Goal: Task Accomplishment & Management: Manage account settings

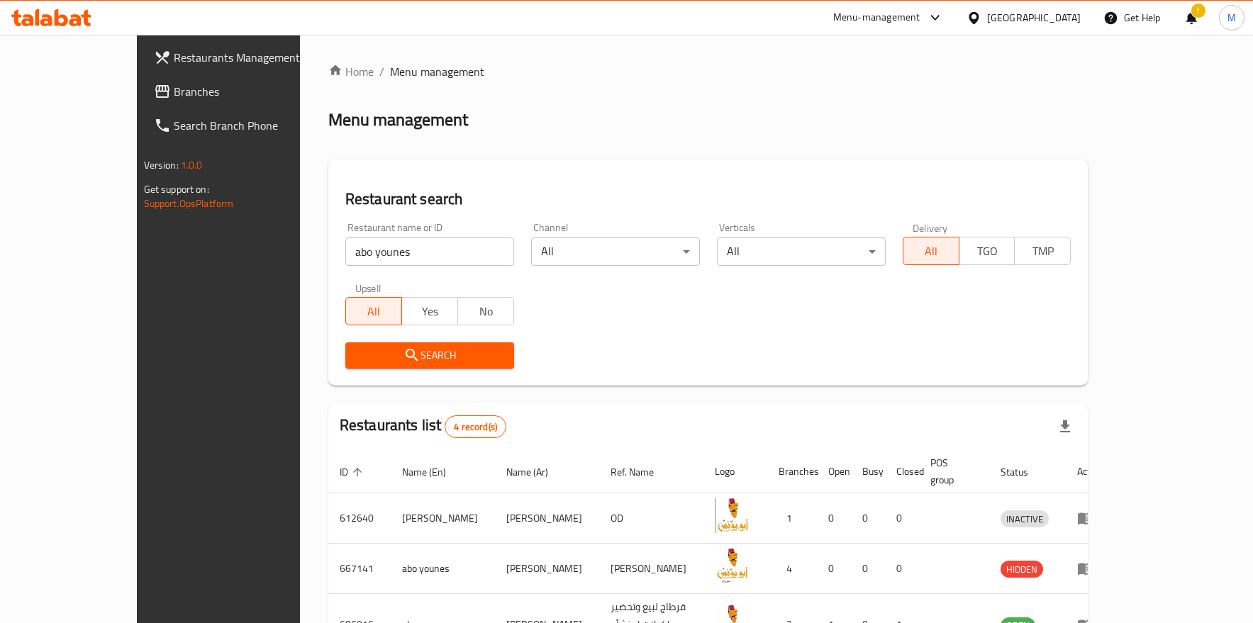
click at [174, 83] on span "Branches" at bounding box center [254, 91] width 161 height 17
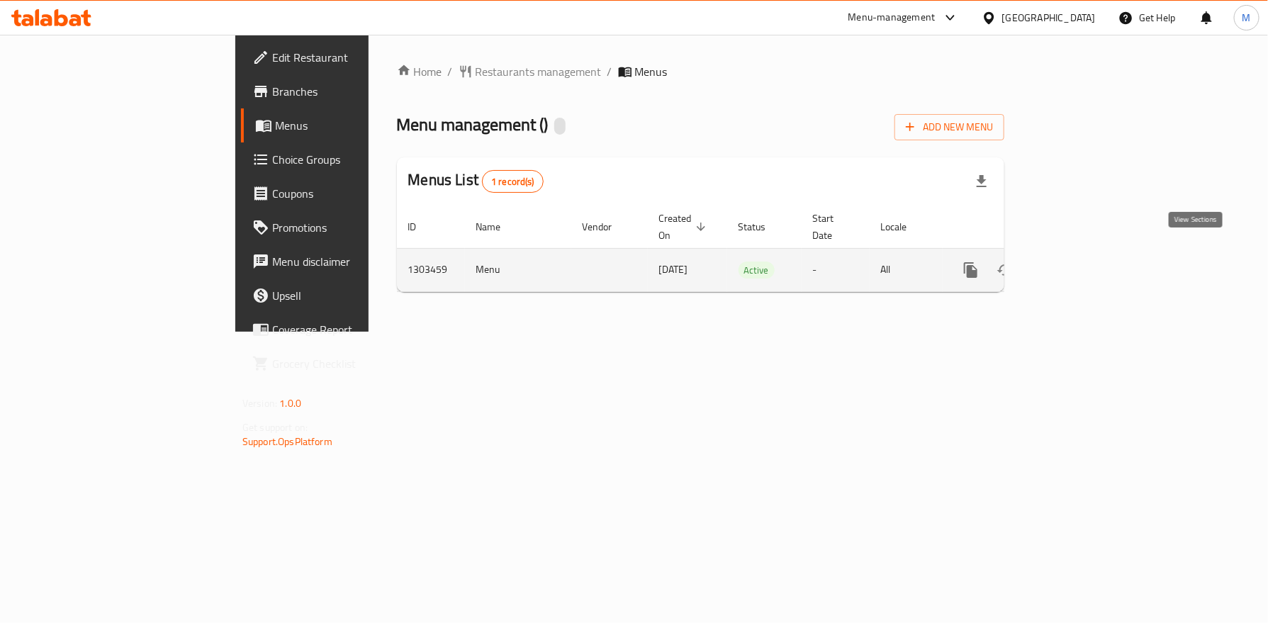
click at [1080, 264] on icon "enhanced table" at bounding box center [1073, 270] width 13 height 13
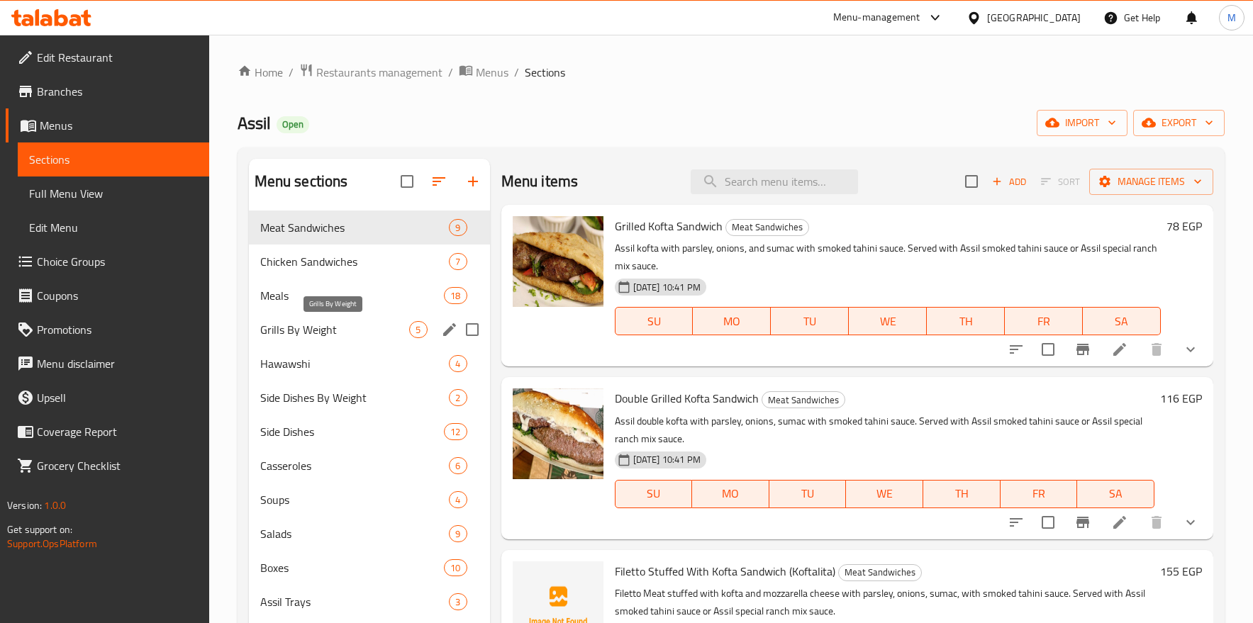
scroll to position [106, 0]
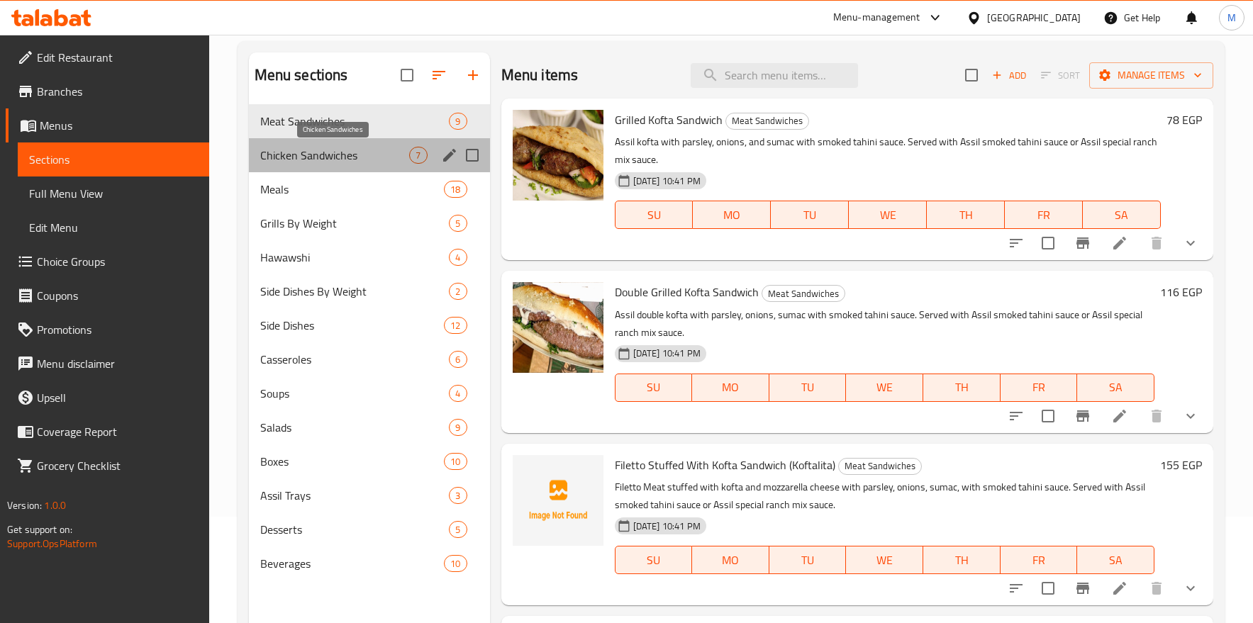
click at [323, 164] on span "Chicken Sandwiches" at bounding box center [335, 155] width 150 height 17
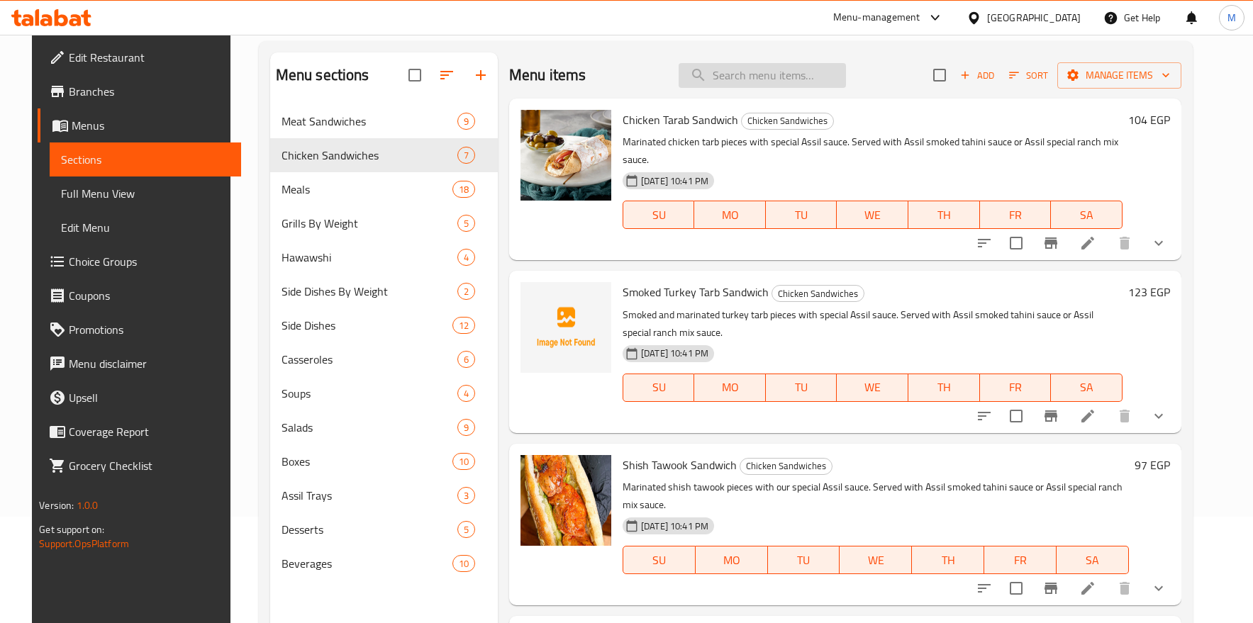
click at [734, 72] on input "search" at bounding box center [761, 75] width 167 height 25
click at [536, 466] on icon "upload picture" at bounding box center [540, 474] width 17 height 17
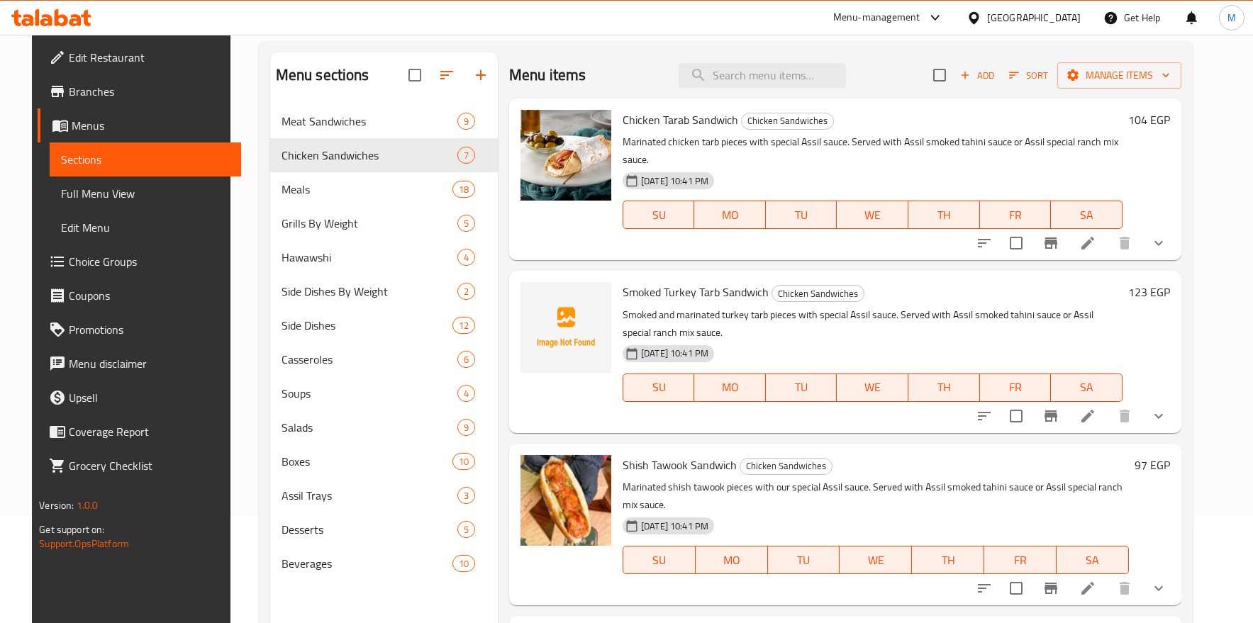
click at [1166, 175] on div "104 EGP" at bounding box center [1146, 179] width 48 height 139
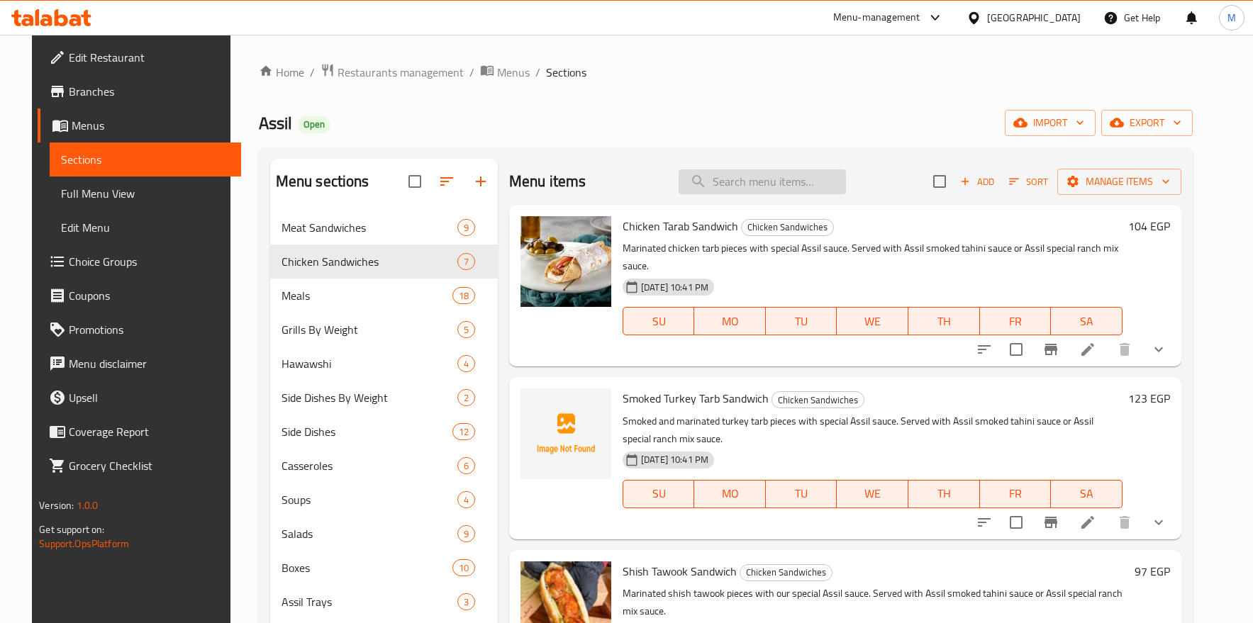
click at [732, 189] on input "search" at bounding box center [761, 181] width 167 height 25
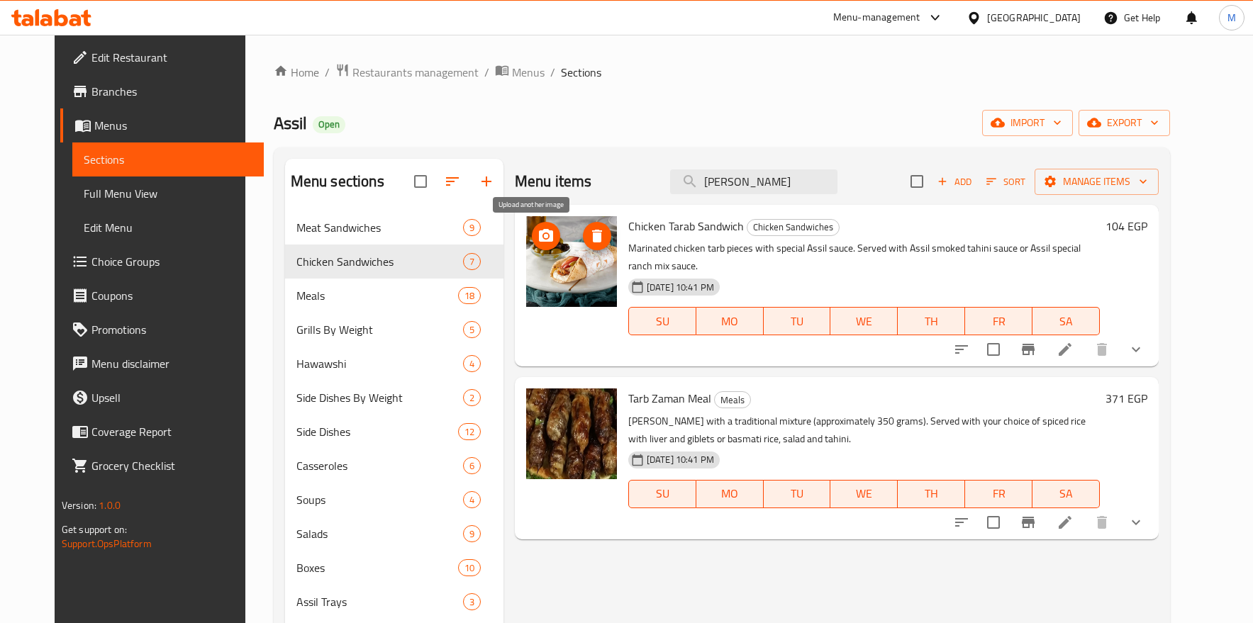
click at [537, 235] on icon "upload picture" at bounding box center [545, 236] width 17 height 17
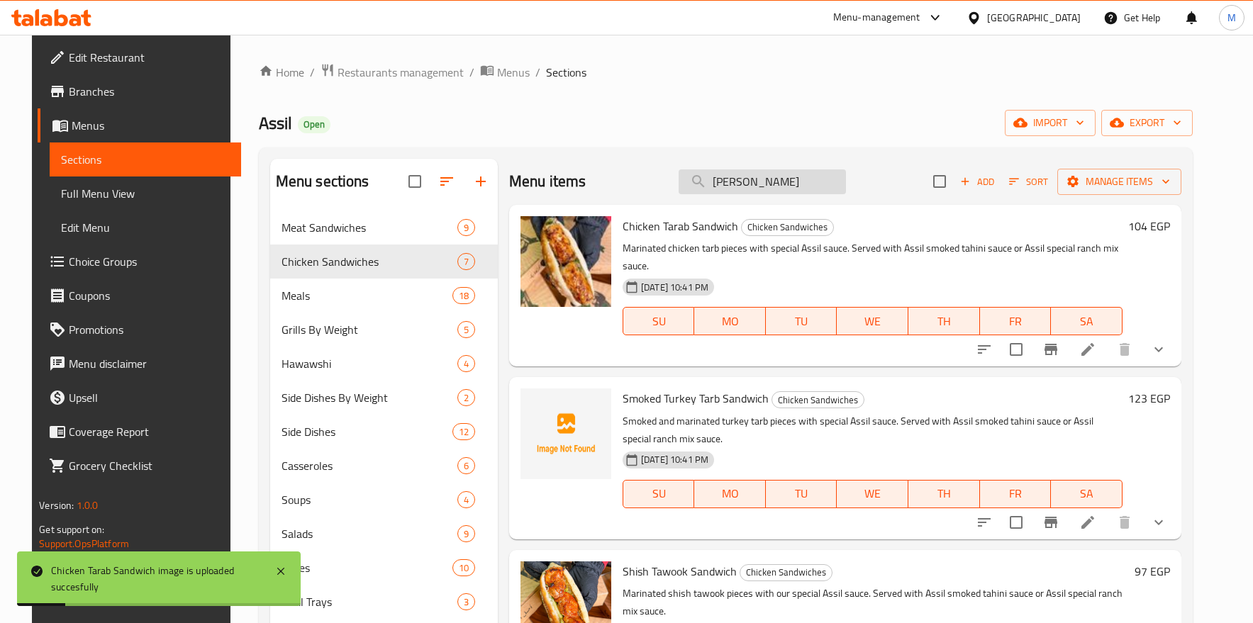
click at [789, 188] on input "[PERSON_NAME]" at bounding box center [761, 181] width 167 height 25
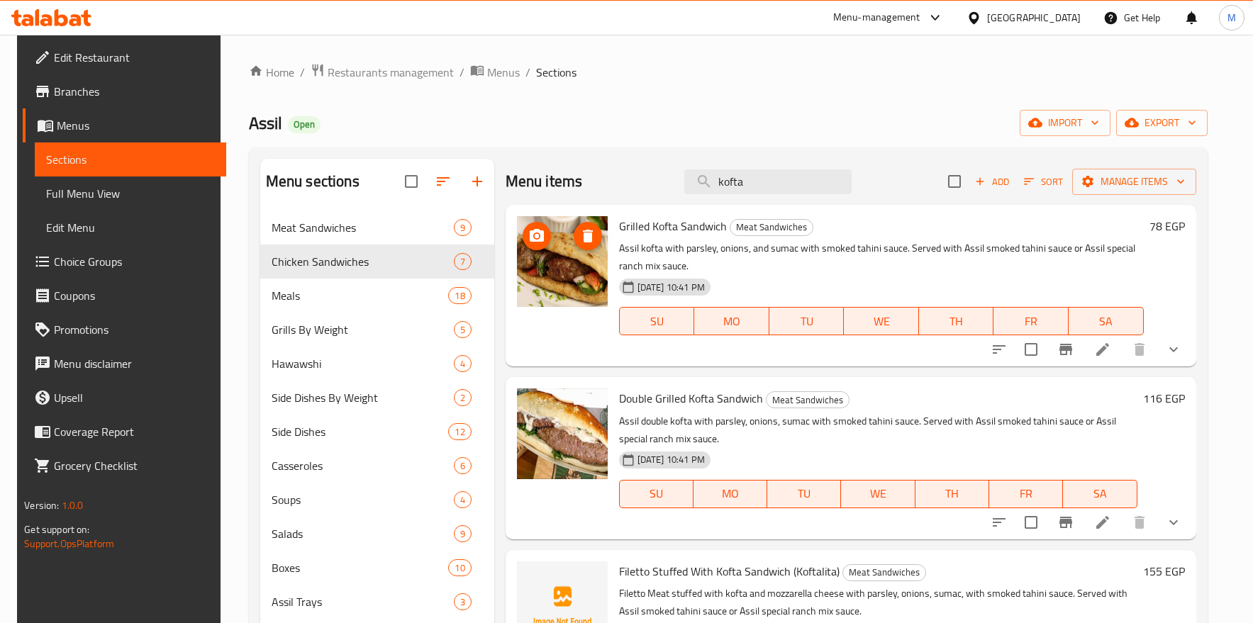
click at [530, 236] on icon "upload picture" at bounding box center [536, 236] width 17 height 17
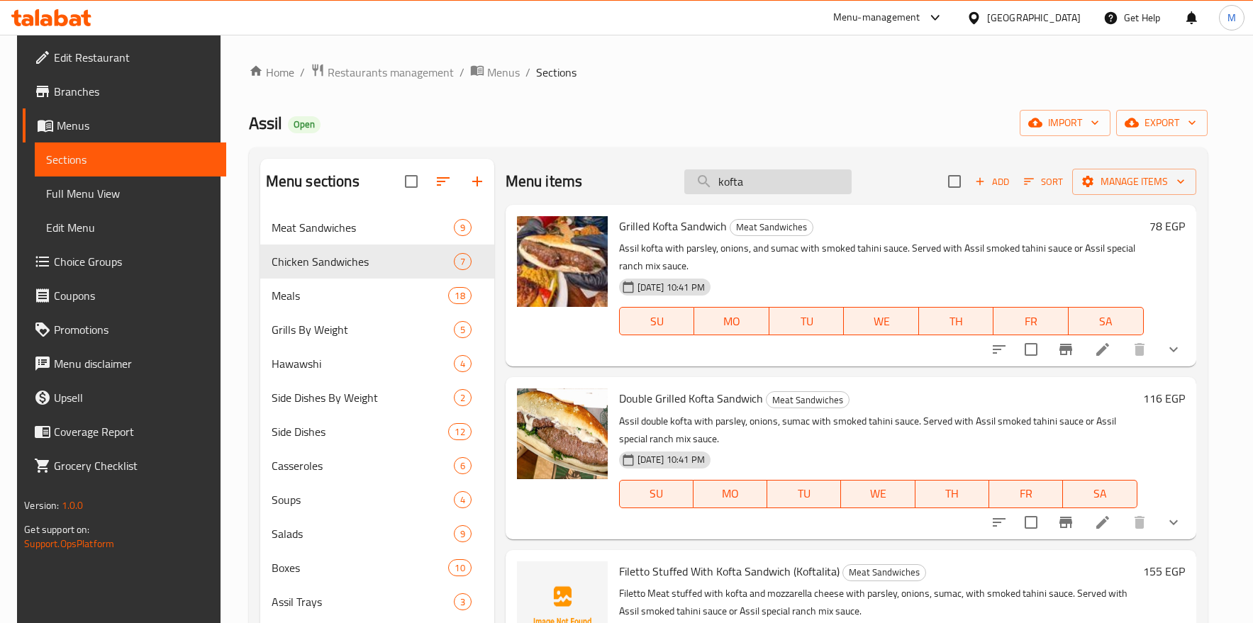
click at [769, 183] on input "kofta" at bounding box center [767, 181] width 167 height 25
click at [1034, 57] on div "Home / Restaurants management / Menus / Sections Assil Open import export Menu …" at bounding box center [727, 428] width 1015 height 787
drag, startPoint x: 759, startPoint y: 190, endPoint x: 668, endPoint y: 190, distance: 91.5
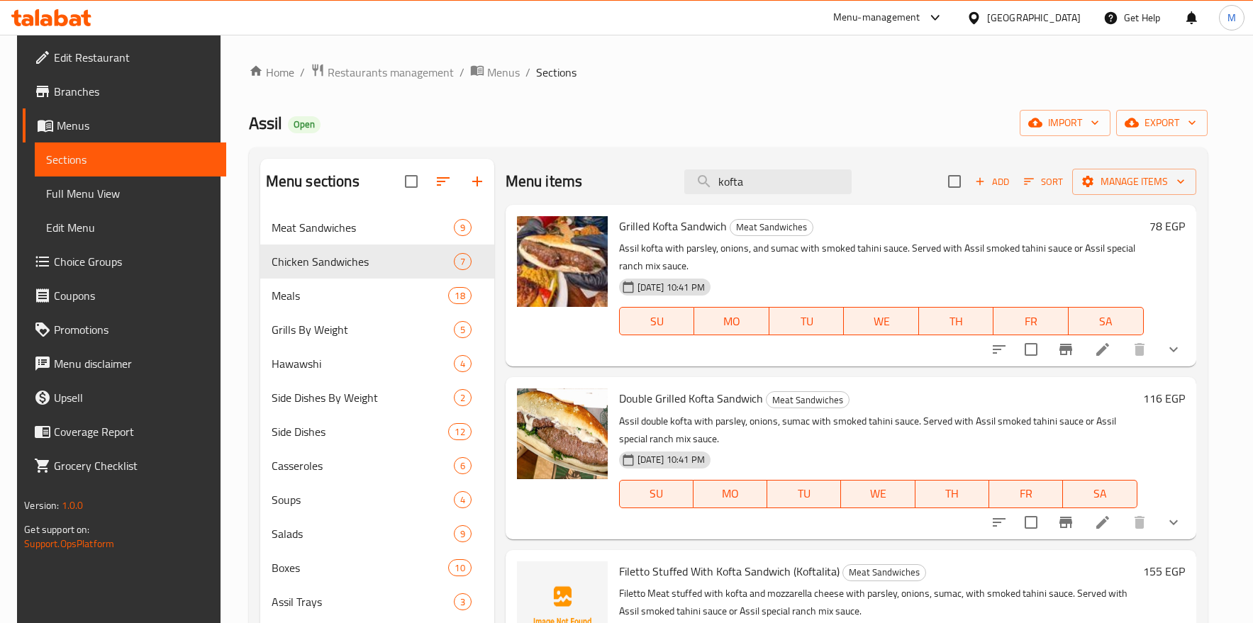
click at [668, 190] on div "Menu items kofta Add Sort Manage items" at bounding box center [850, 182] width 691 height 46
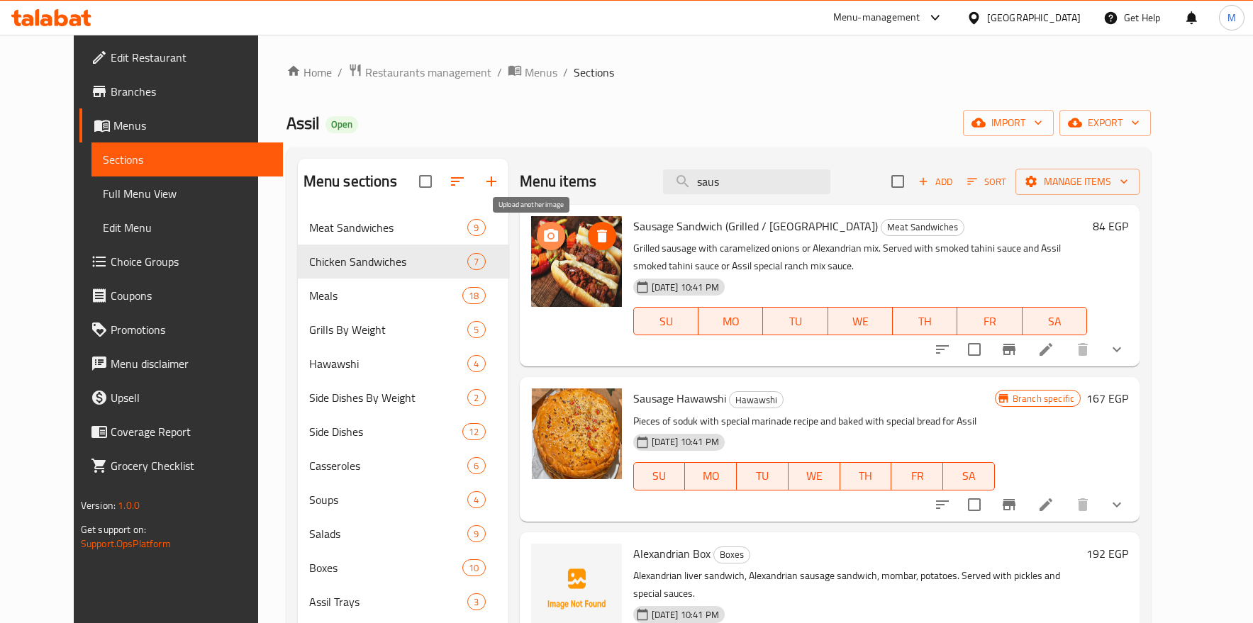
click at [542, 230] on icon "upload picture" at bounding box center [550, 236] width 17 height 17
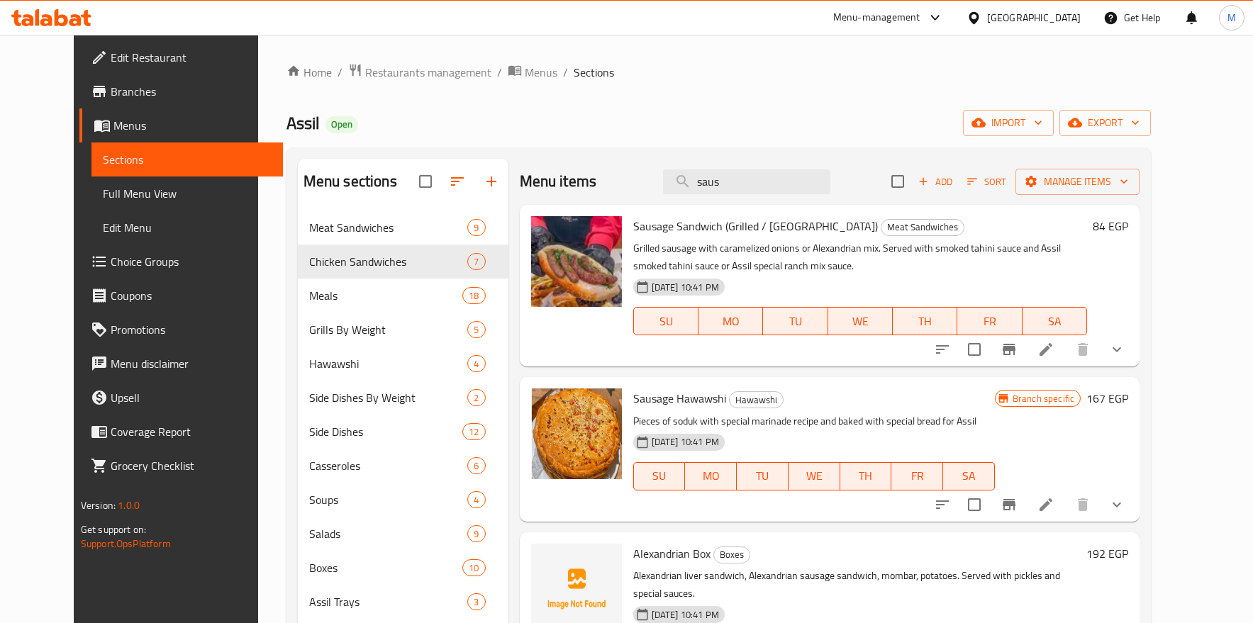
click at [1088, 230] on h6 "Sausage Sandwich (Grilled / Alexandrian) Meat Sandwiches" at bounding box center [860, 226] width 454 height 20
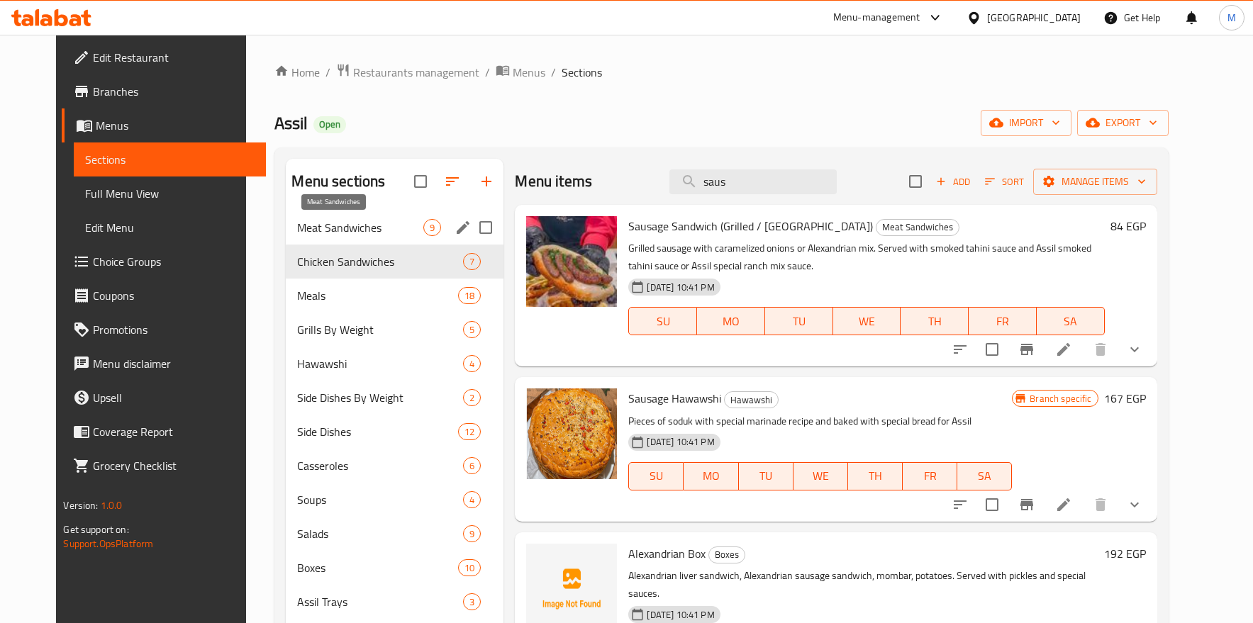
click at [319, 236] on span "Meat Sandwiches" at bounding box center [360, 227] width 126 height 17
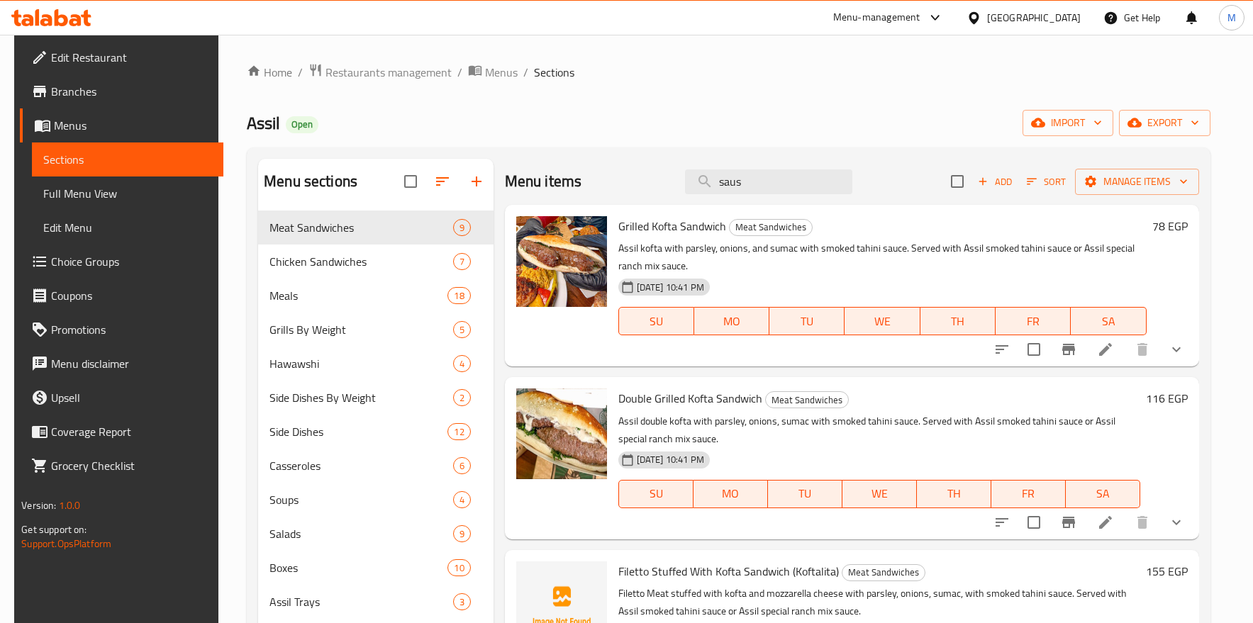
drag, startPoint x: 785, startPoint y: 184, endPoint x: 611, endPoint y: 186, distance: 173.7
click at [611, 186] on div "Menu items saus Add Sort Manage items" at bounding box center [852, 182] width 694 height 46
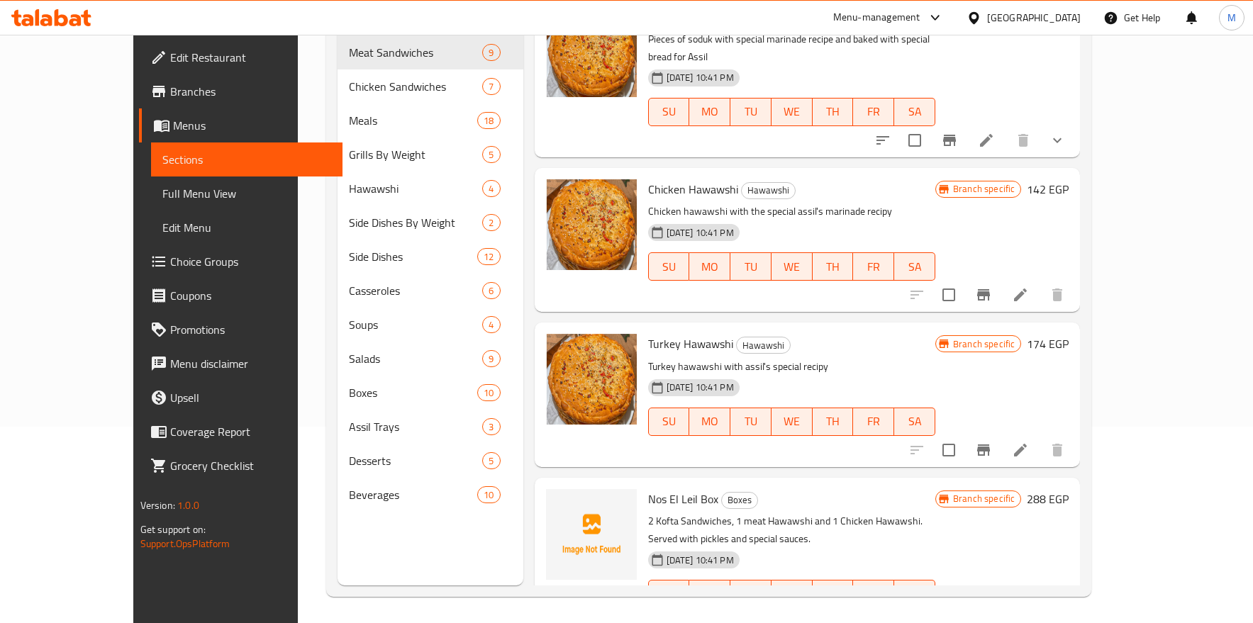
scroll to position [199, 0]
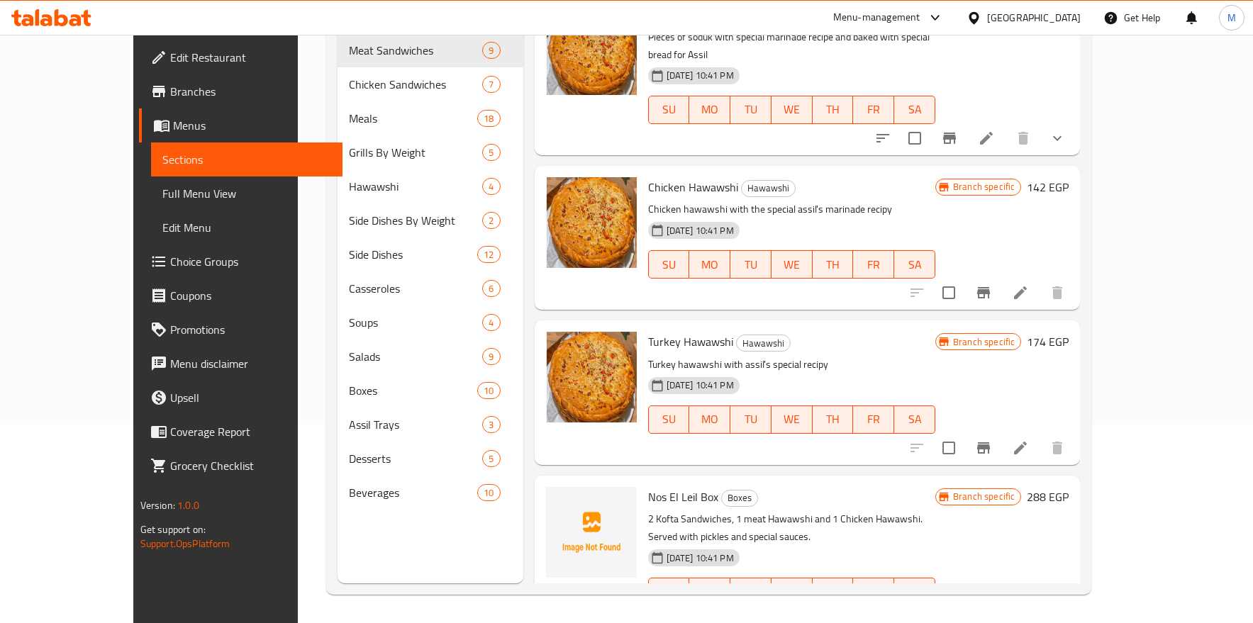
type input "haw"
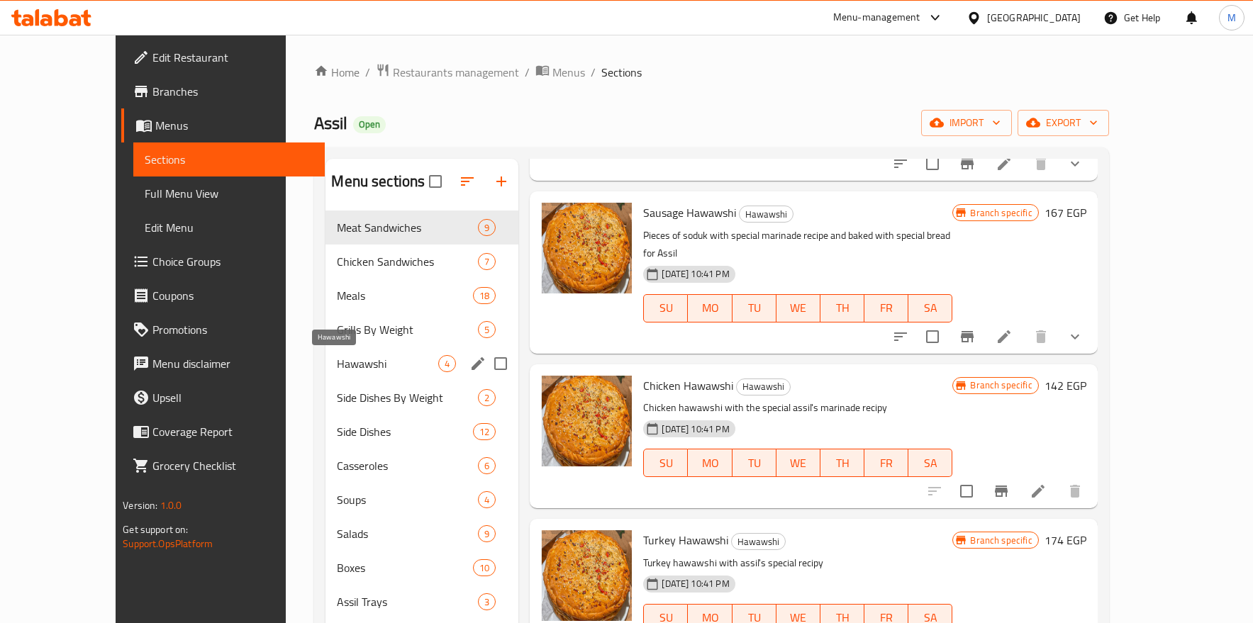
scroll to position [106, 0]
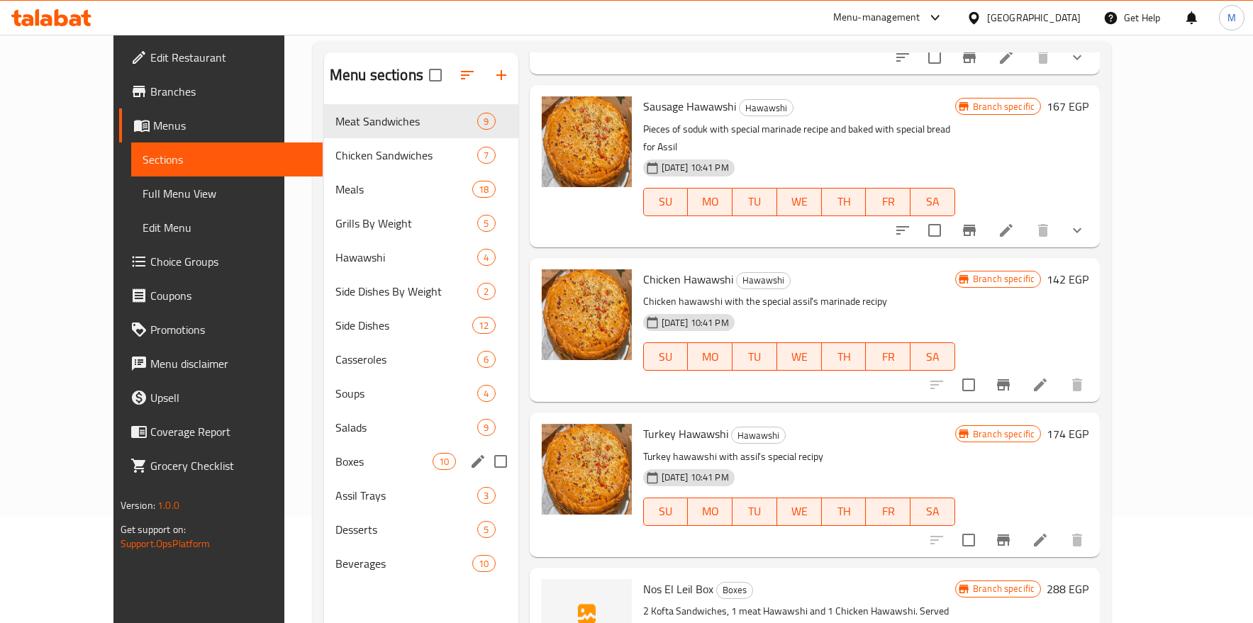
drag, startPoint x: 294, startPoint y: 474, endPoint x: 406, endPoint y: 441, distance: 116.9
click at [324, 474] on div "Boxes 10" at bounding box center [421, 462] width 194 height 34
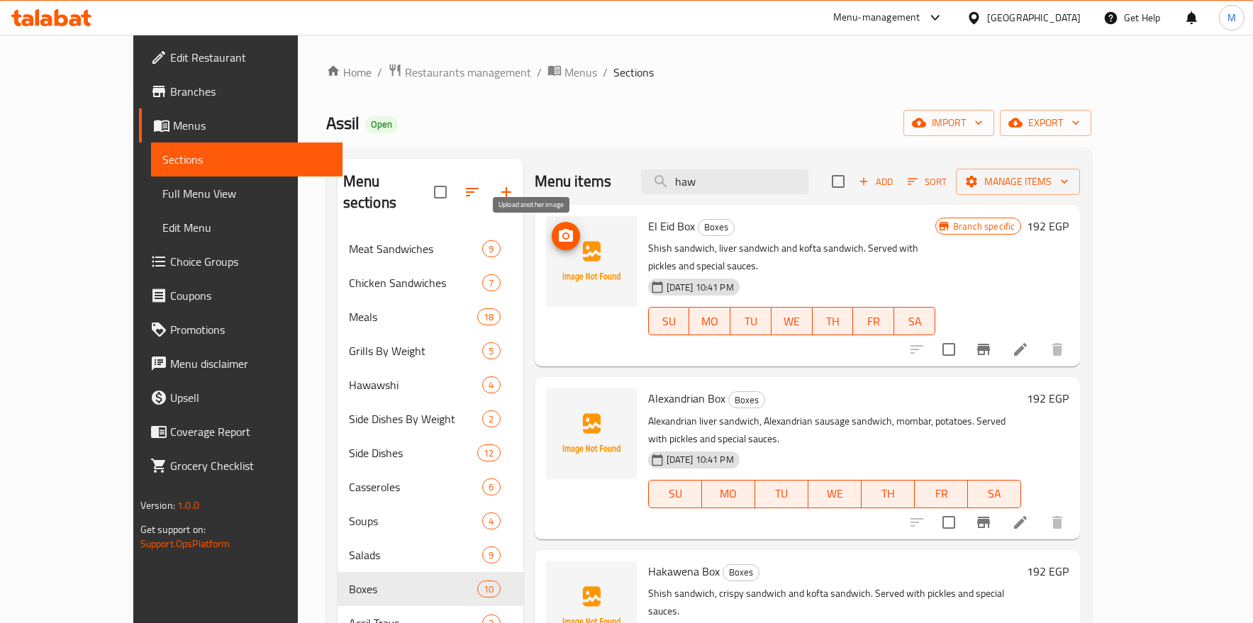
click at [559, 233] on icon "upload picture" at bounding box center [566, 235] width 14 height 13
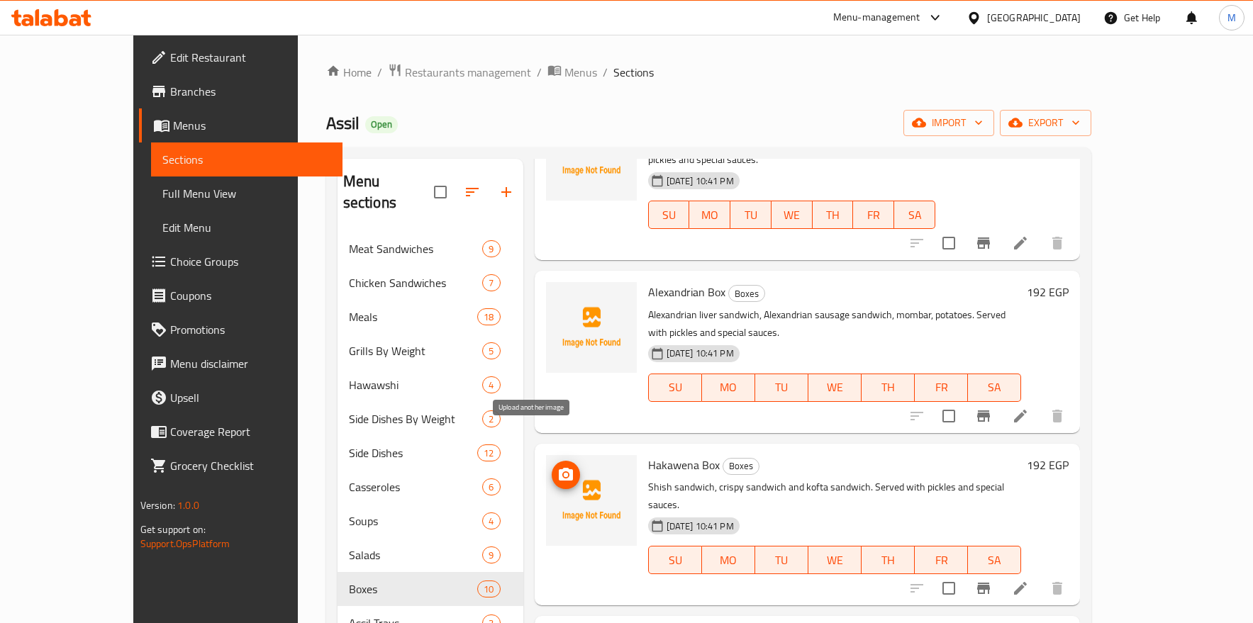
click at [552, 466] on span "upload picture" at bounding box center [566, 474] width 28 height 17
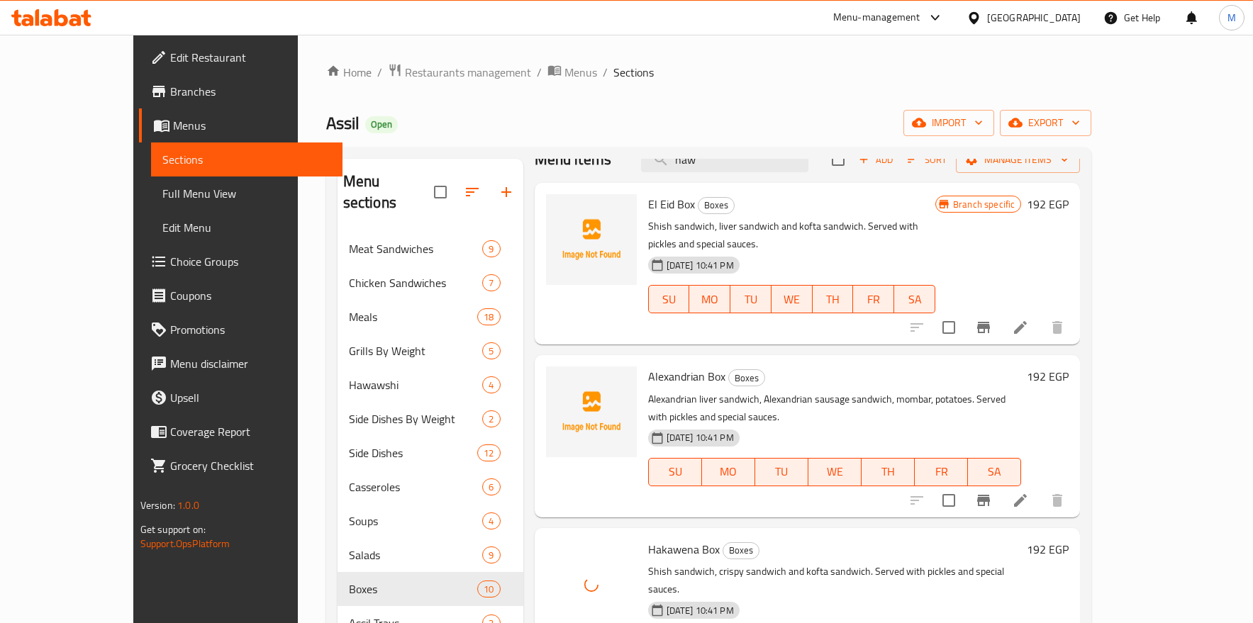
scroll to position [0, 0]
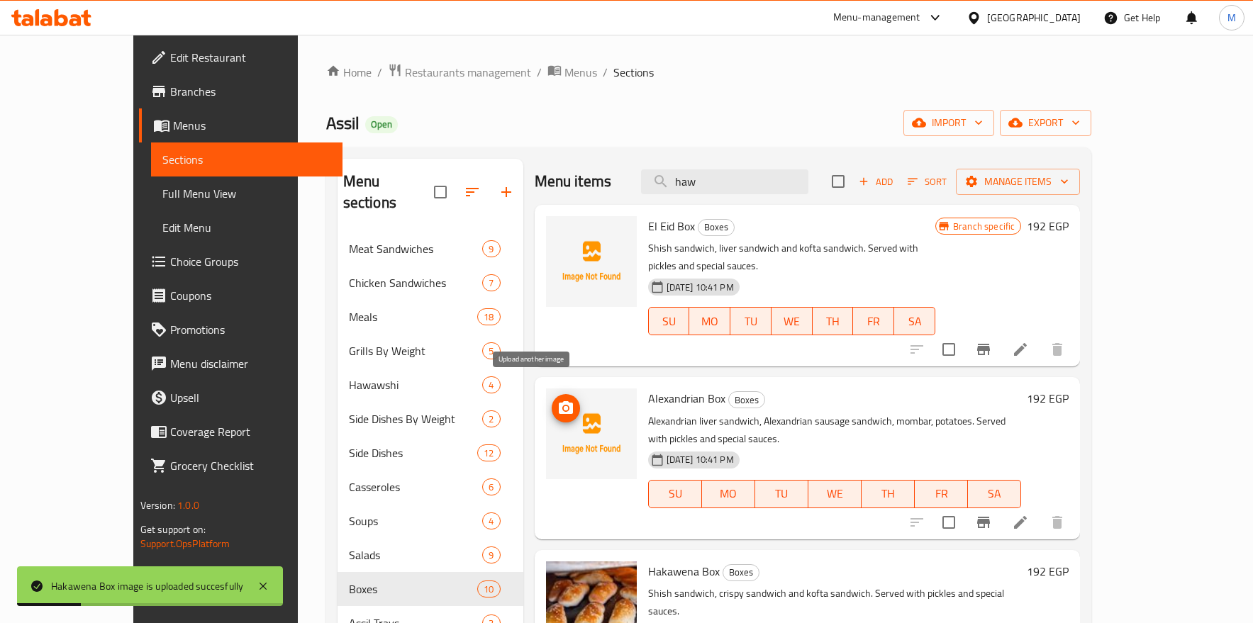
drag, startPoint x: 521, startPoint y: 440, endPoint x: 537, endPoint y: 390, distance: 52.7
click at [537, 390] on div "Menu sections Meat Sandwiches 9 Chicken Sandwiches 7 Meals 18 Grills By Weight …" at bounding box center [708, 470] width 743 height 623
click at [559, 401] on icon "upload picture" at bounding box center [566, 407] width 14 height 13
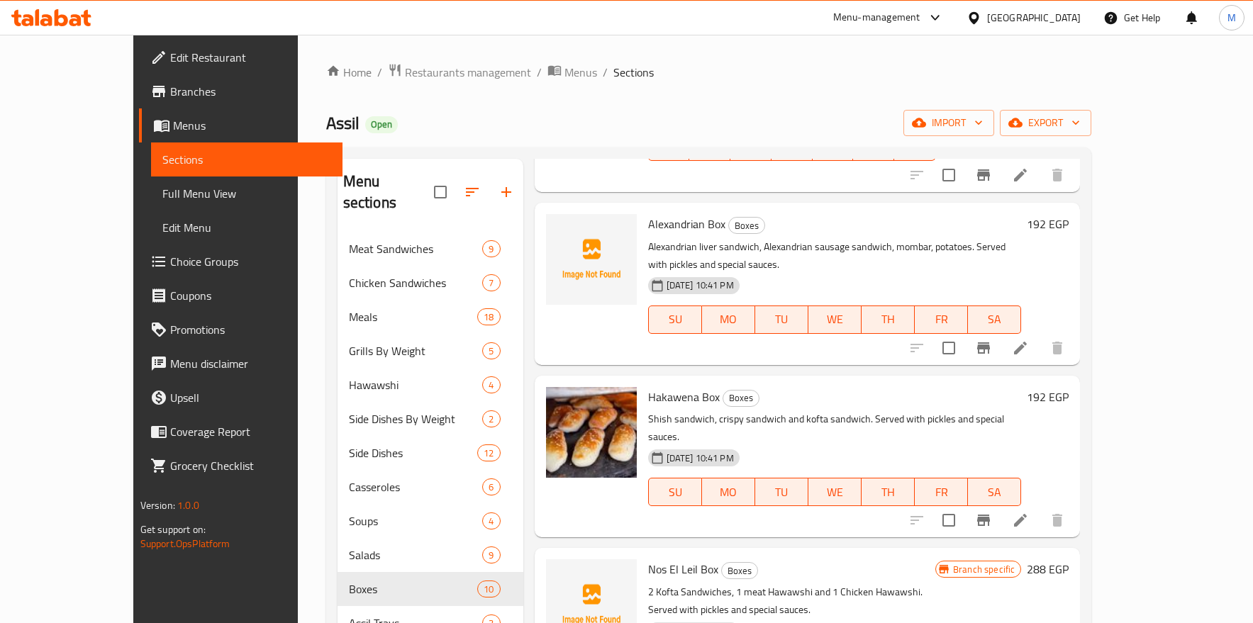
scroll to position [213, 0]
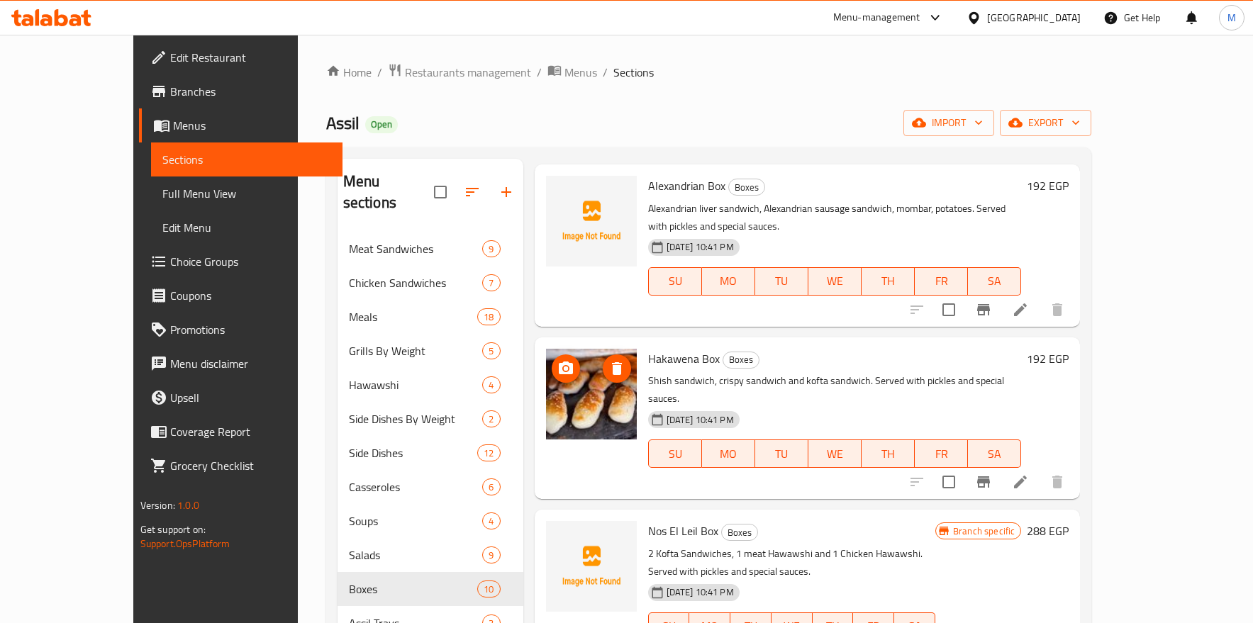
click at [552, 360] on span "upload picture" at bounding box center [566, 368] width 28 height 17
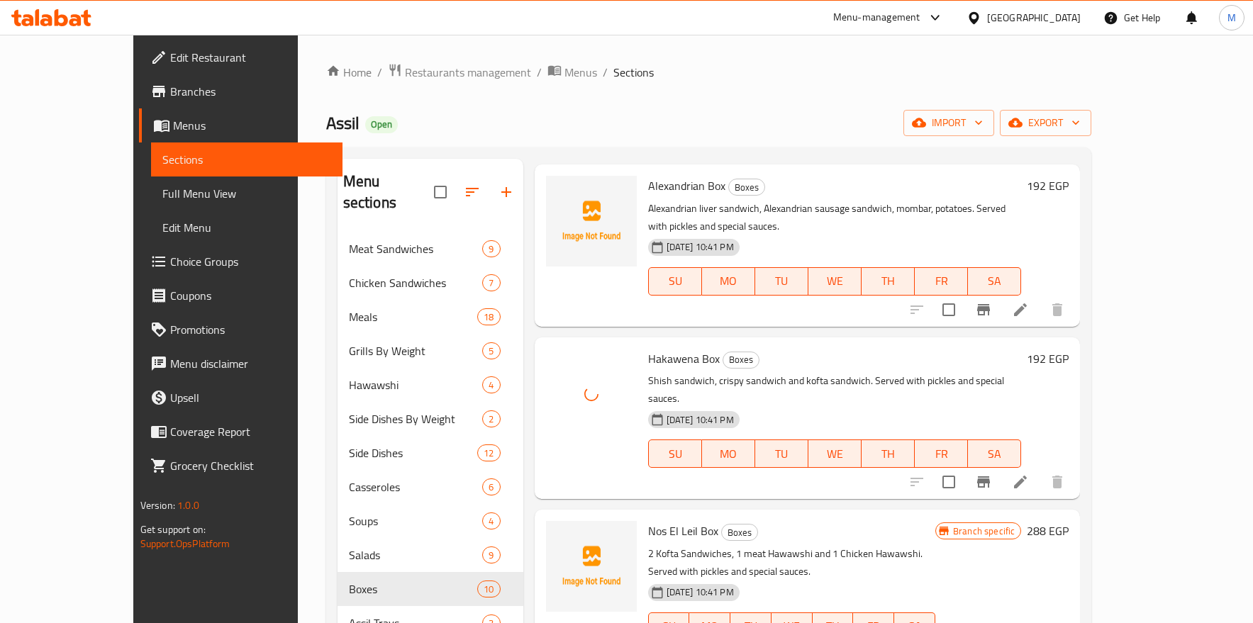
scroll to position [0, 0]
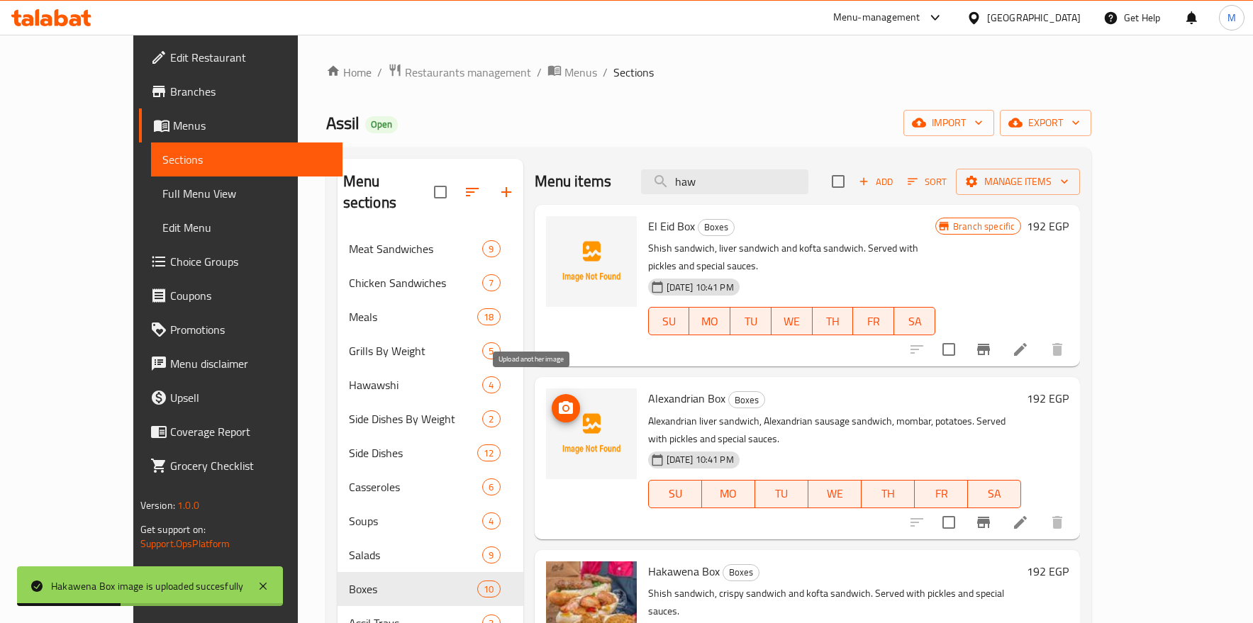
click at [559, 401] on icon "upload picture" at bounding box center [566, 407] width 14 height 13
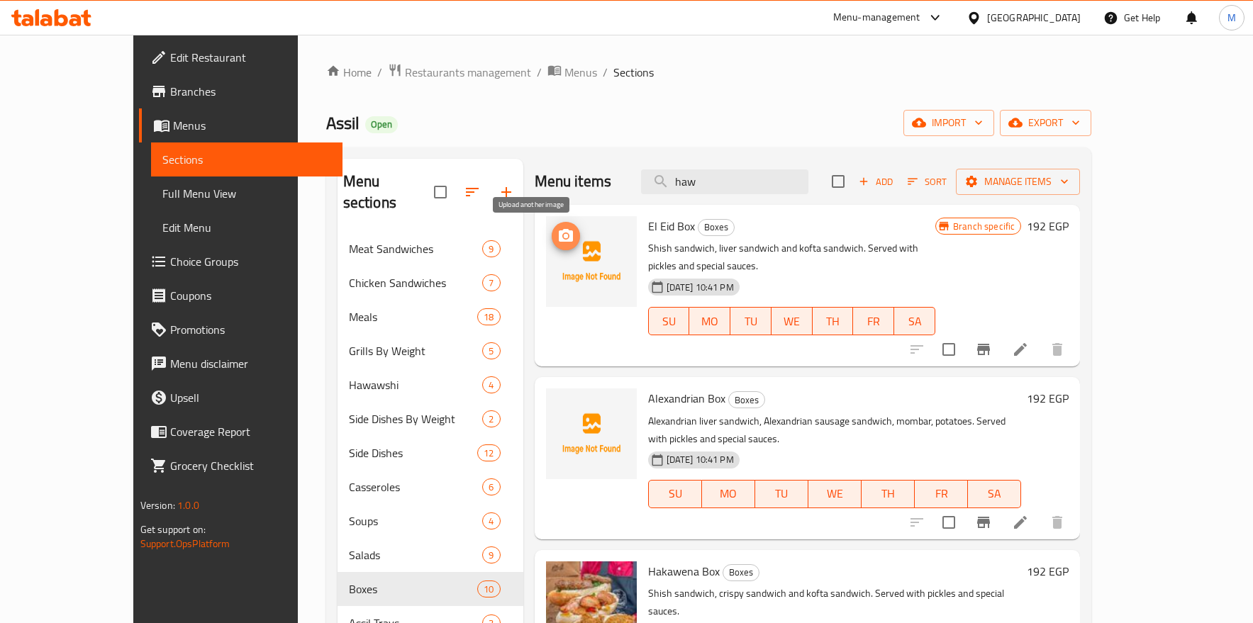
click at [557, 230] on icon "upload picture" at bounding box center [565, 236] width 17 height 17
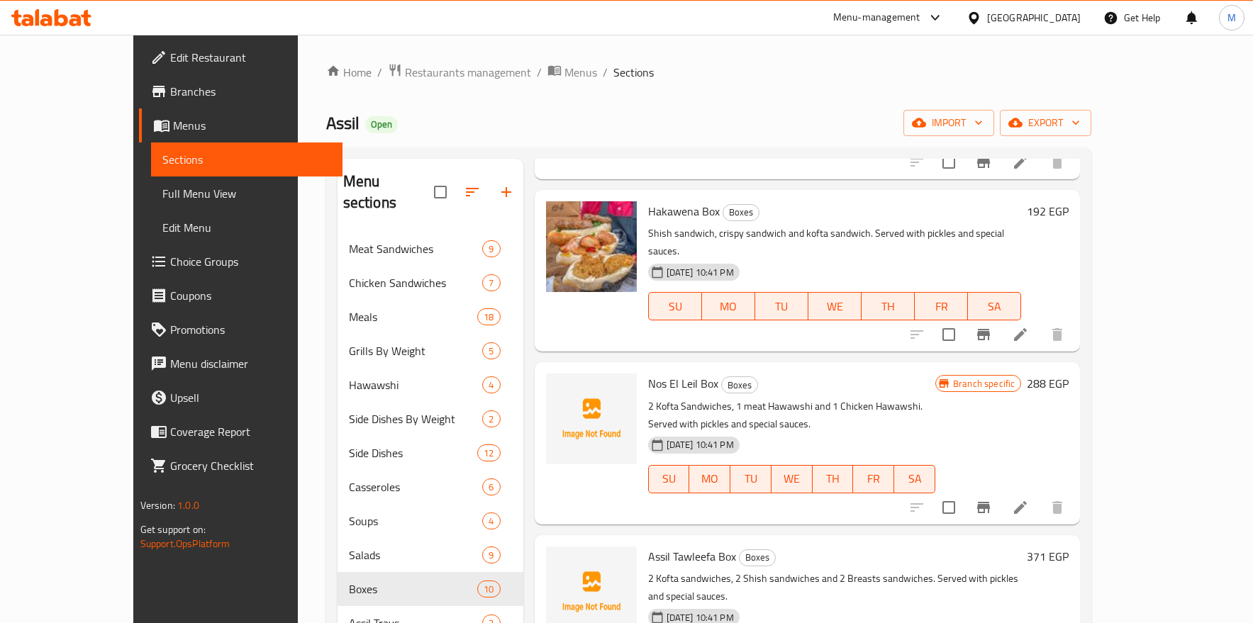
scroll to position [425, 0]
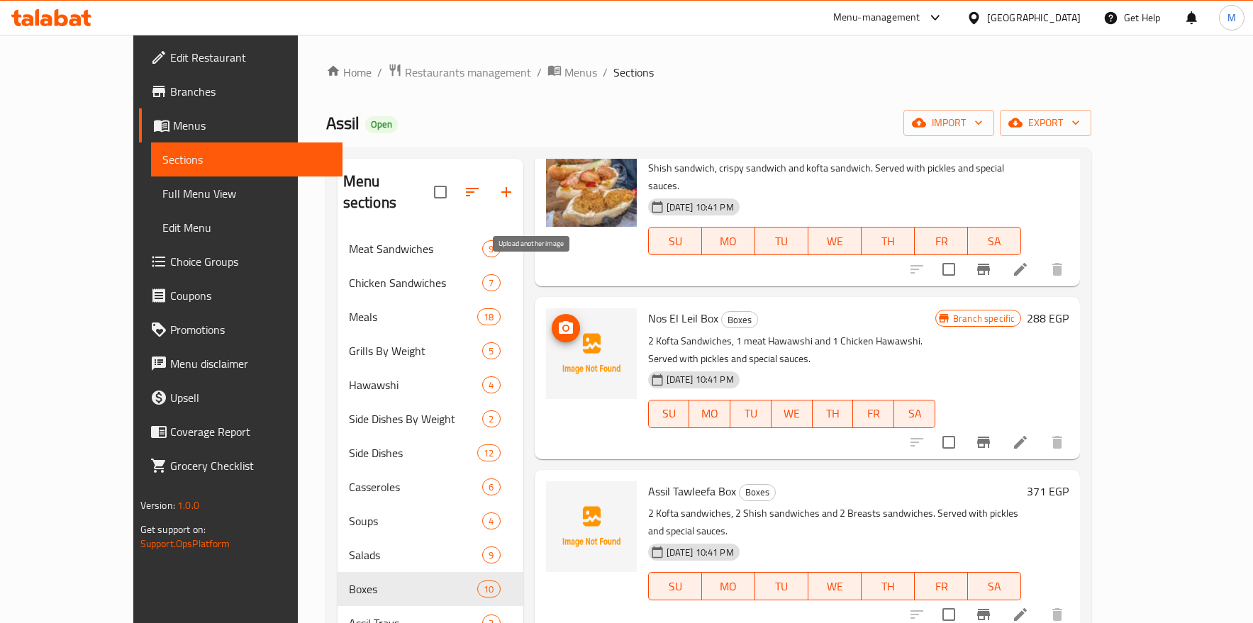
click at [552, 314] on button "upload picture" at bounding box center [566, 328] width 28 height 28
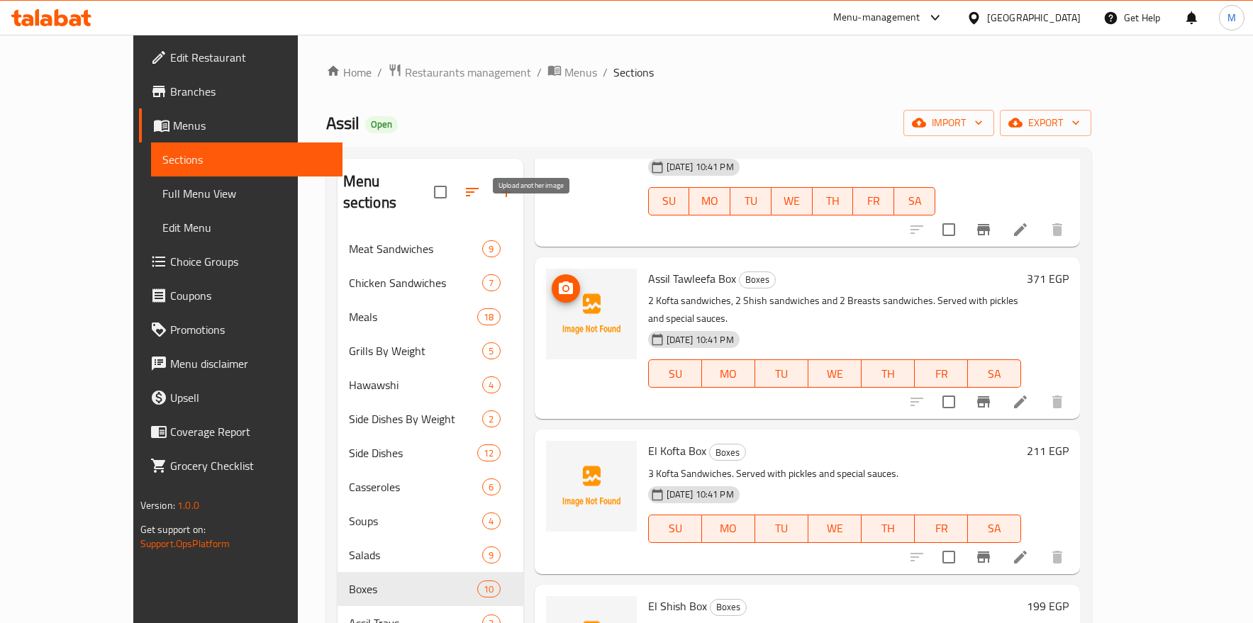
click at [559, 281] on icon "upload picture" at bounding box center [566, 287] width 14 height 13
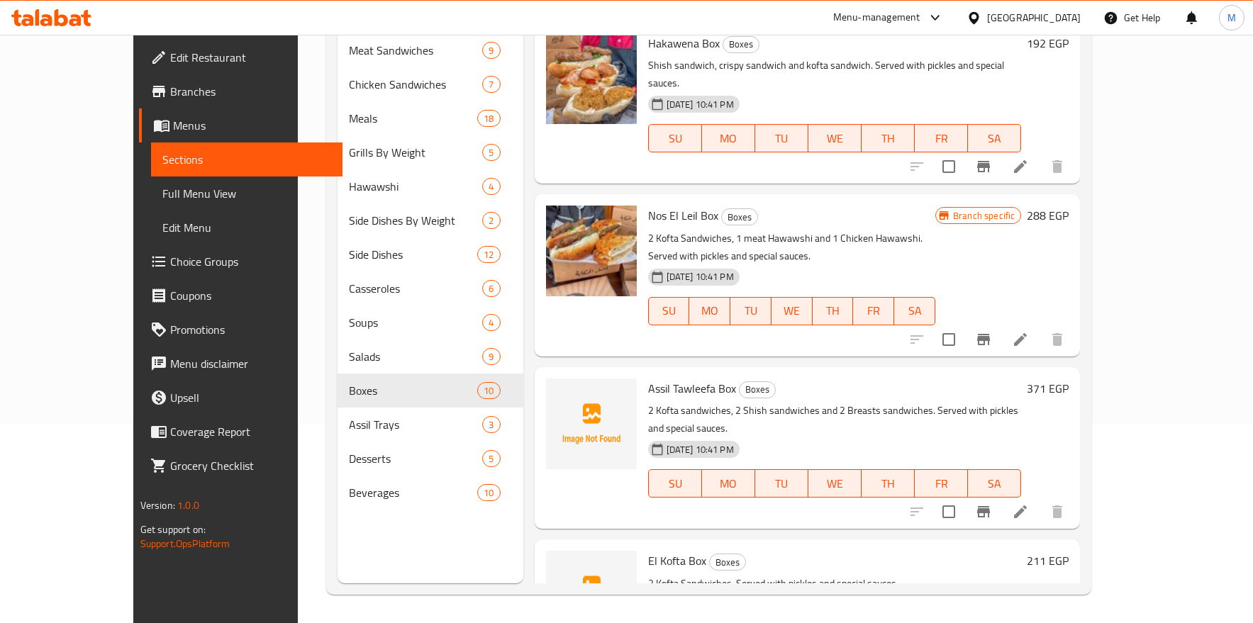
scroll to position [322, 0]
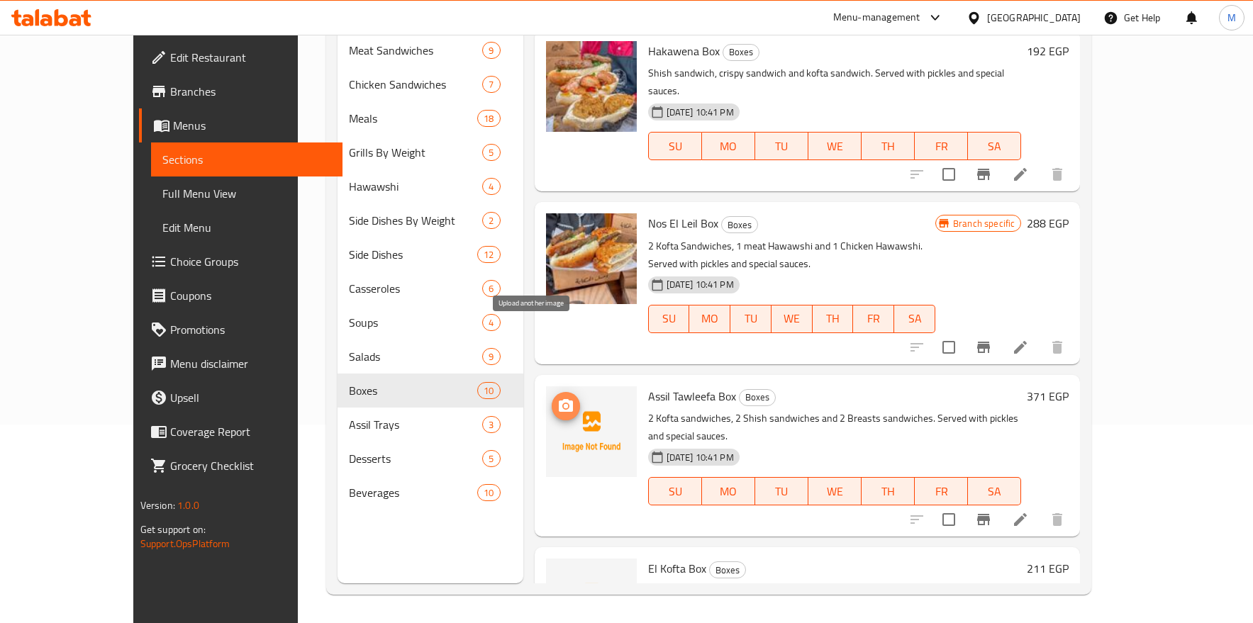
click at [557, 398] on icon "upload picture" at bounding box center [565, 406] width 17 height 17
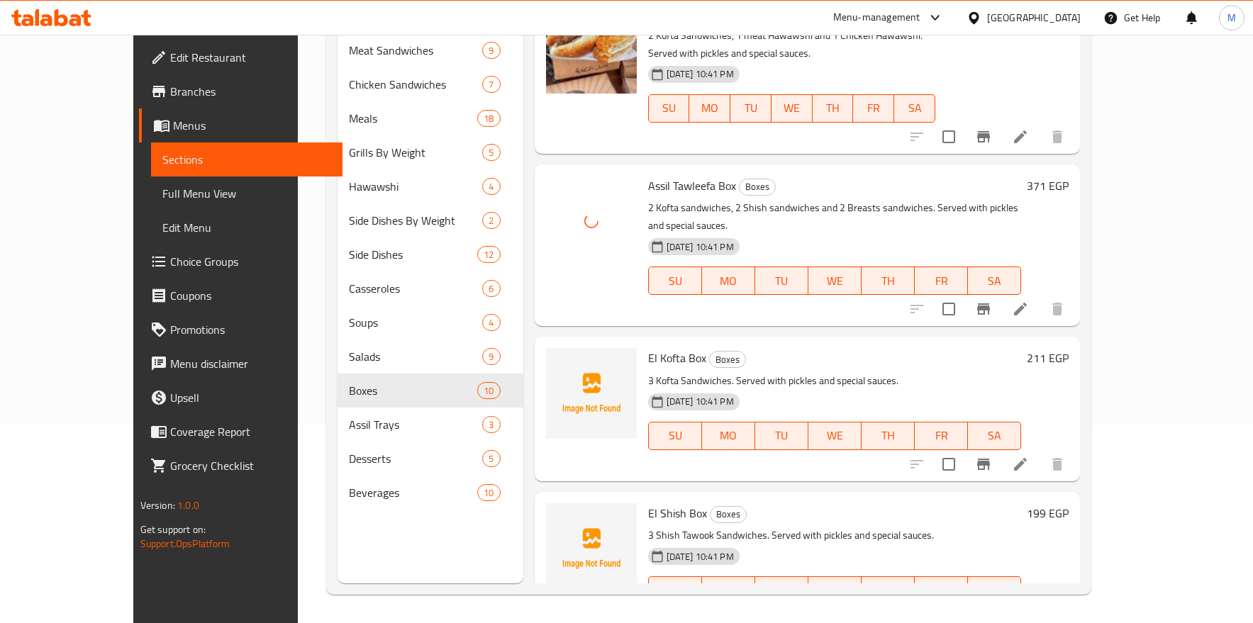
scroll to position [535, 0]
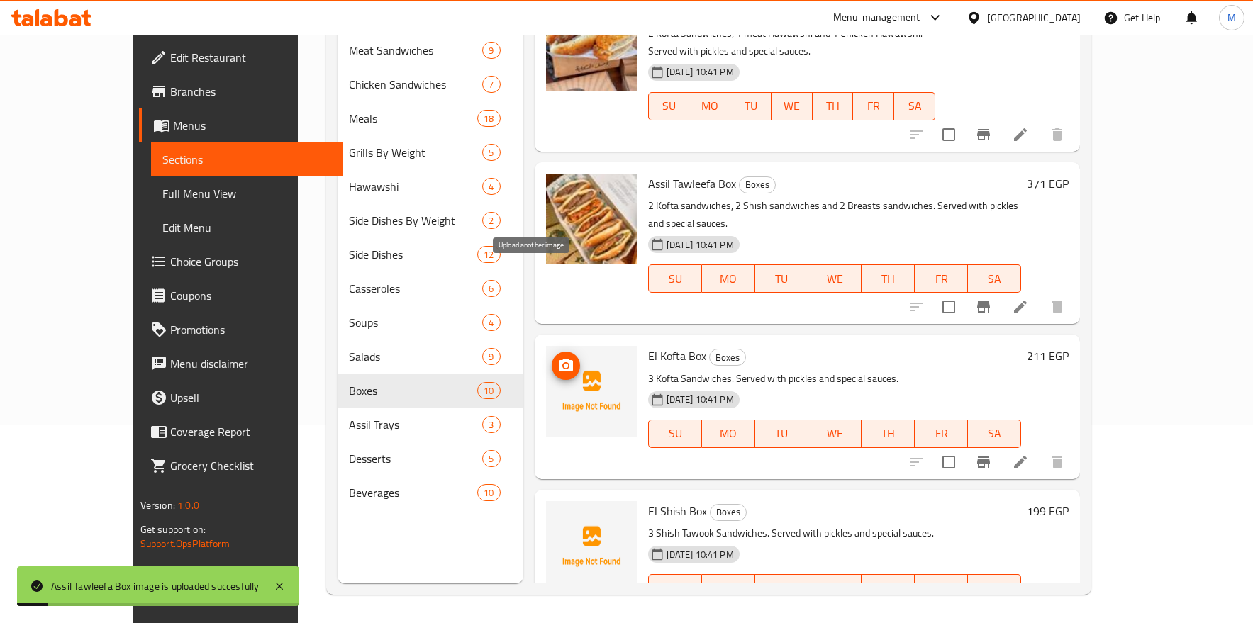
click at [563, 364] on circle "upload picture" at bounding box center [565, 366] width 4 height 4
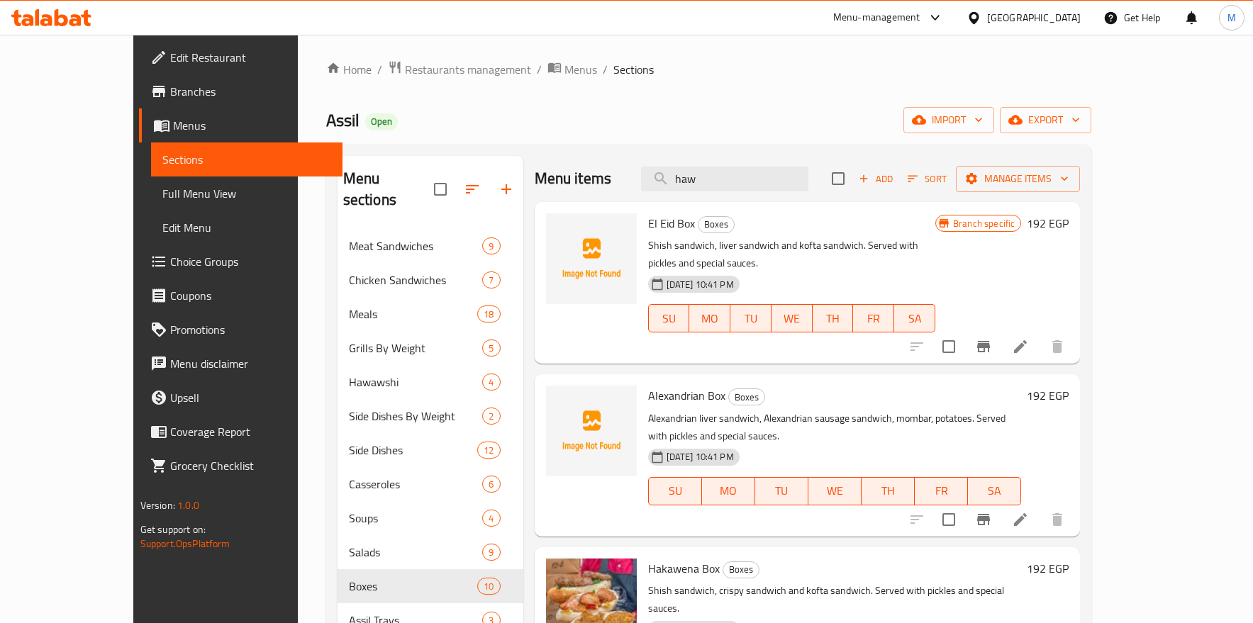
scroll to position [0, 0]
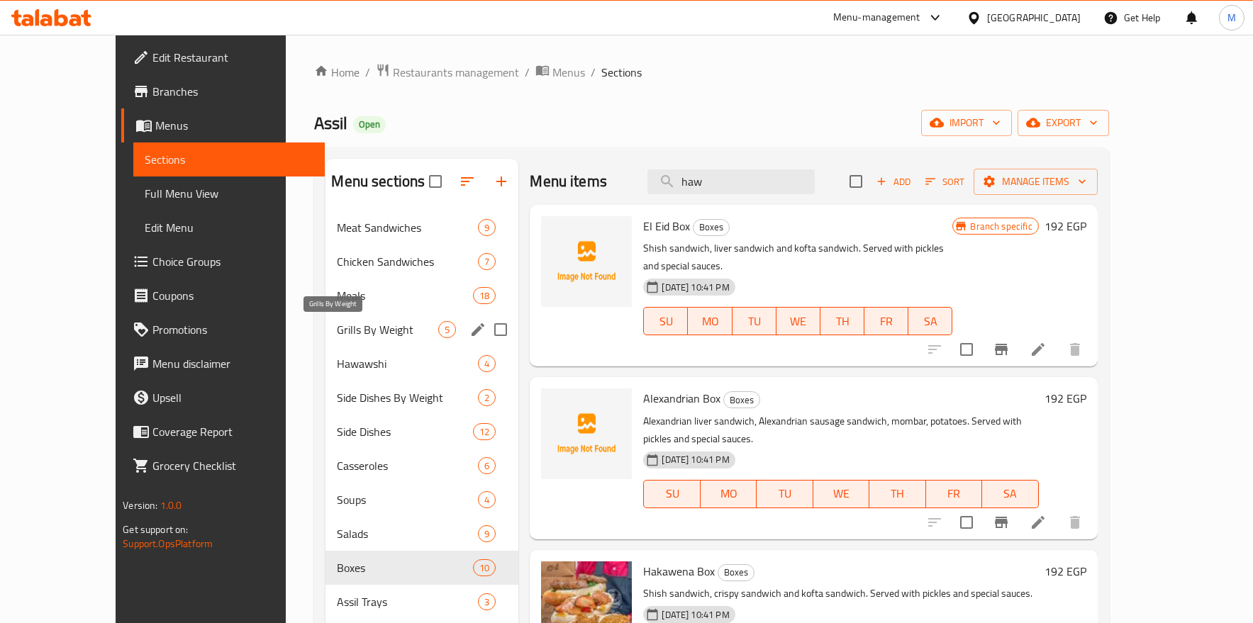
click at [341, 387] on div "Meat Sandwiches 9 Chicken Sandwiches 7 Meals 18 Grills By Weight 5 Hawawshi 4 S…" at bounding box center [421, 449] width 193 height 476
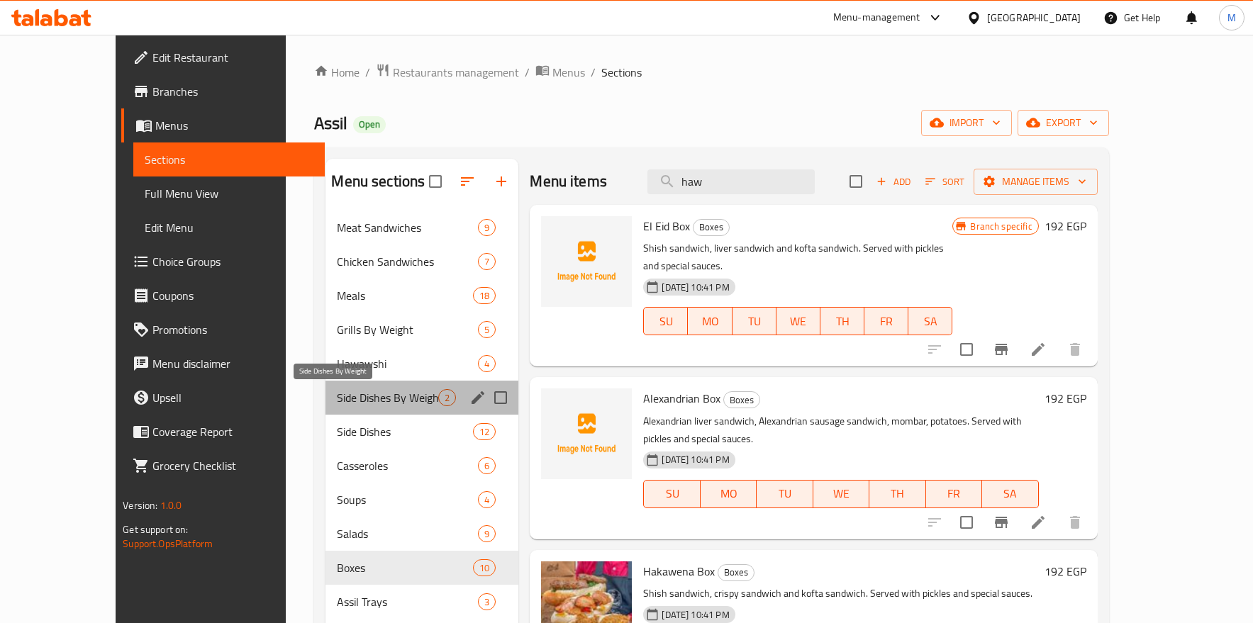
click at [337, 404] on span "Side Dishes By Weight" at bounding box center [387, 397] width 101 height 17
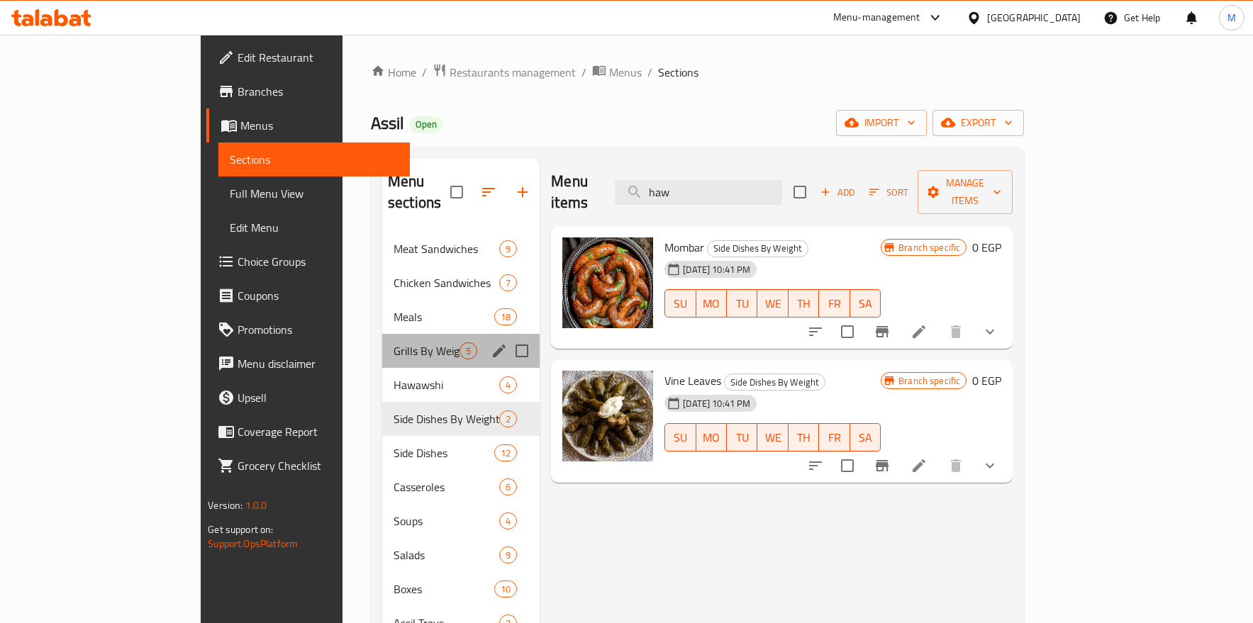
click at [382, 339] on div "Grills By Weight 5" at bounding box center [460, 351] width 157 height 34
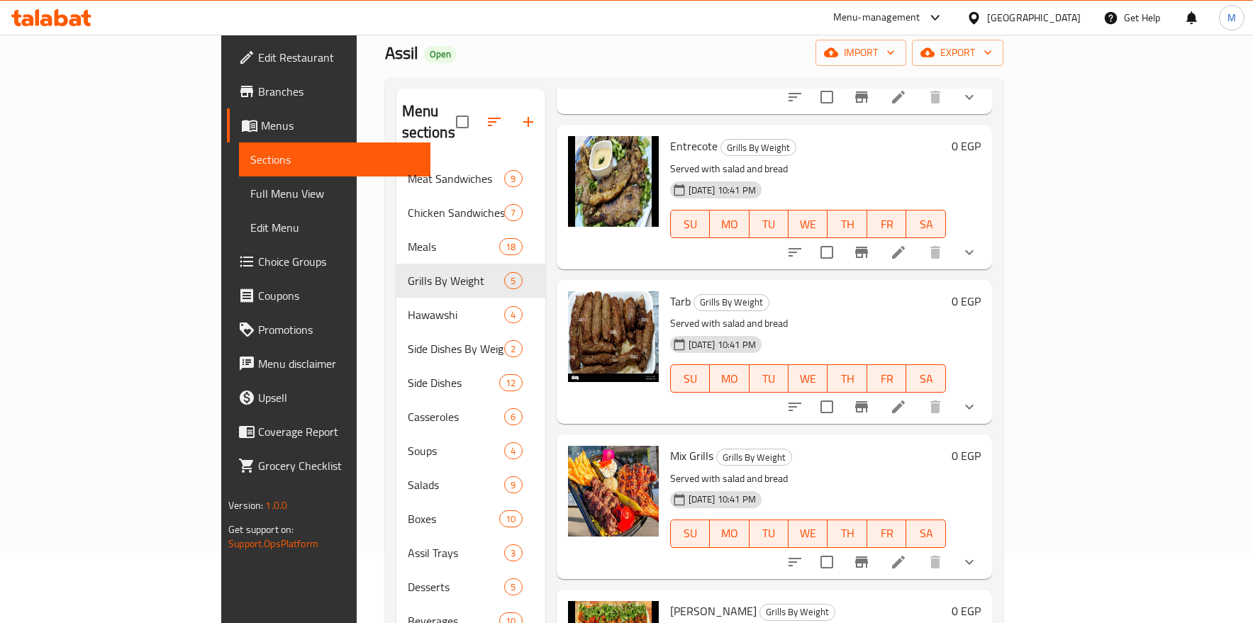
scroll to position [106, 0]
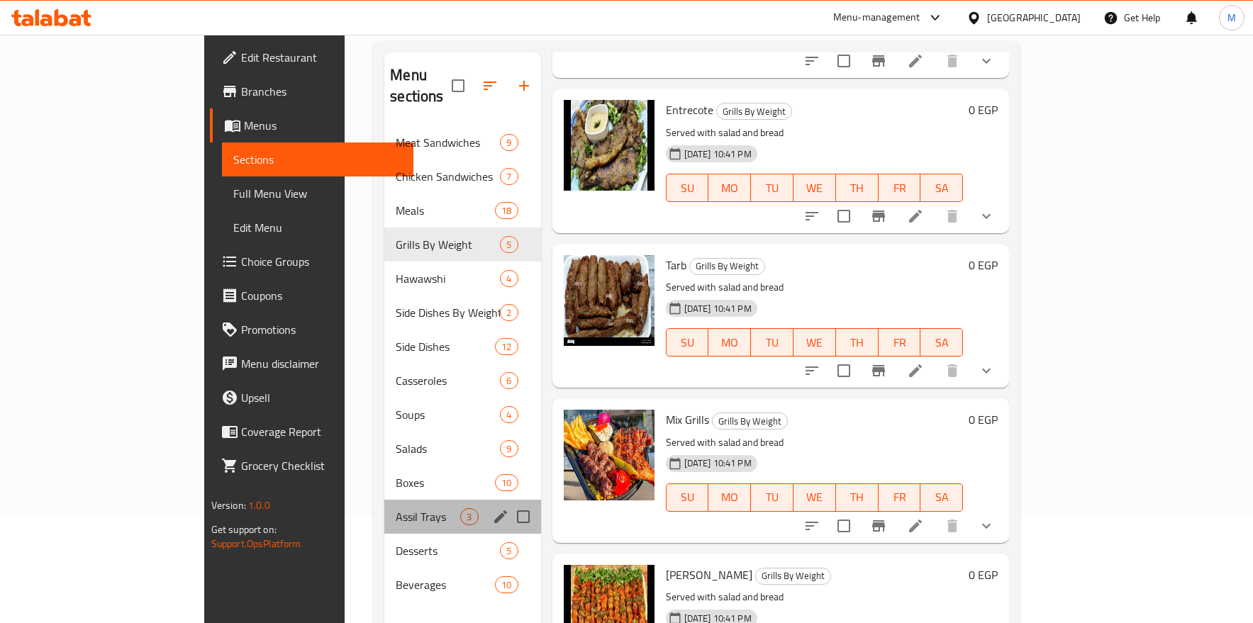
click at [384, 500] on div "Assil Trays 3" at bounding box center [462, 517] width 156 height 34
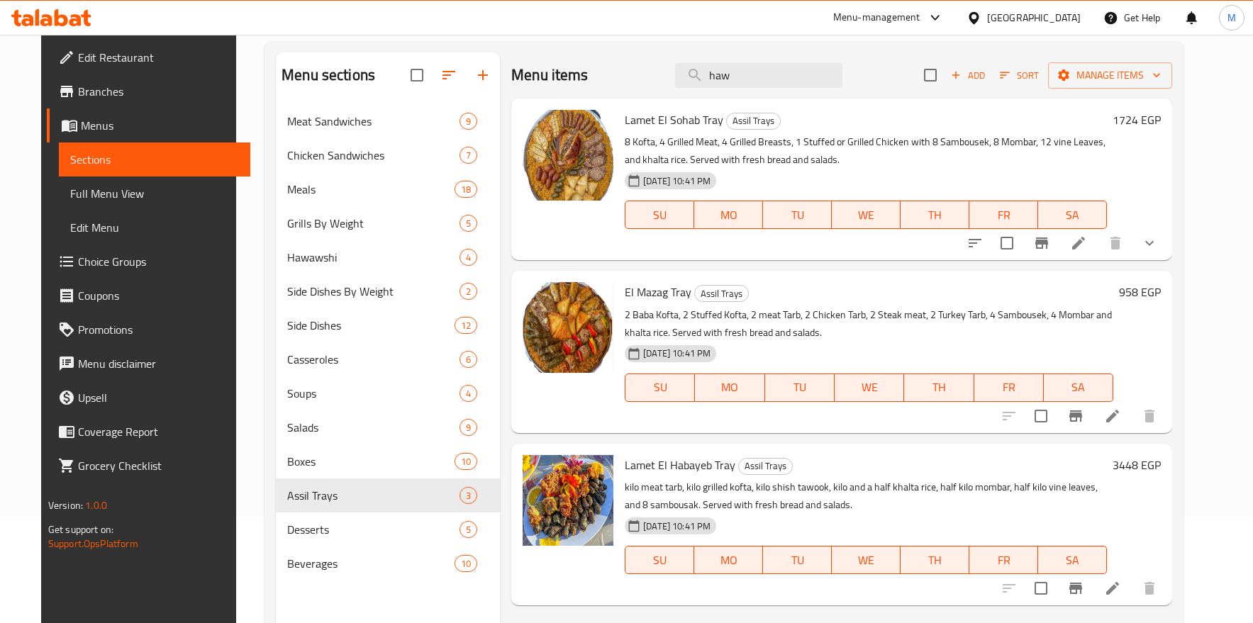
scroll to position [199, 0]
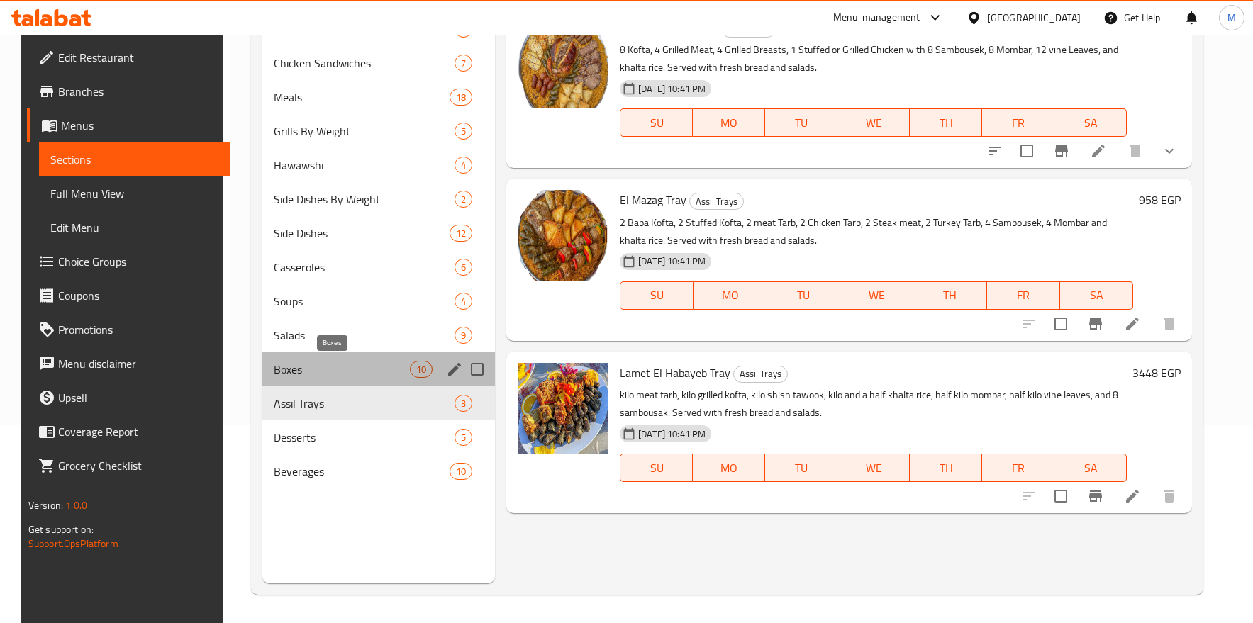
click at [292, 361] on span "Boxes" at bounding box center [341, 369] width 135 height 17
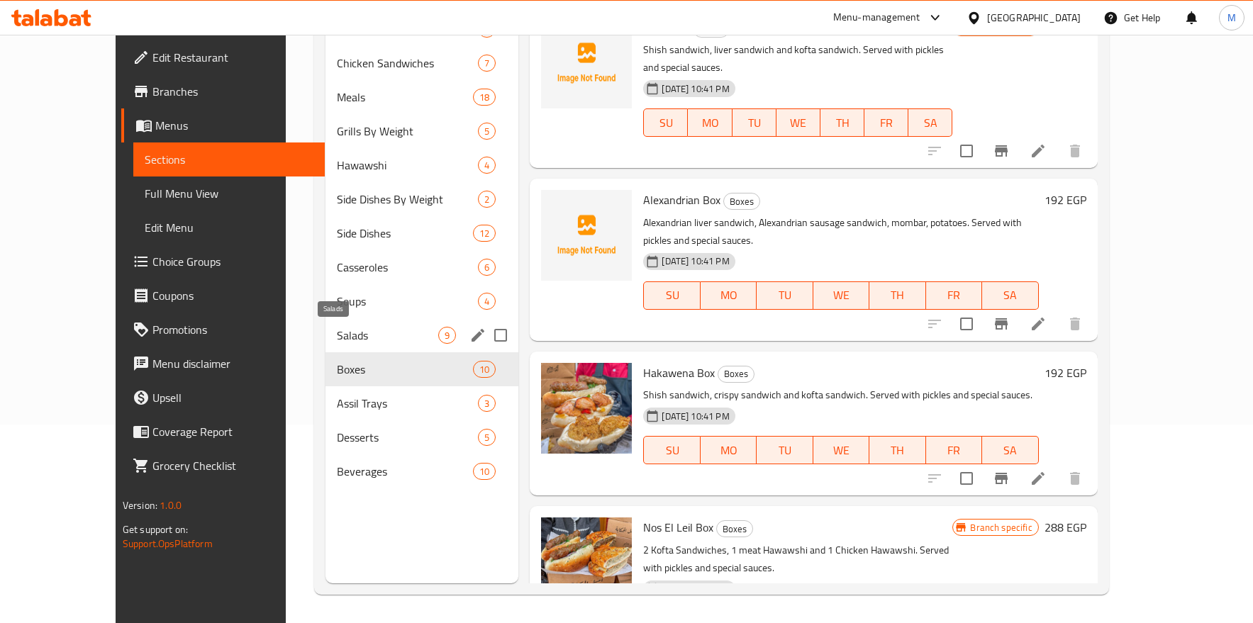
click at [337, 336] on span "Salads" at bounding box center [387, 335] width 101 height 17
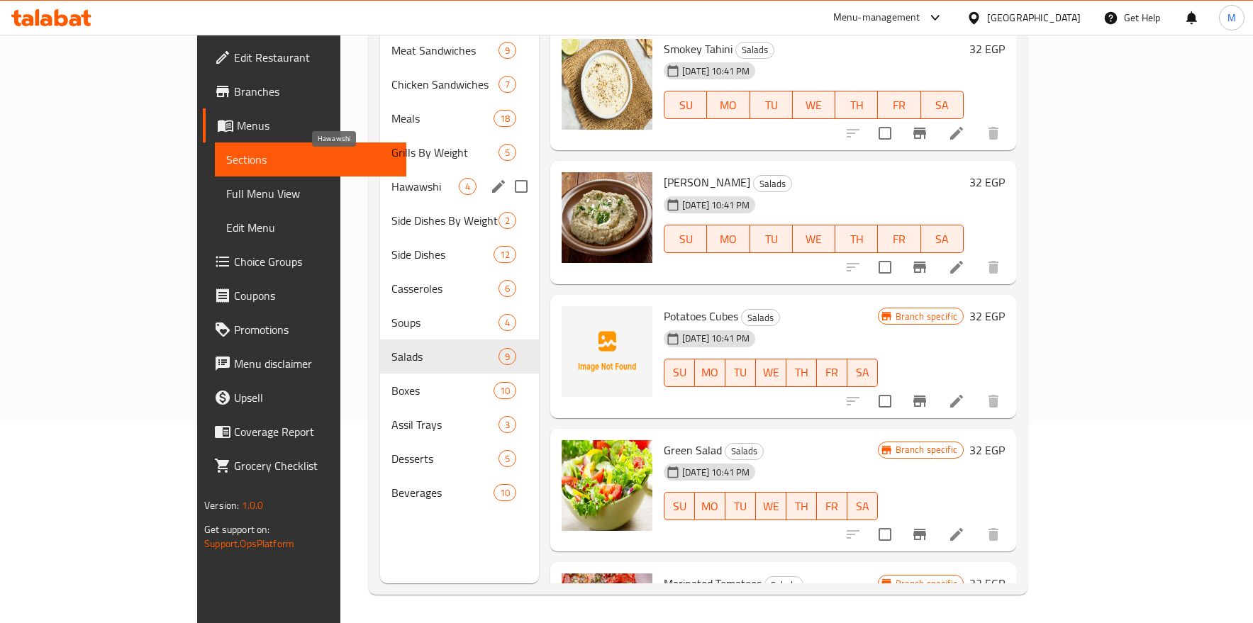
click at [391, 178] on span "Hawawshi" at bounding box center [424, 186] width 67 height 17
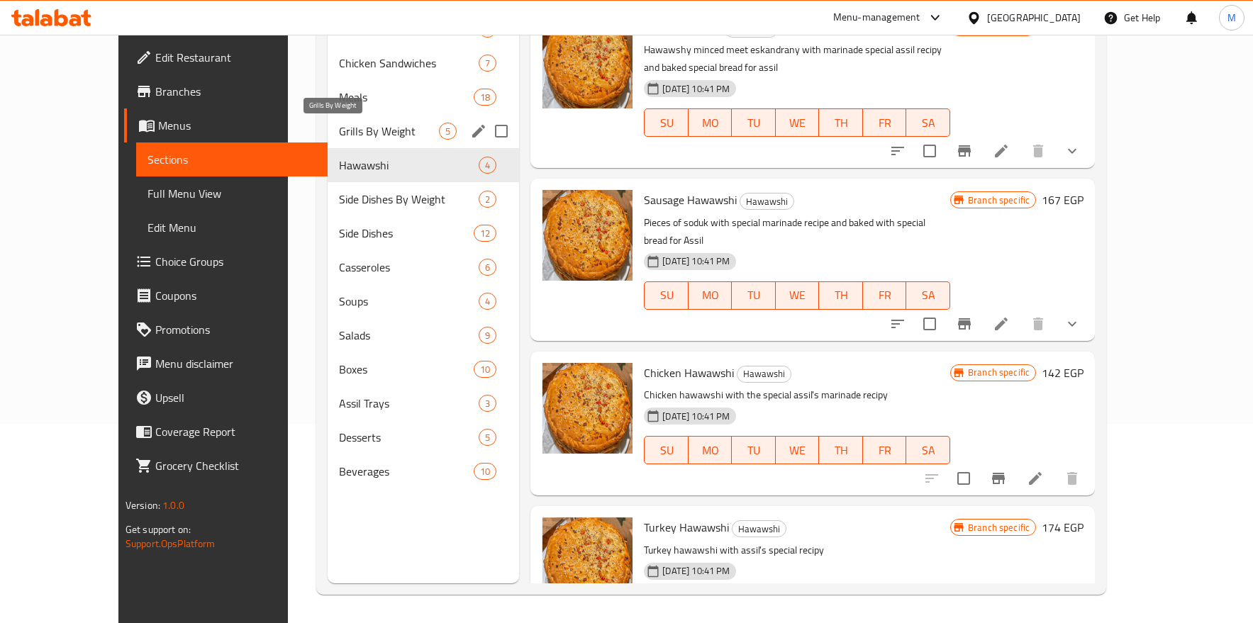
click at [339, 134] on span "Grills By Weight" at bounding box center [389, 131] width 100 height 17
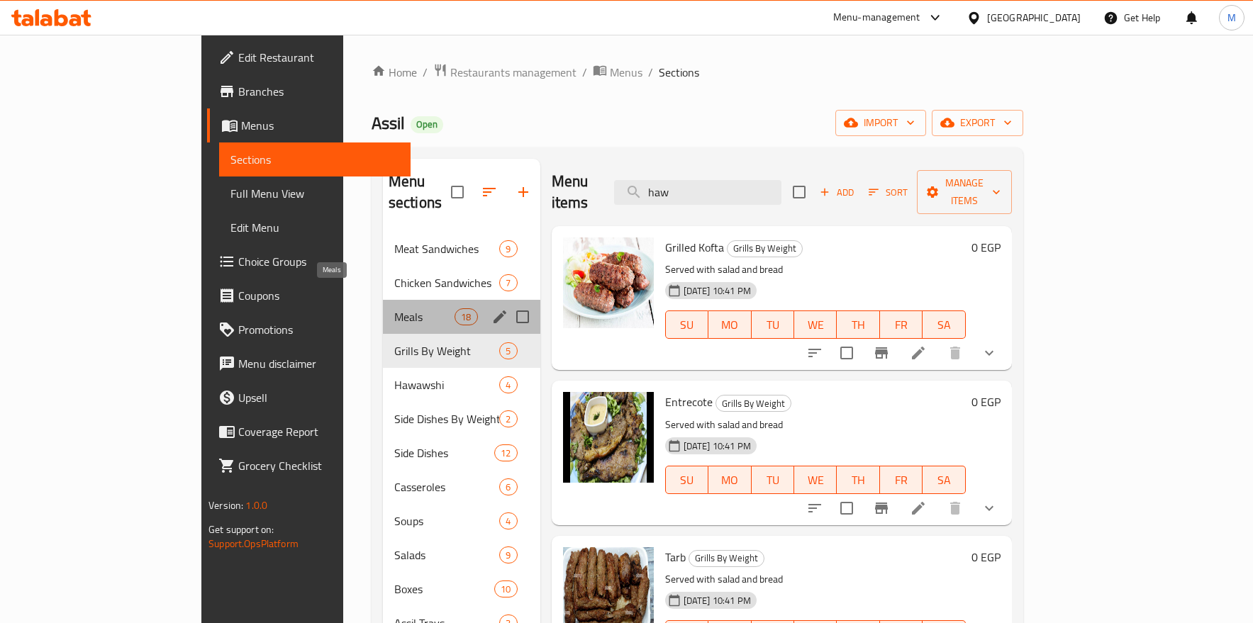
click at [394, 308] on span "Meals" at bounding box center [424, 316] width 60 height 17
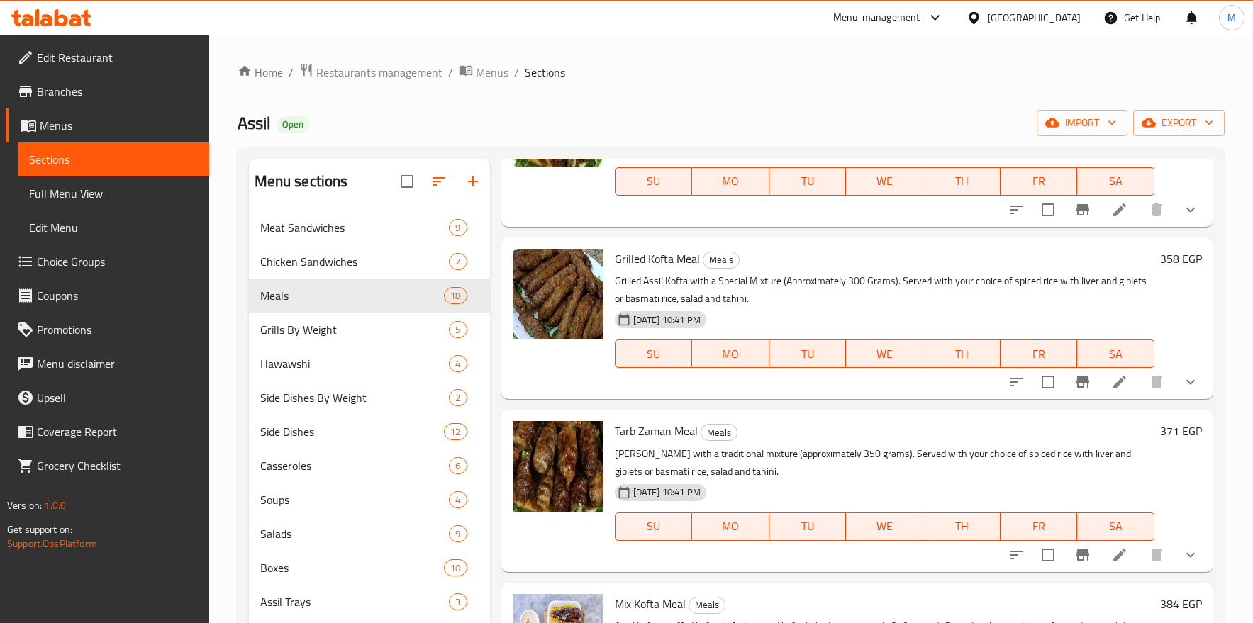
scroll to position [319, 0]
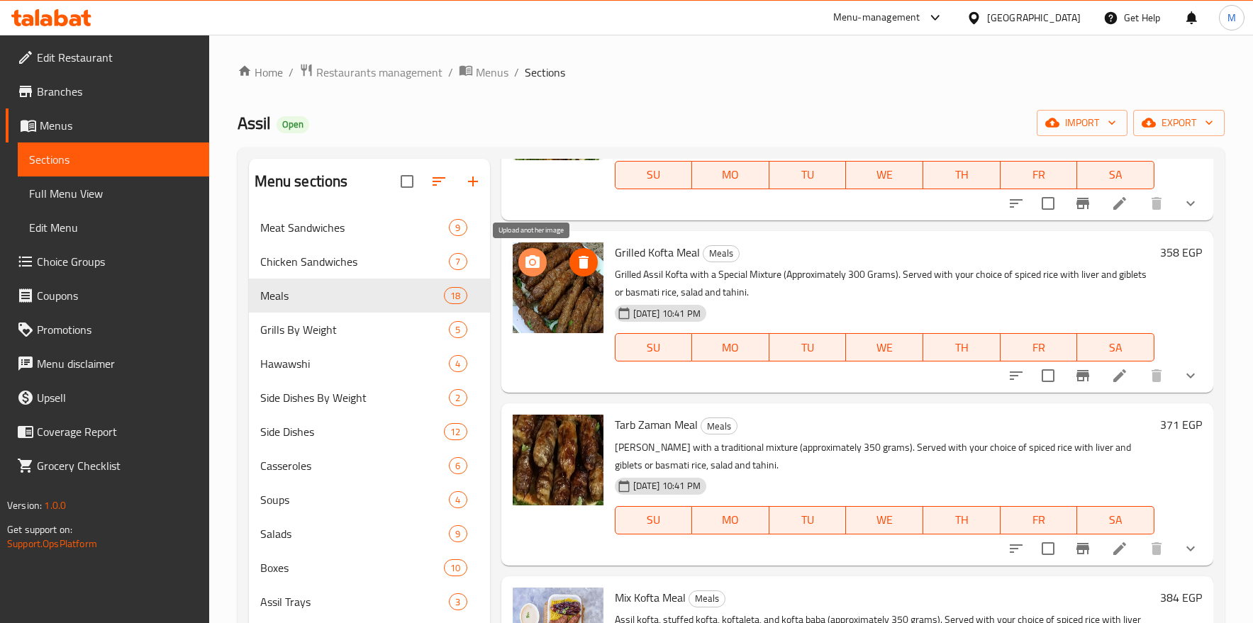
click at [540, 256] on icon "upload picture" at bounding box center [532, 262] width 17 height 17
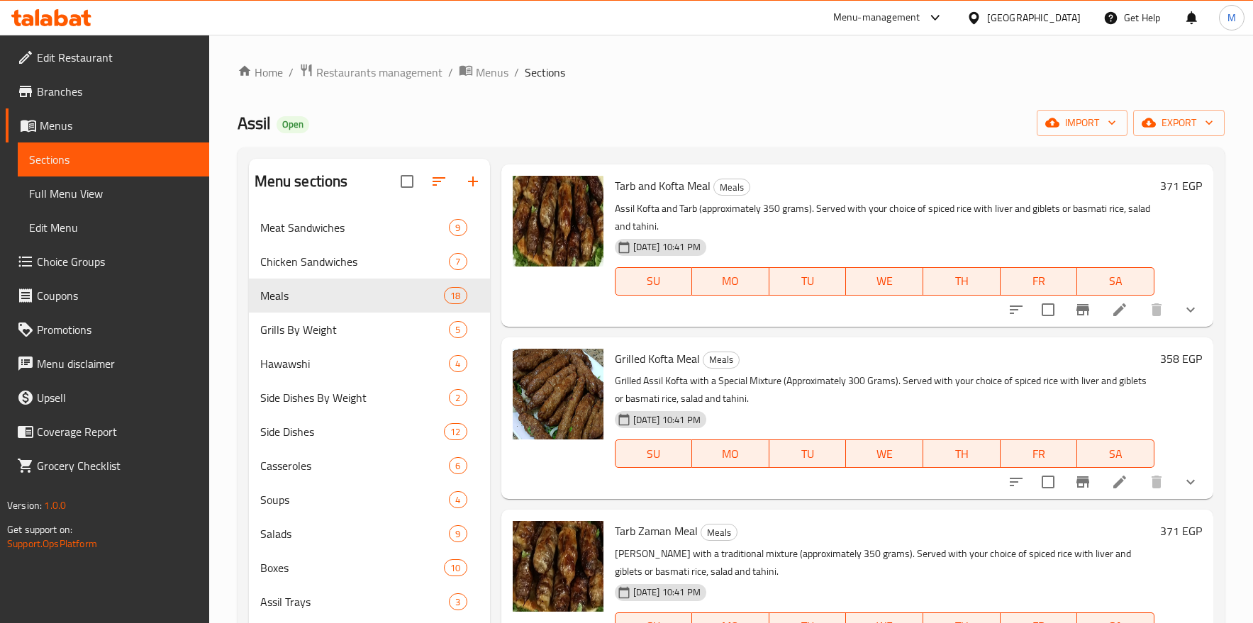
scroll to position [0, 0]
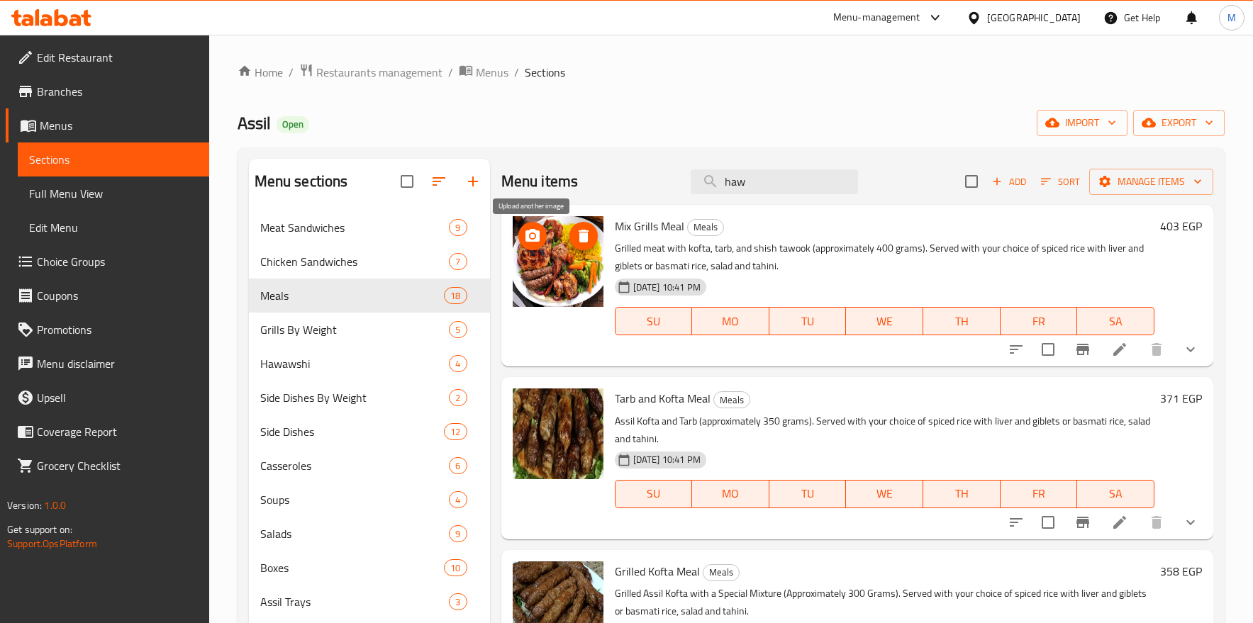
click at [538, 237] on icon "upload picture" at bounding box center [532, 235] width 14 height 13
click at [536, 234] on icon "upload picture" at bounding box center [532, 235] width 14 height 13
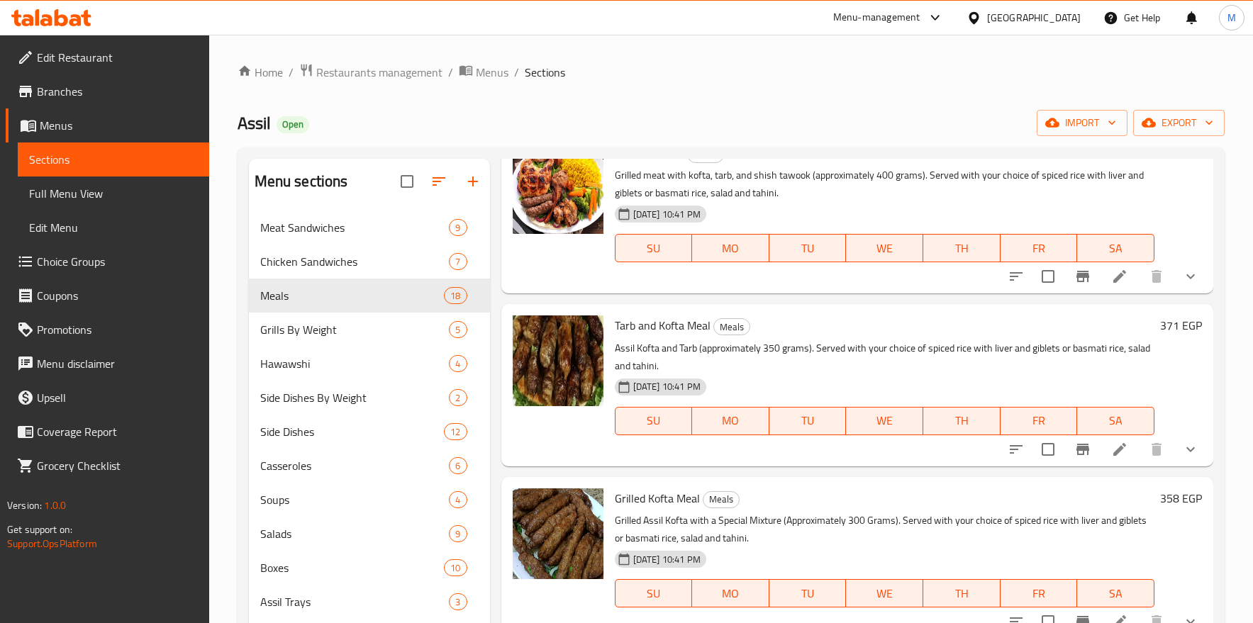
scroll to position [106, 0]
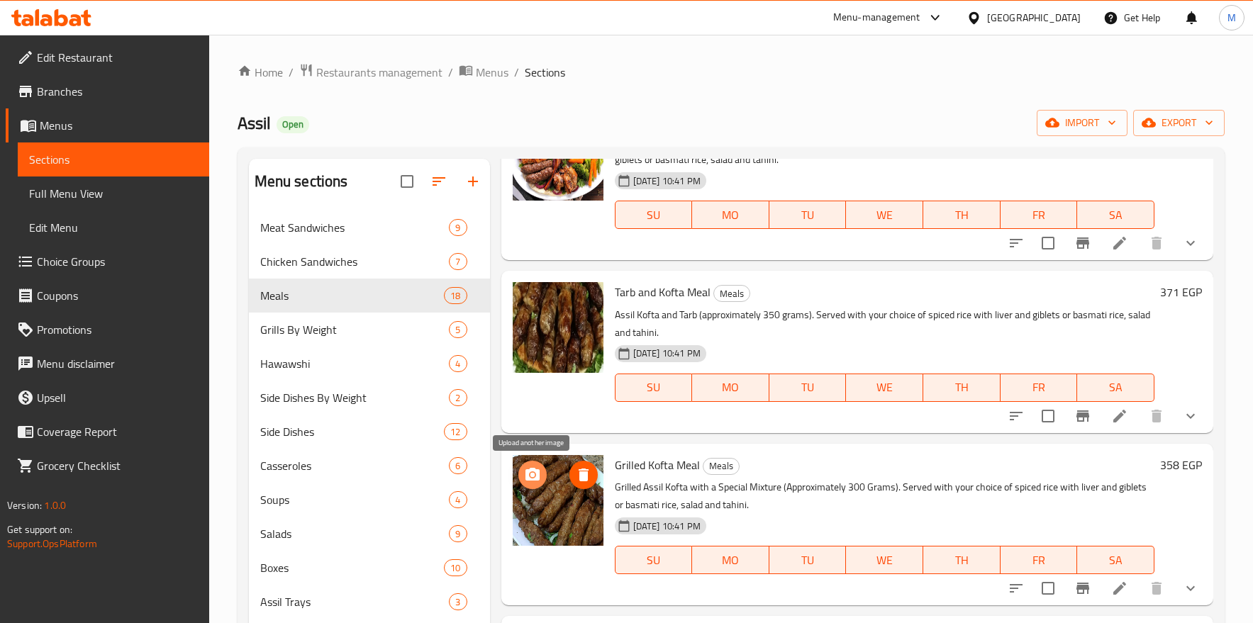
click at [538, 481] on icon "upload picture" at bounding box center [532, 474] width 14 height 13
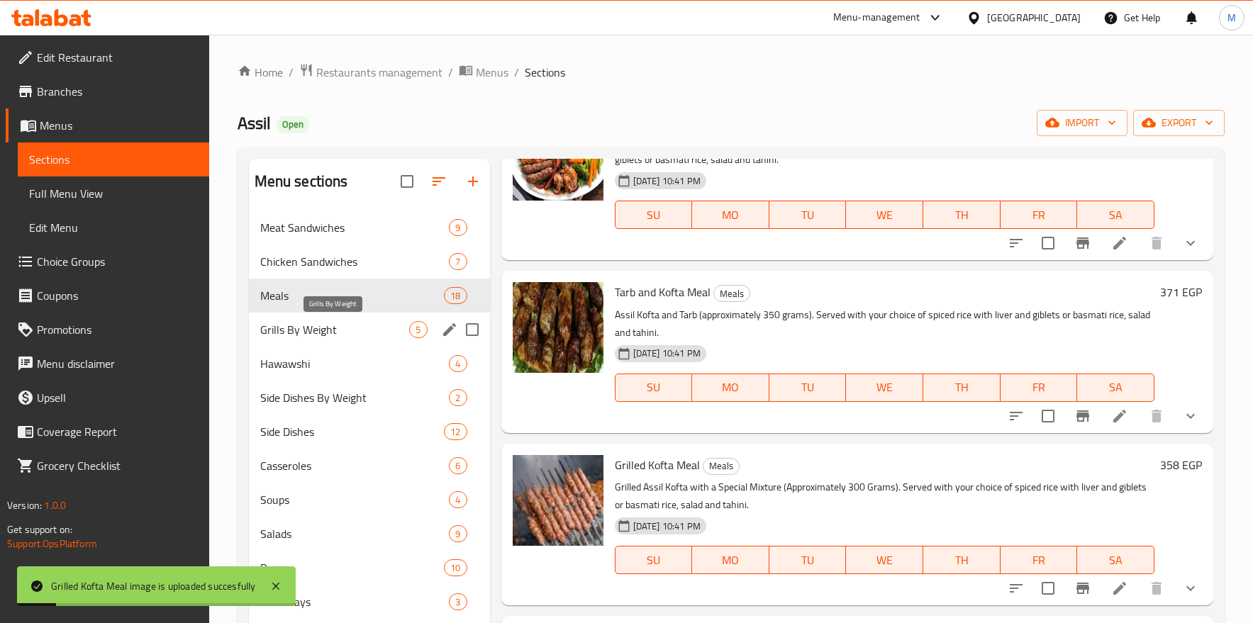
click at [338, 328] on span "Grills By Weight" at bounding box center [335, 329] width 150 height 17
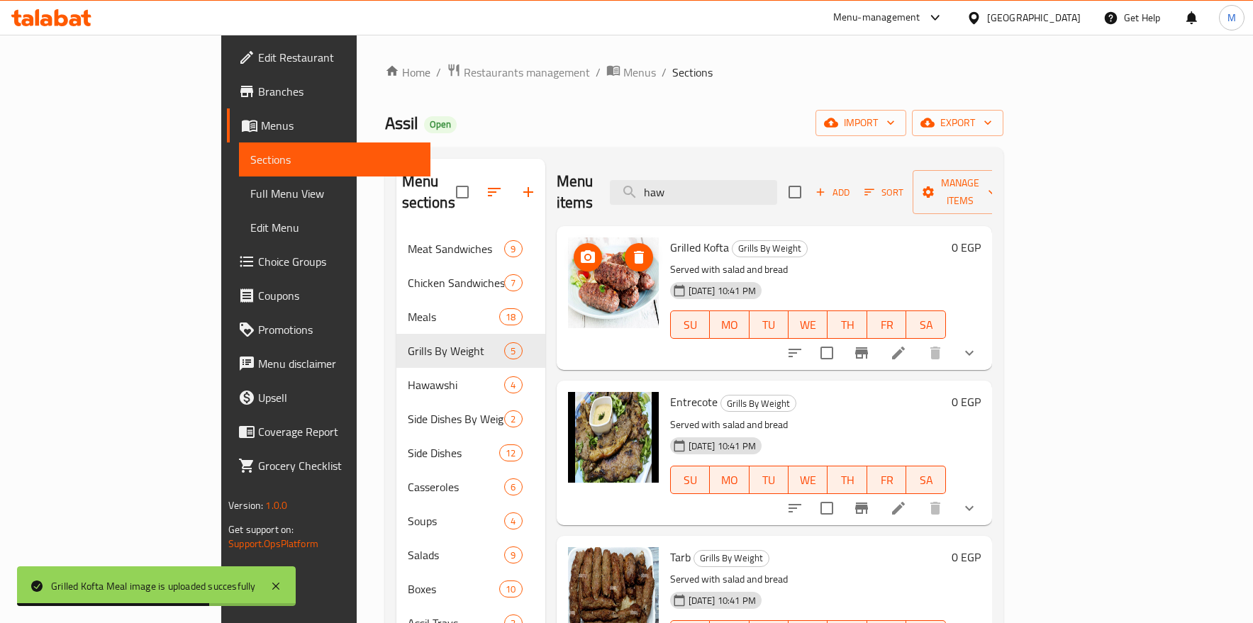
click at [581, 250] on icon "upload picture" at bounding box center [588, 256] width 14 height 13
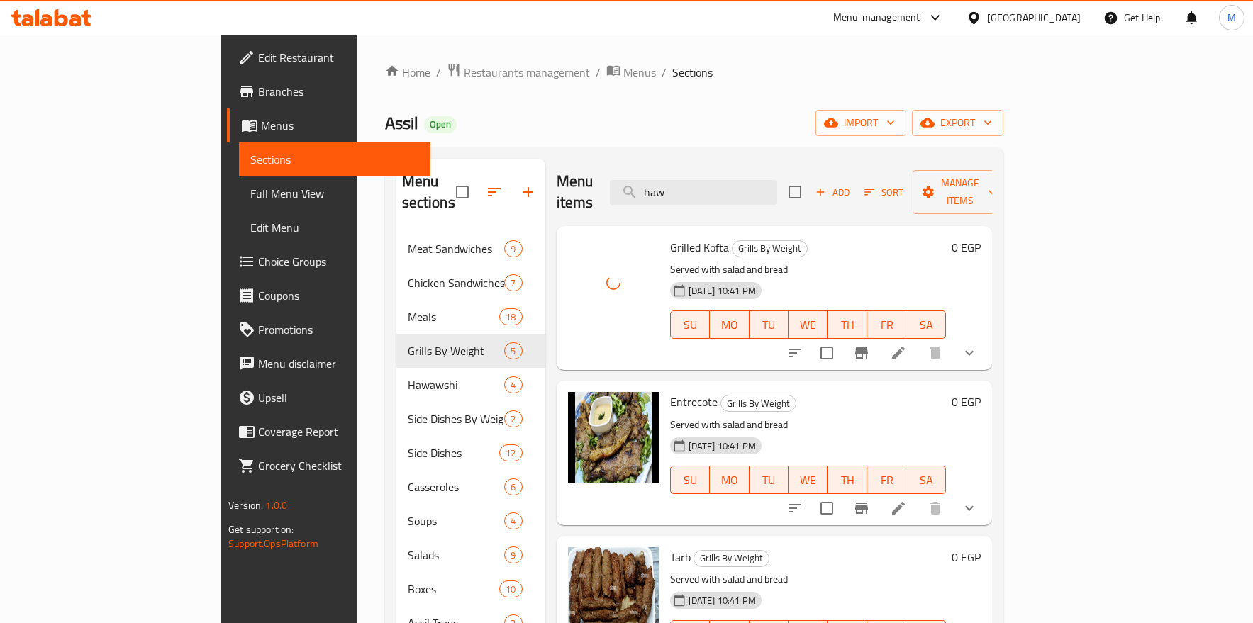
click at [807, 238] on h6 "Grilled Kofta Grills By Weight" at bounding box center [808, 248] width 276 height 20
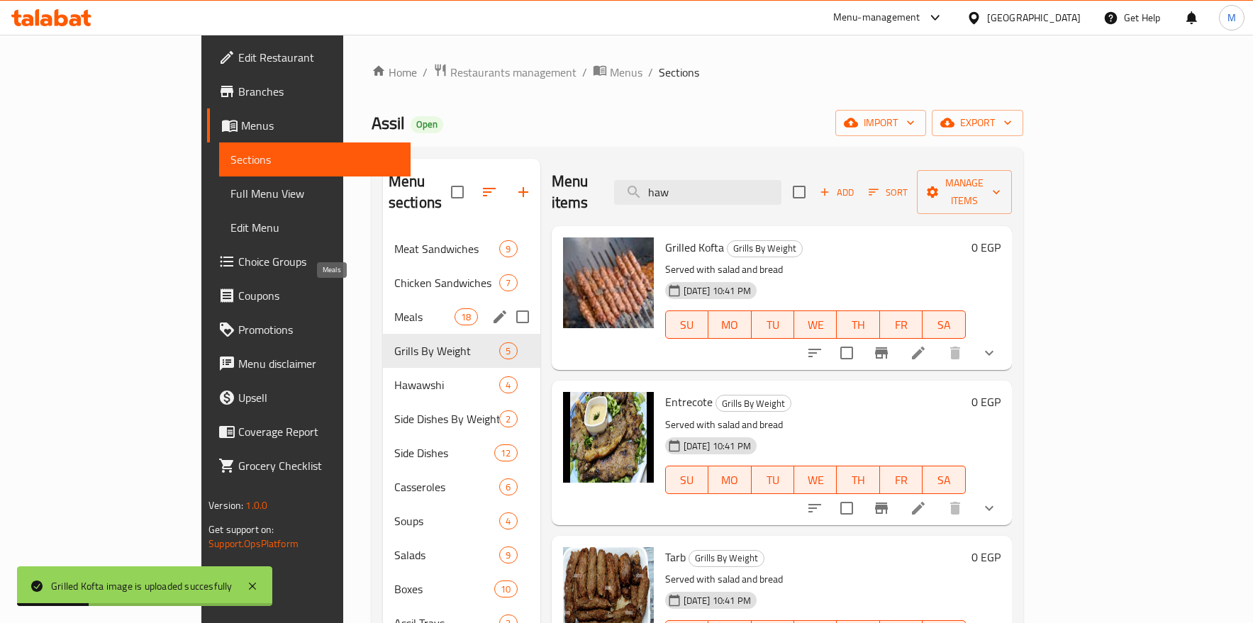
click at [394, 308] on span "Meals" at bounding box center [424, 316] width 60 height 17
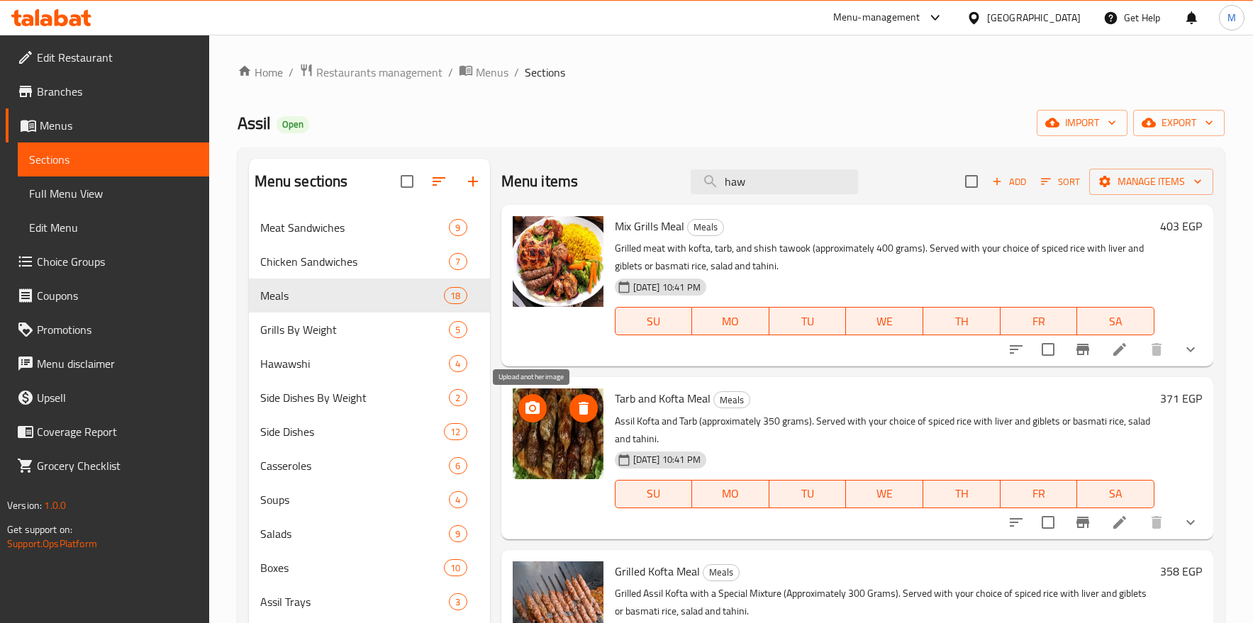
click at [526, 411] on icon "upload picture" at bounding box center [532, 407] width 14 height 13
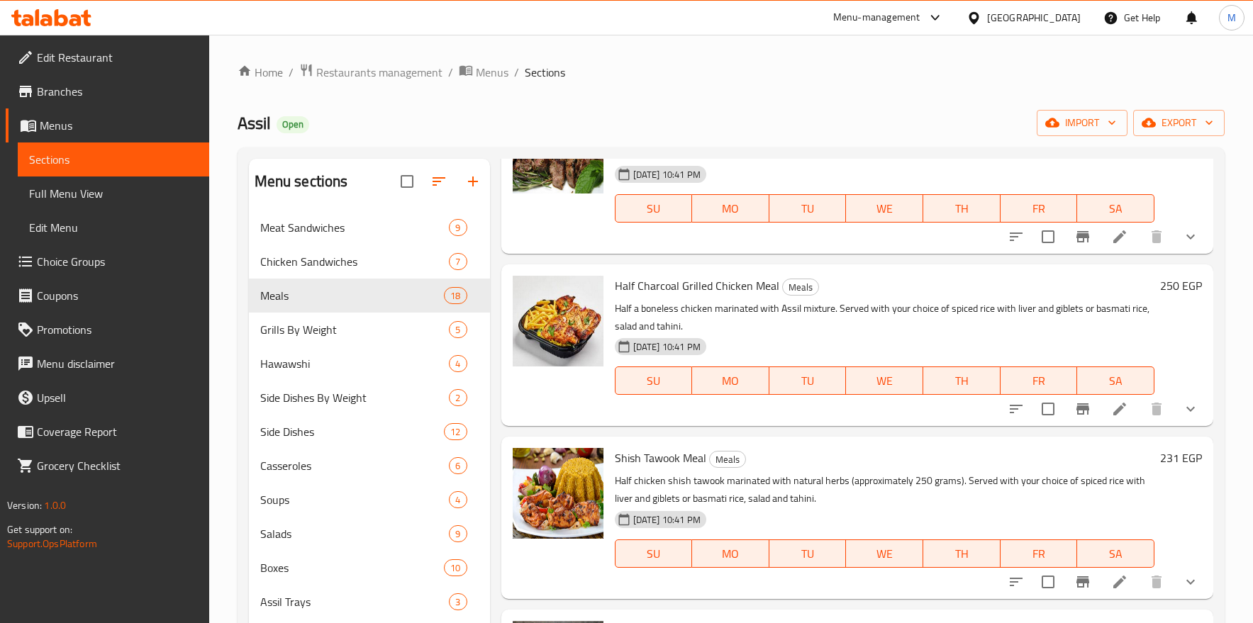
scroll to position [1382, 0]
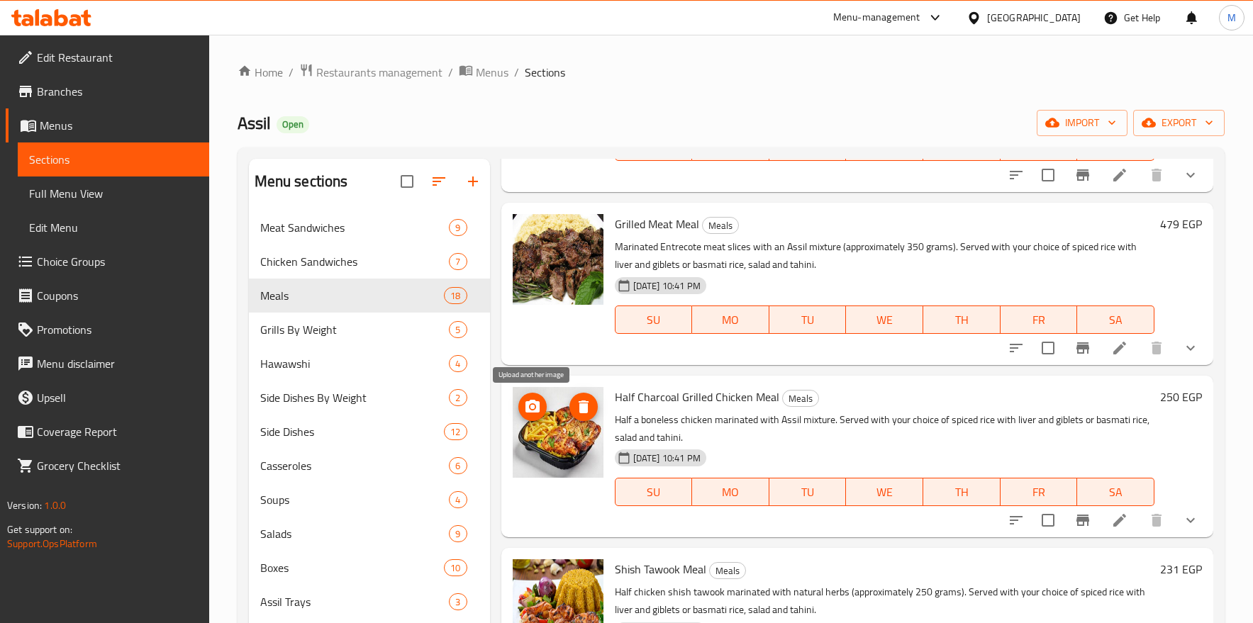
click at [542, 402] on span "upload picture" at bounding box center [532, 406] width 28 height 17
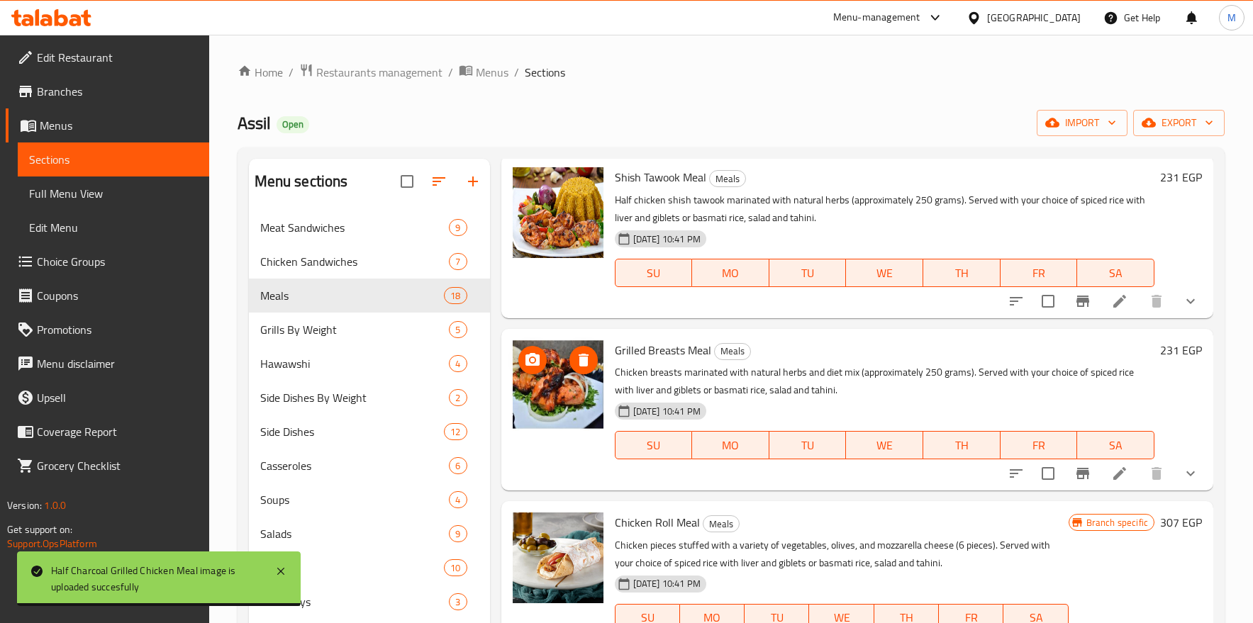
scroll to position [1808, 0]
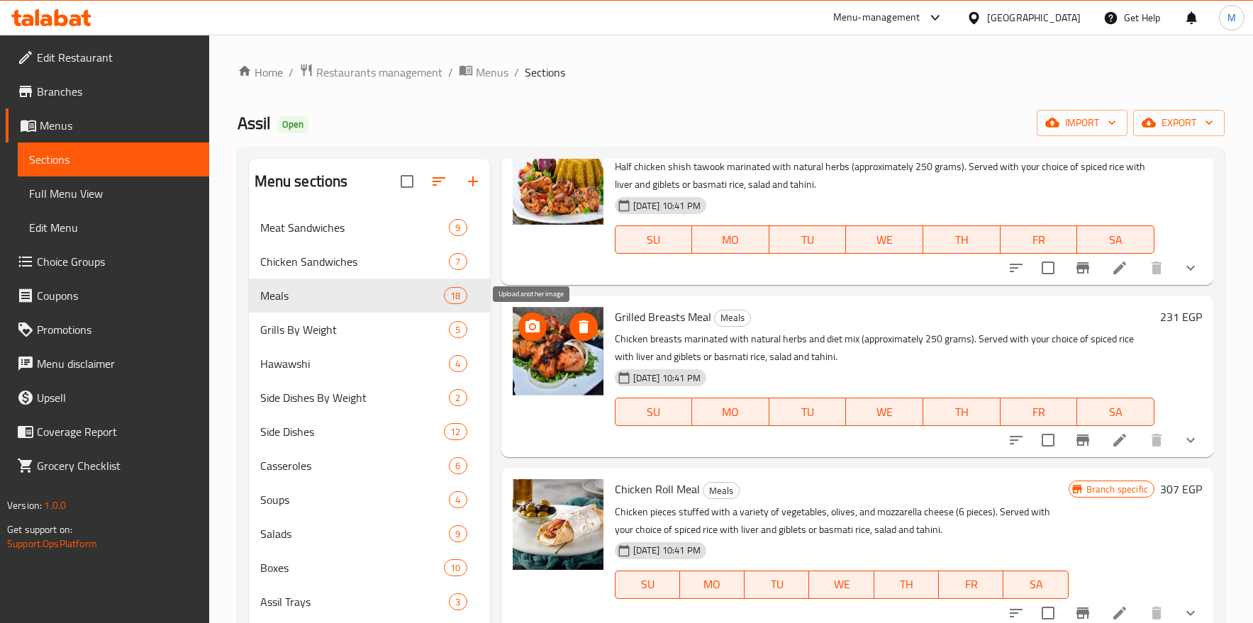
click at [535, 326] on icon "upload picture" at bounding box center [532, 326] width 17 height 17
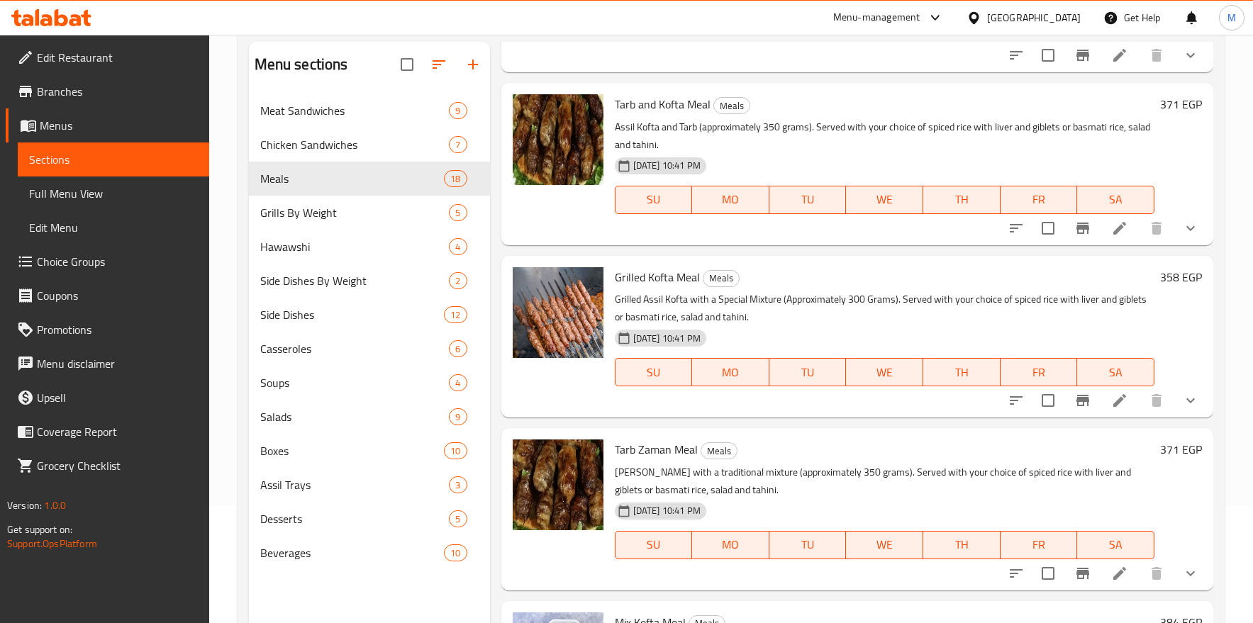
scroll to position [92, 0]
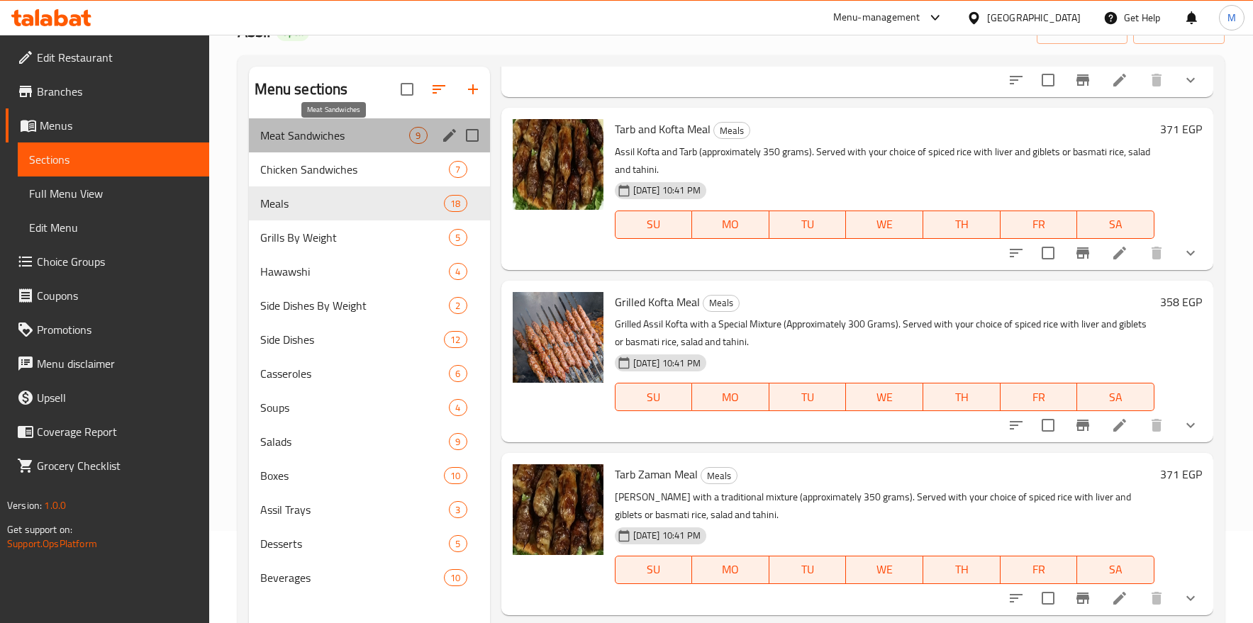
click at [308, 137] on span "Meat Sandwiches" at bounding box center [335, 135] width 150 height 17
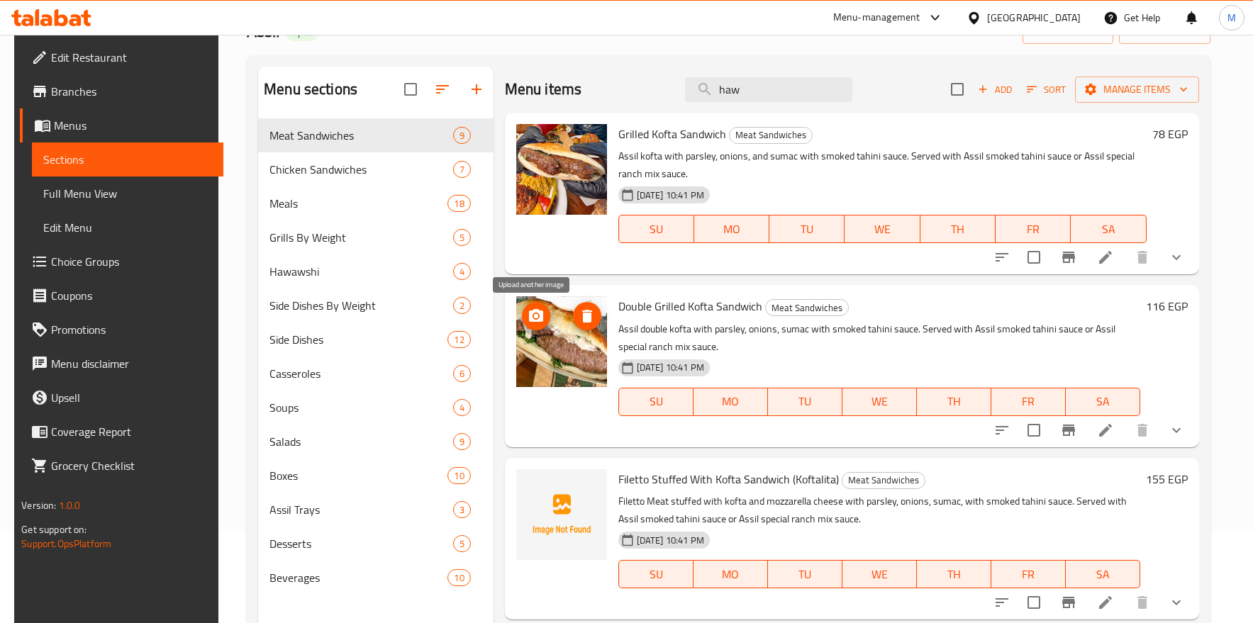
click at [538, 317] on icon "upload picture" at bounding box center [536, 315] width 14 height 13
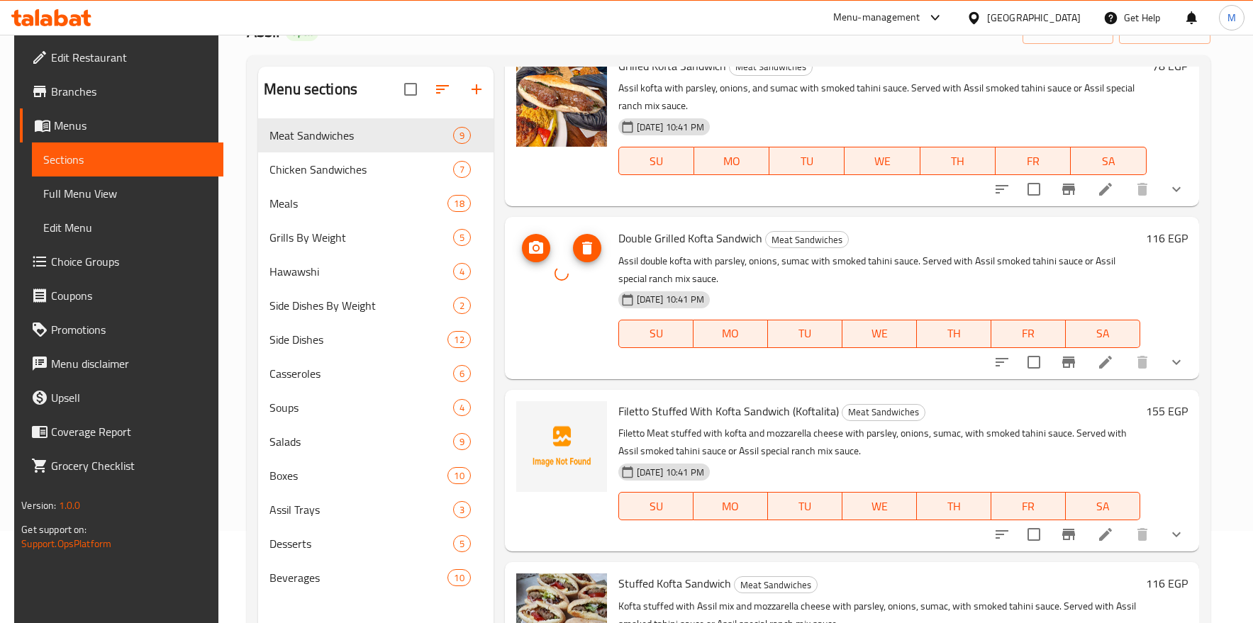
scroll to position [106, 0]
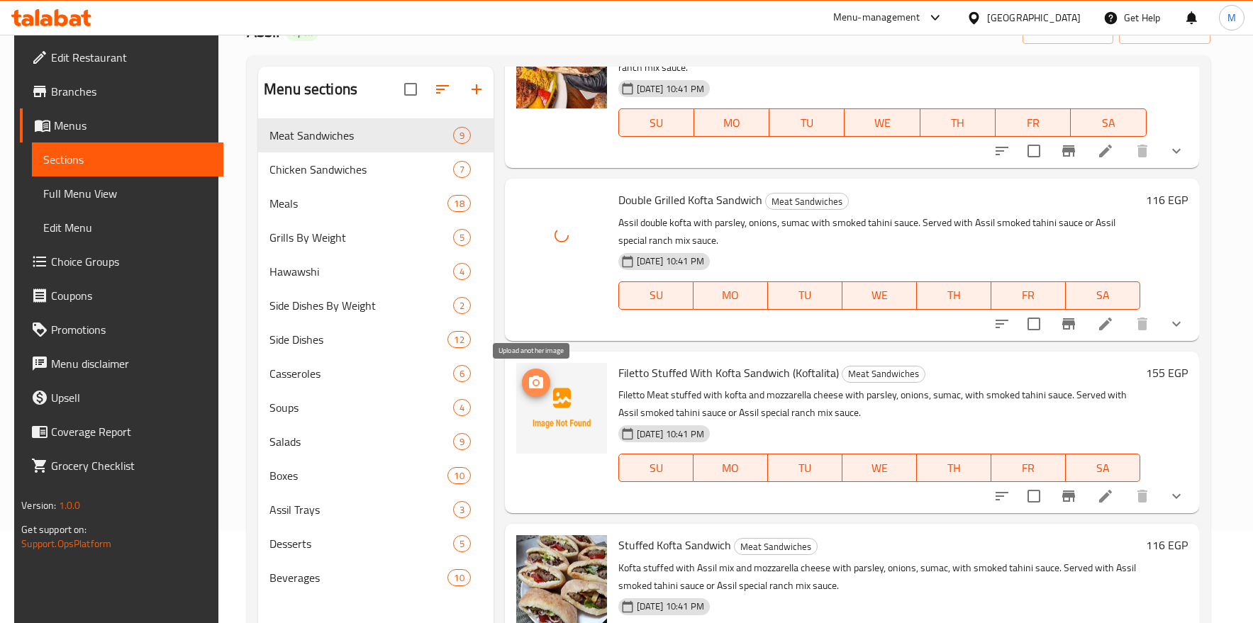
click at [544, 383] on span "upload picture" at bounding box center [536, 382] width 28 height 17
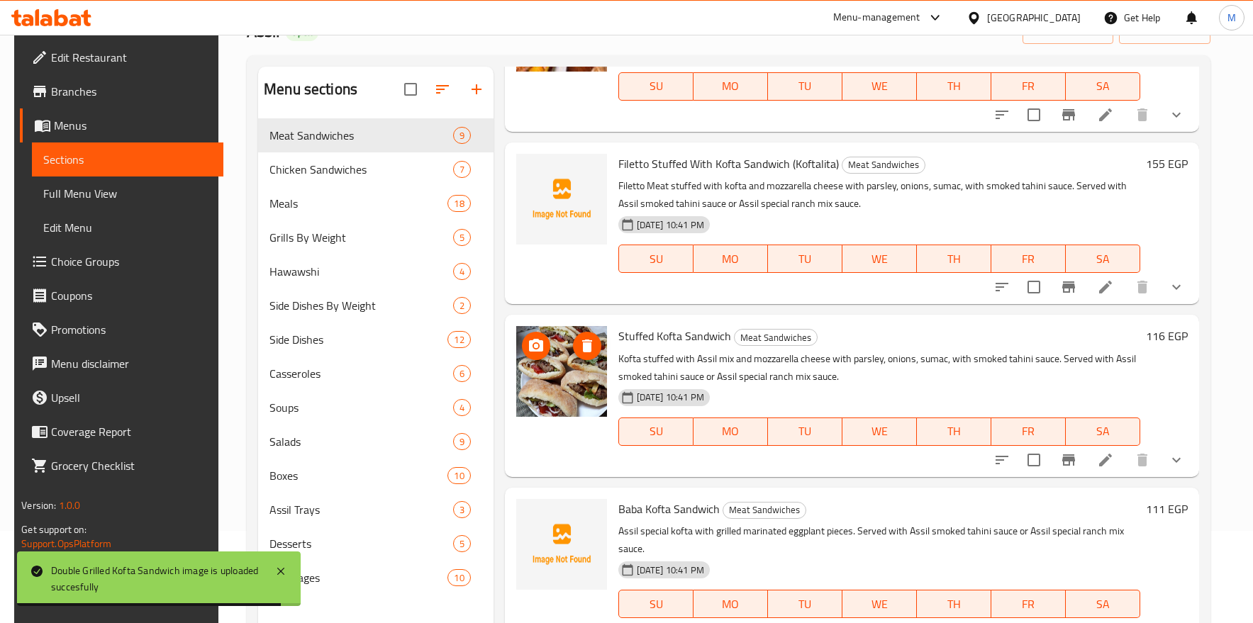
scroll to position [319, 0]
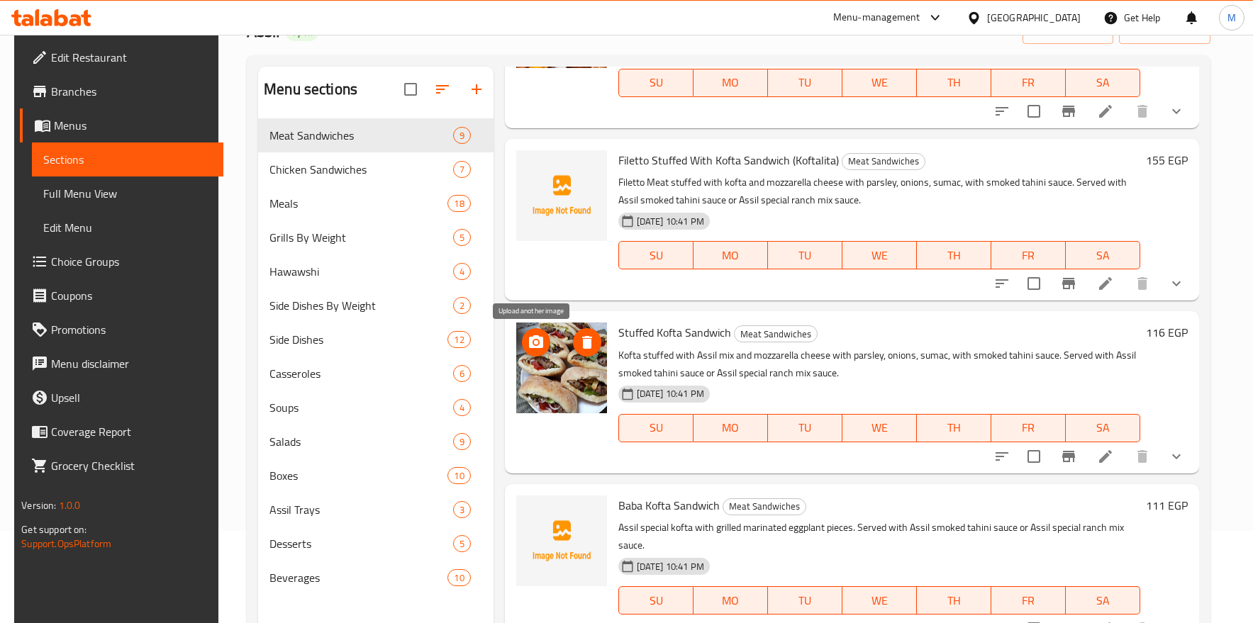
click at [535, 342] on icon "upload picture" at bounding box center [535, 342] width 17 height 17
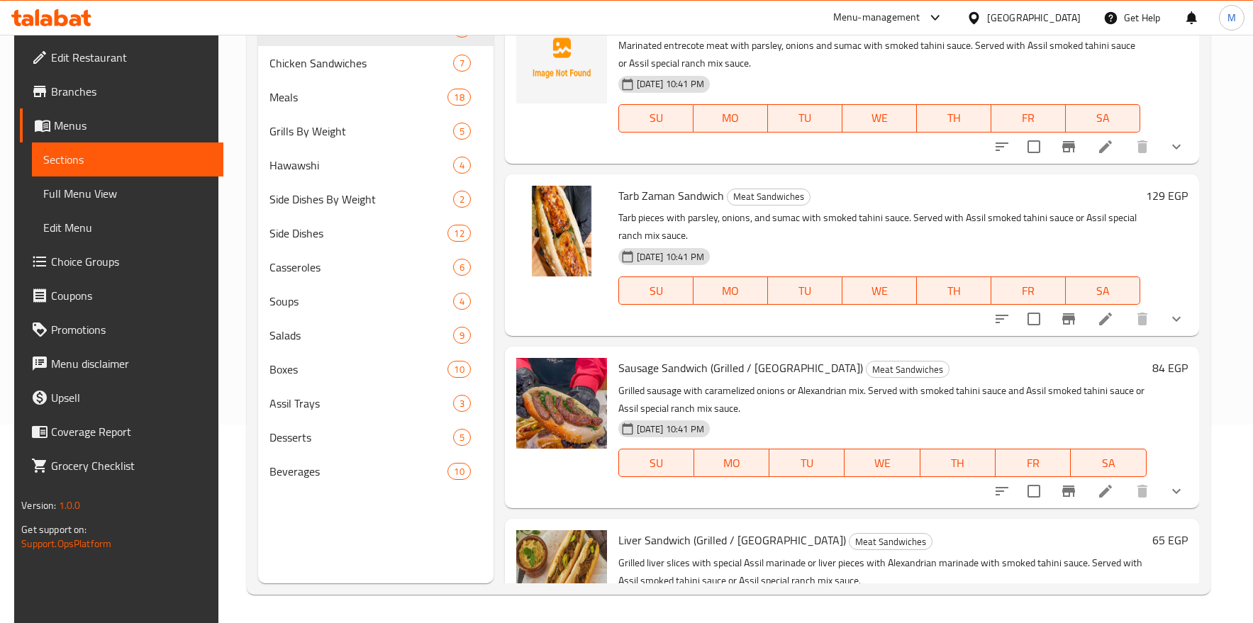
scroll to position [964, 0]
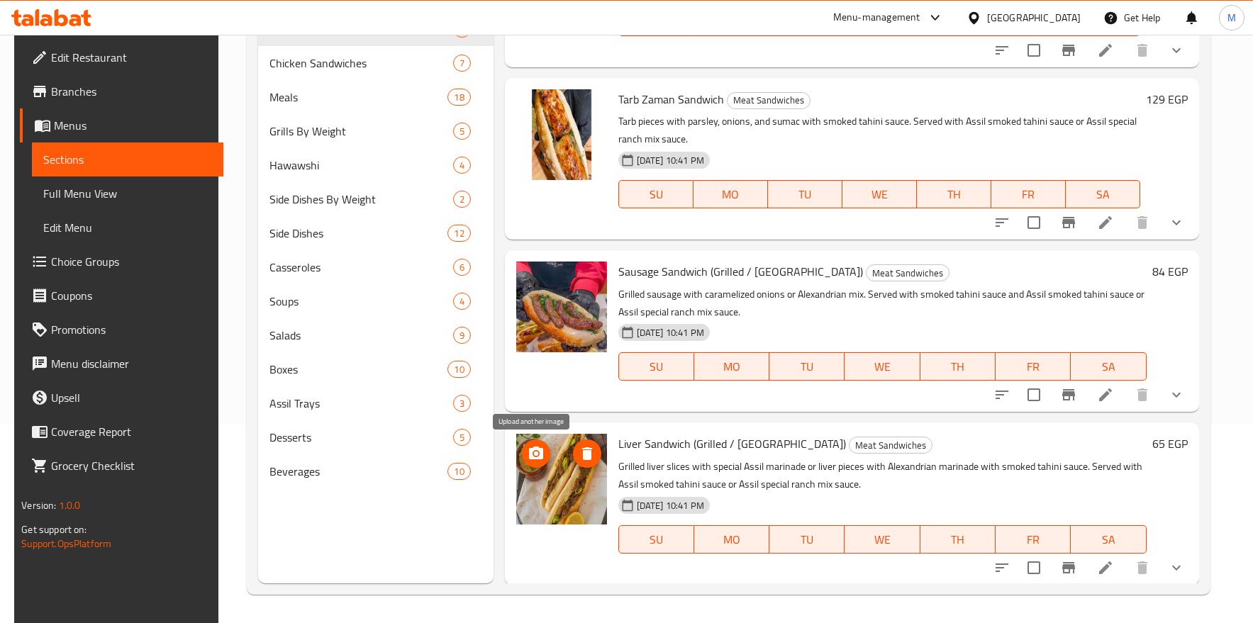
click at [534, 447] on icon "upload picture" at bounding box center [536, 453] width 14 height 13
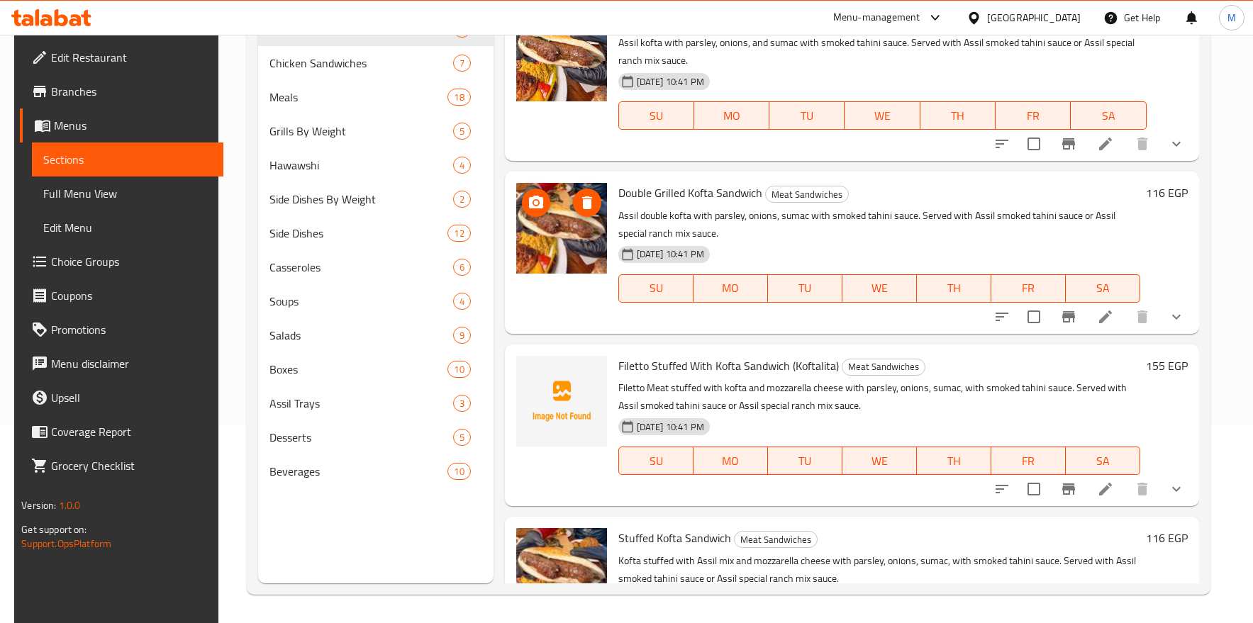
scroll to position [0, 0]
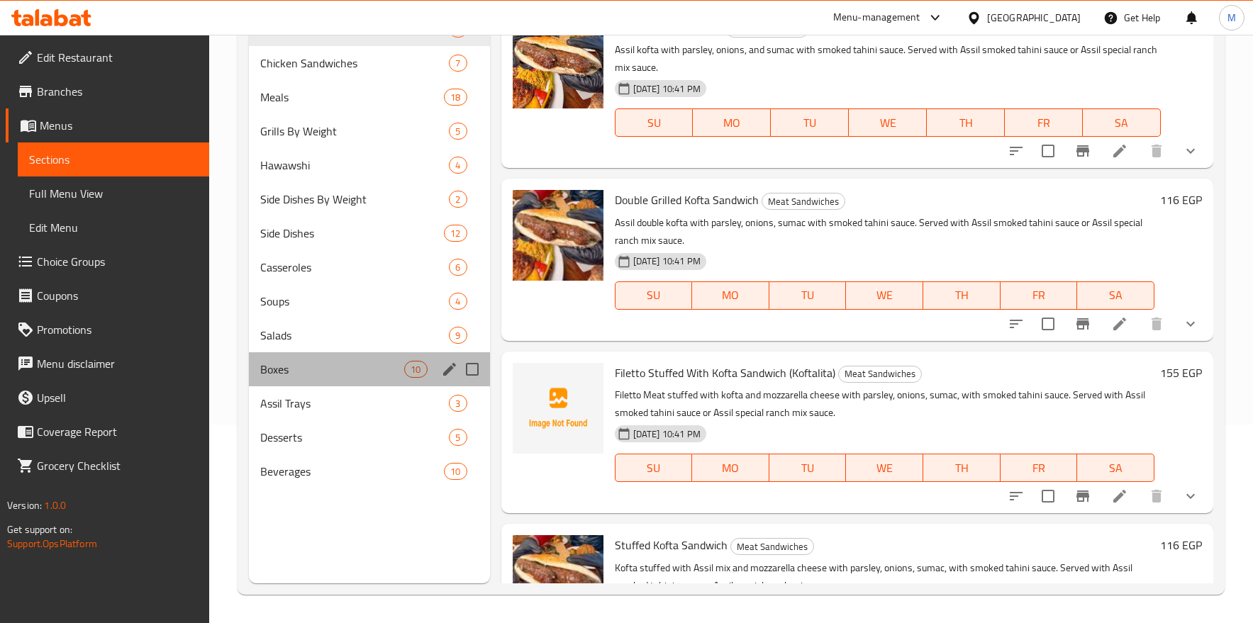
click at [294, 358] on div "Boxes 10" at bounding box center [369, 369] width 241 height 34
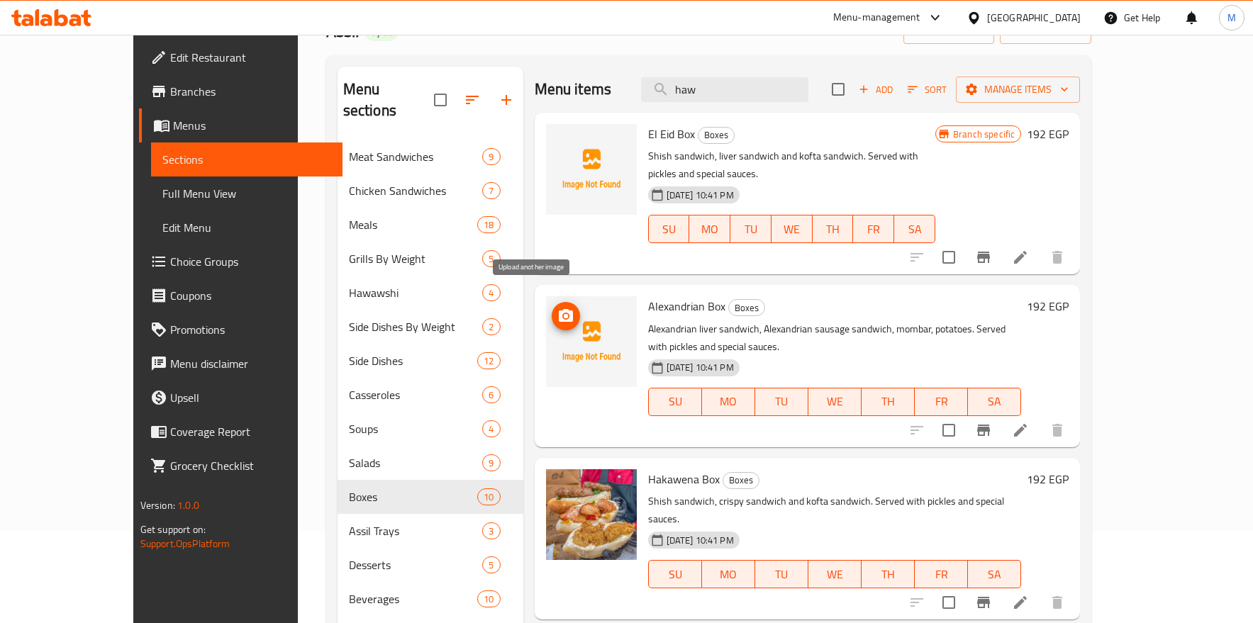
click at [559, 309] on icon "upload picture" at bounding box center [566, 315] width 14 height 13
click at [559, 143] on icon "upload picture" at bounding box center [566, 143] width 14 height 13
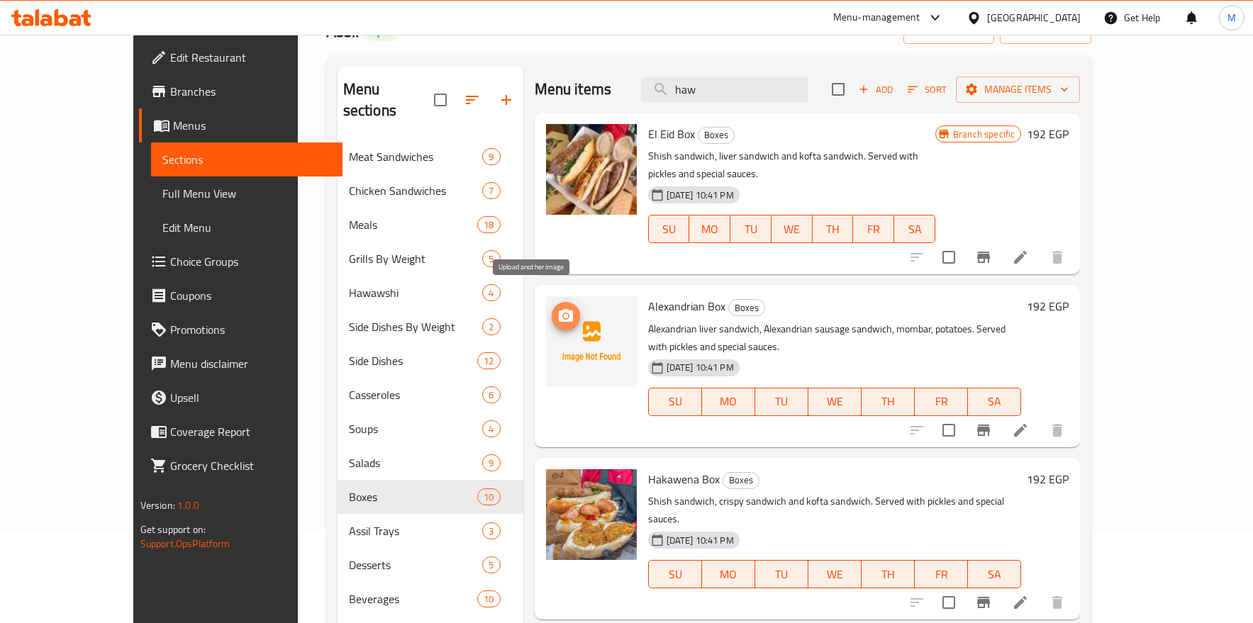
click at [557, 308] on icon "upload picture" at bounding box center [565, 316] width 17 height 17
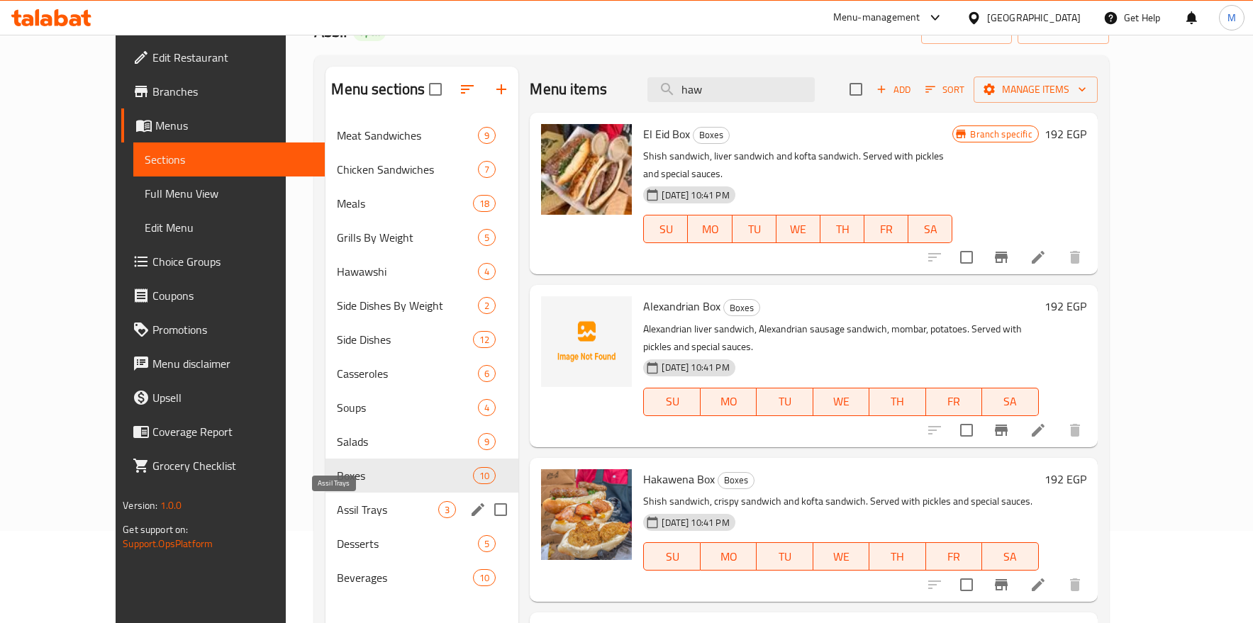
click at [337, 518] on span "Assil Trays" at bounding box center [387, 509] width 101 height 17
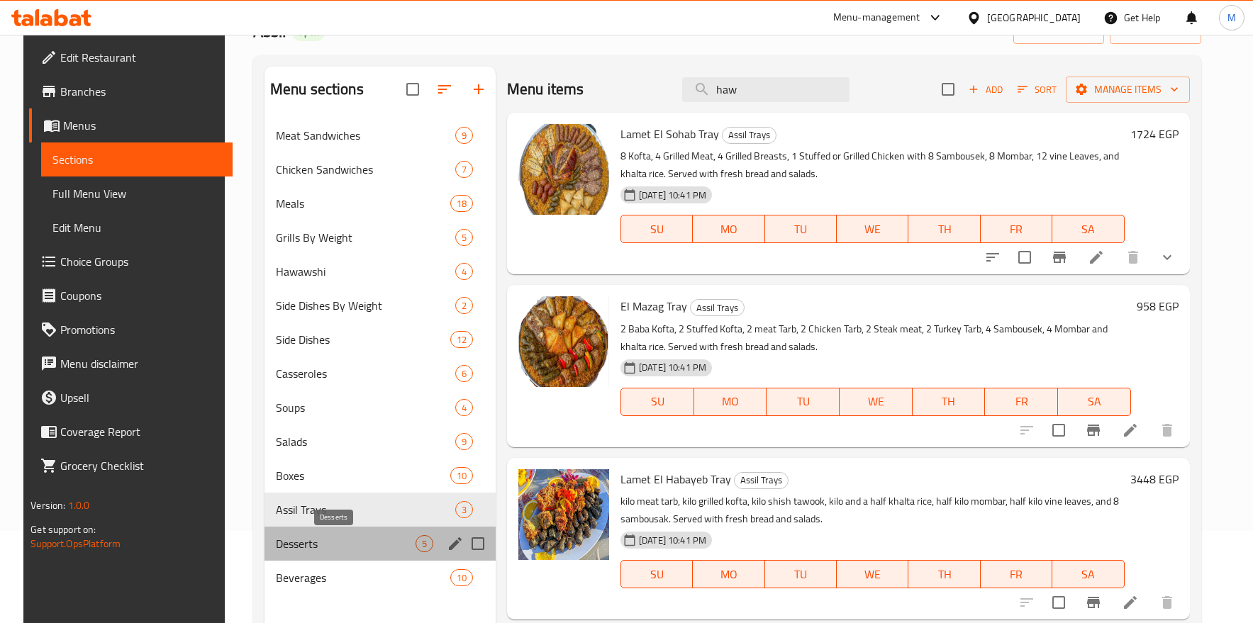
click at [294, 536] on span "Desserts" at bounding box center [346, 543] width 140 height 17
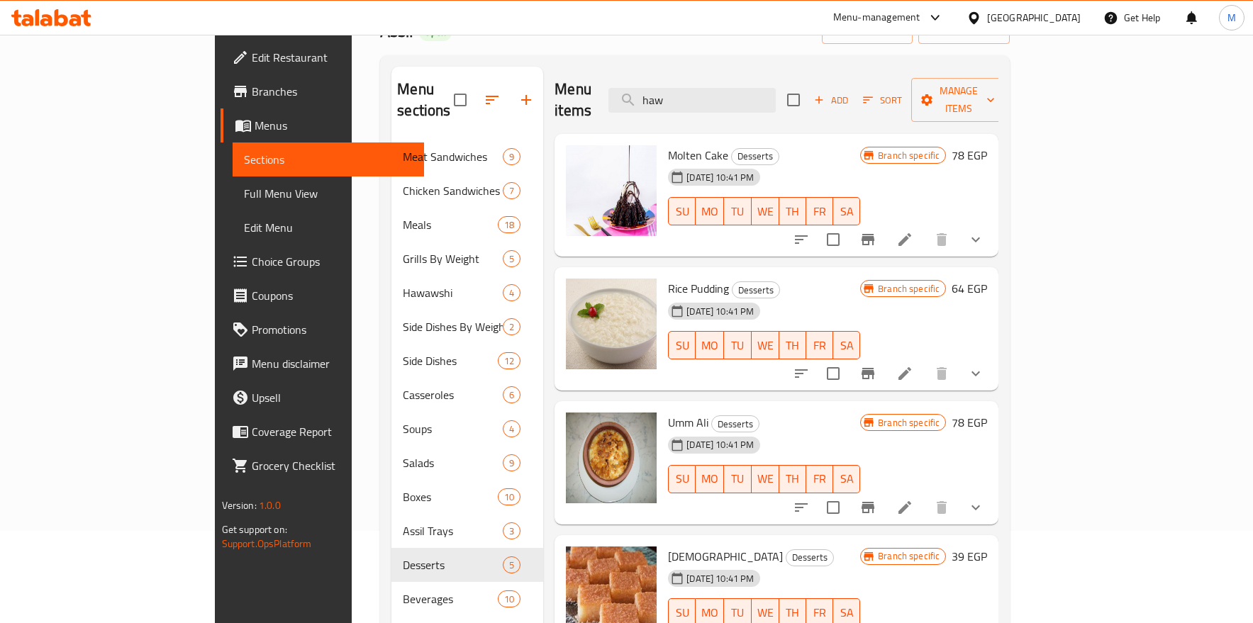
drag, startPoint x: 762, startPoint y: 84, endPoint x: 625, endPoint y: 106, distance: 138.7
click at [627, 105] on div "Menu items haw Add Sort Manage items" at bounding box center [776, 100] width 444 height 67
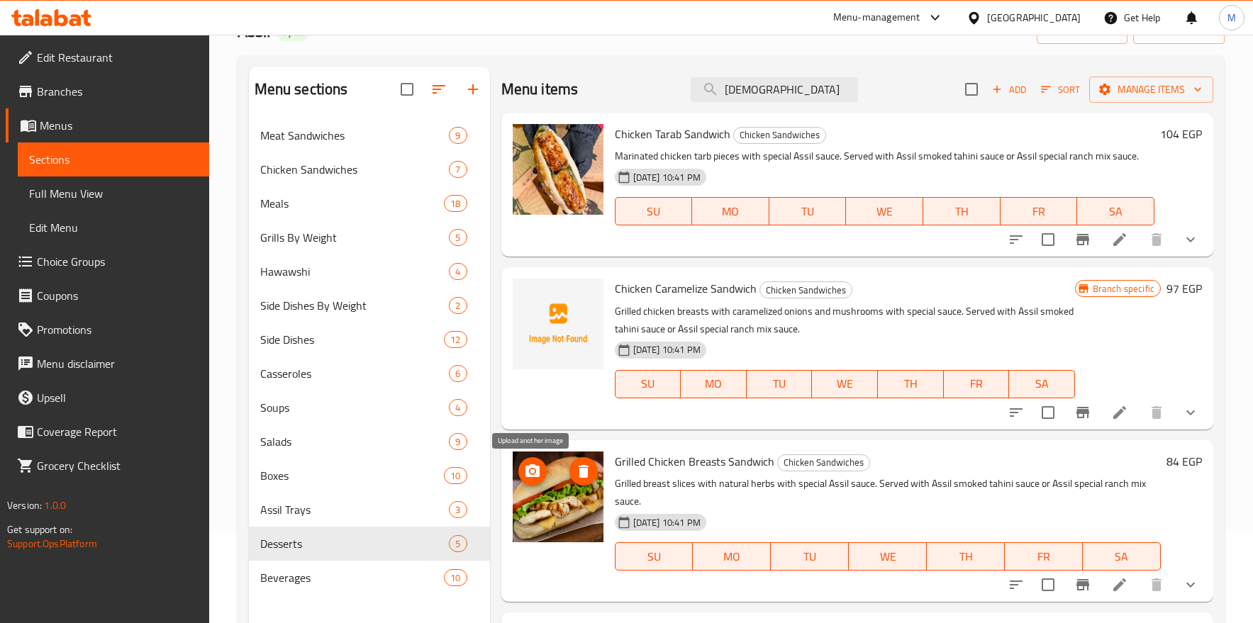
click at [536, 469] on icon "upload picture" at bounding box center [532, 470] width 14 height 13
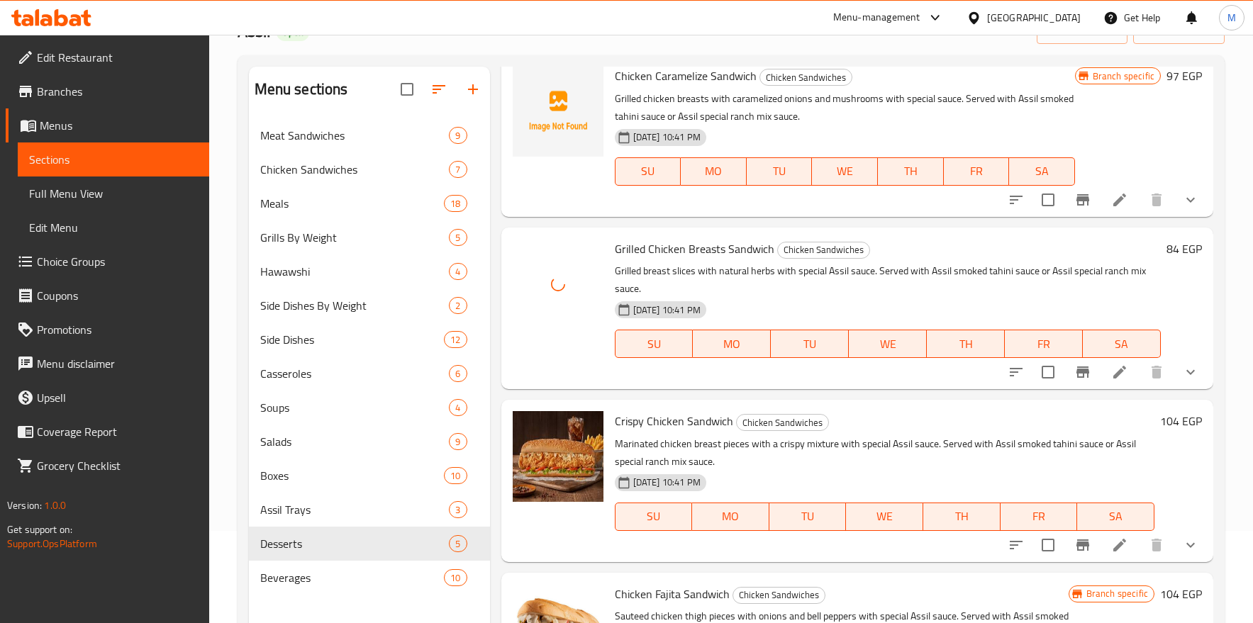
scroll to position [319, 0]
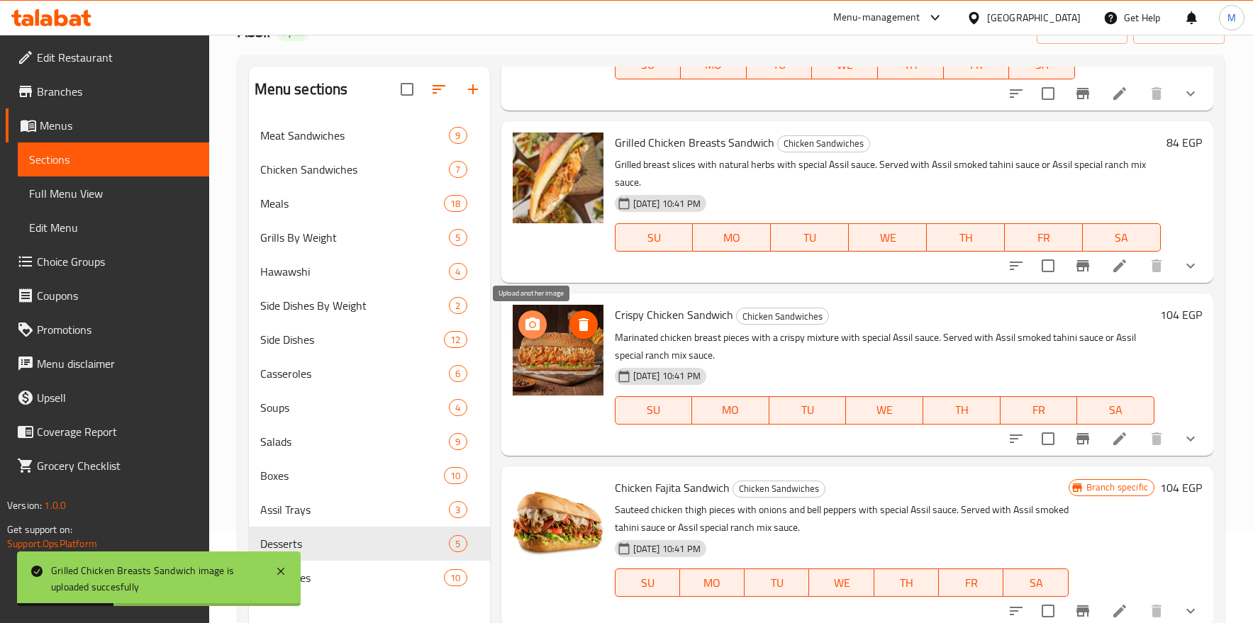
click at [532, 324] on circle "upload picture" at bounding box center [532, 325] width 4 height 4
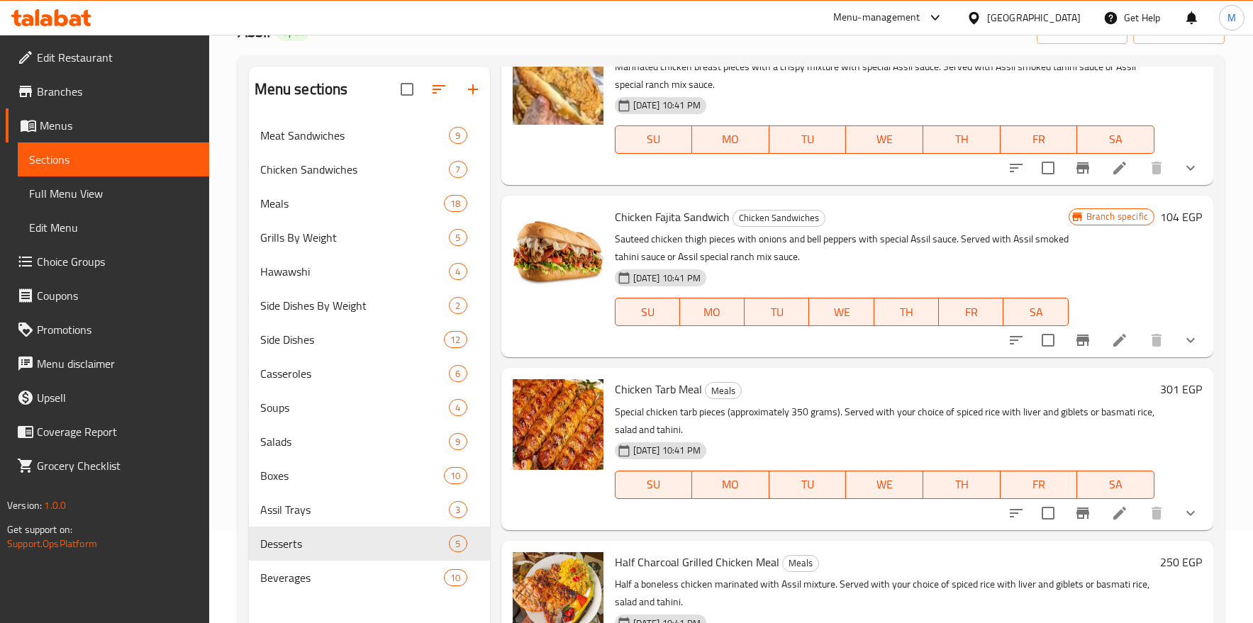
scroll to position [638, 0]
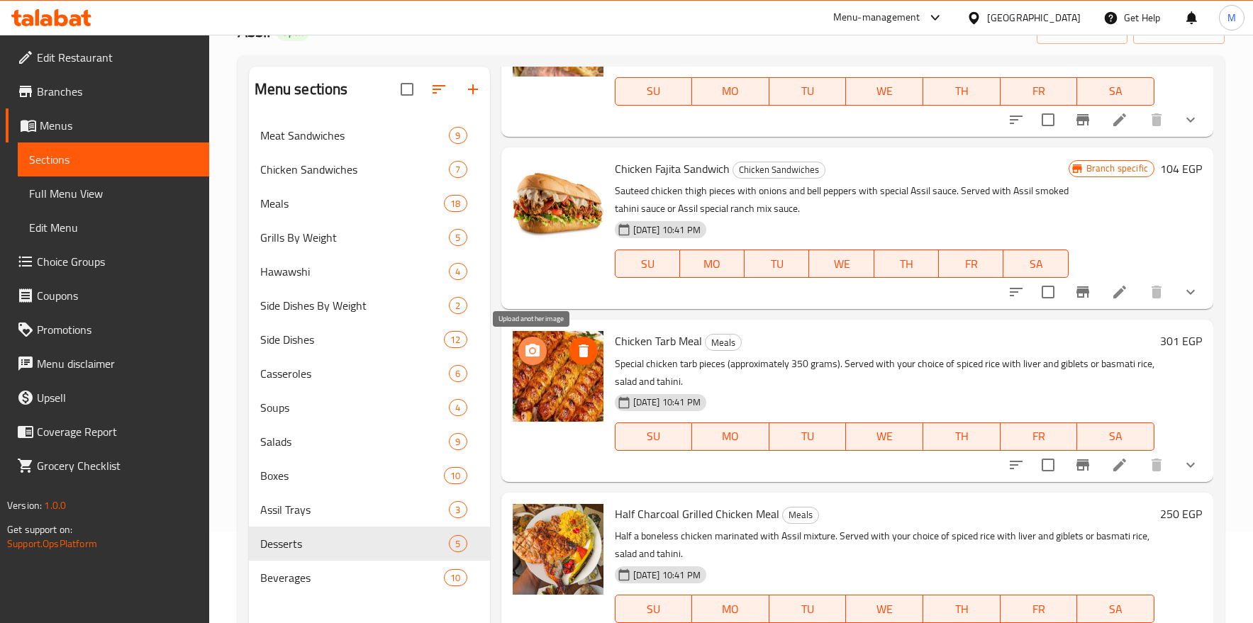
click at [528, 349] on icon "upload picture" at bounding box center [532, 350] width 14 height 13
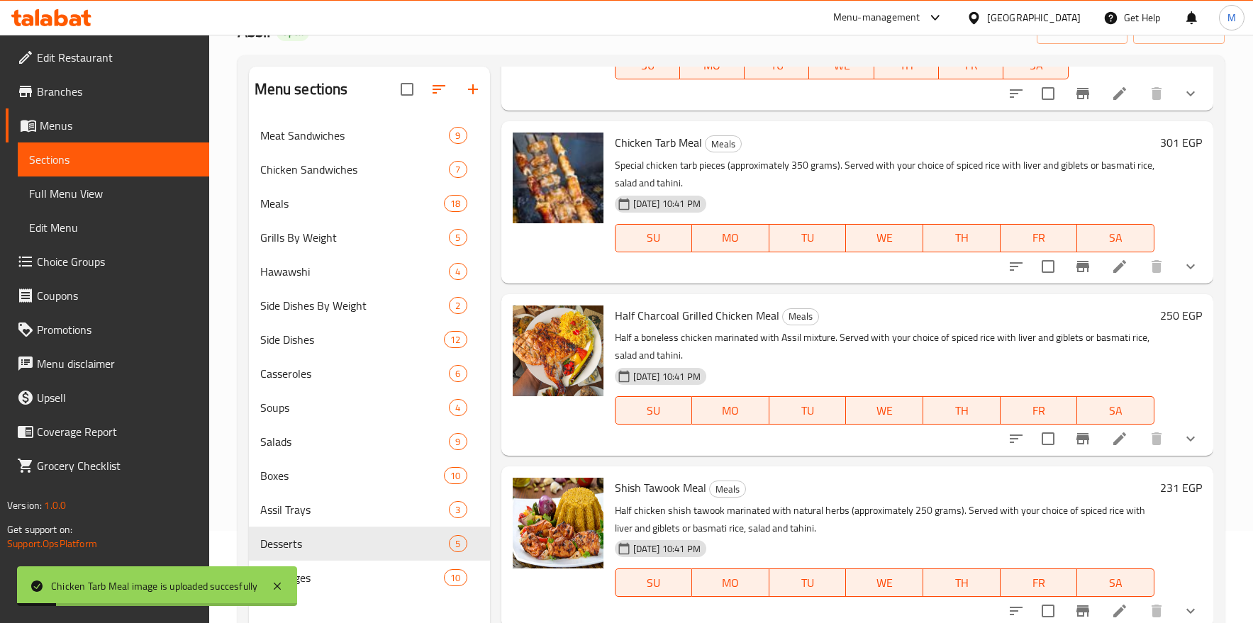
scroll to position [851, 0]
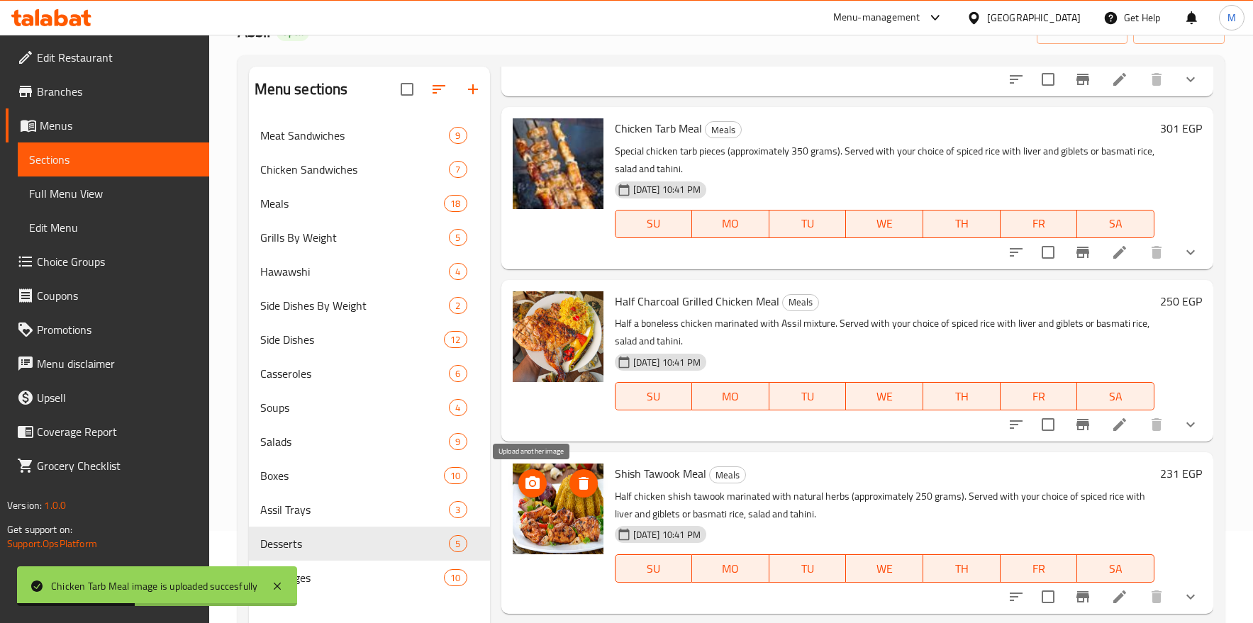
click at [526, 481] on icon "upload picture" at bounding box center [532, 482] width 14 height 13
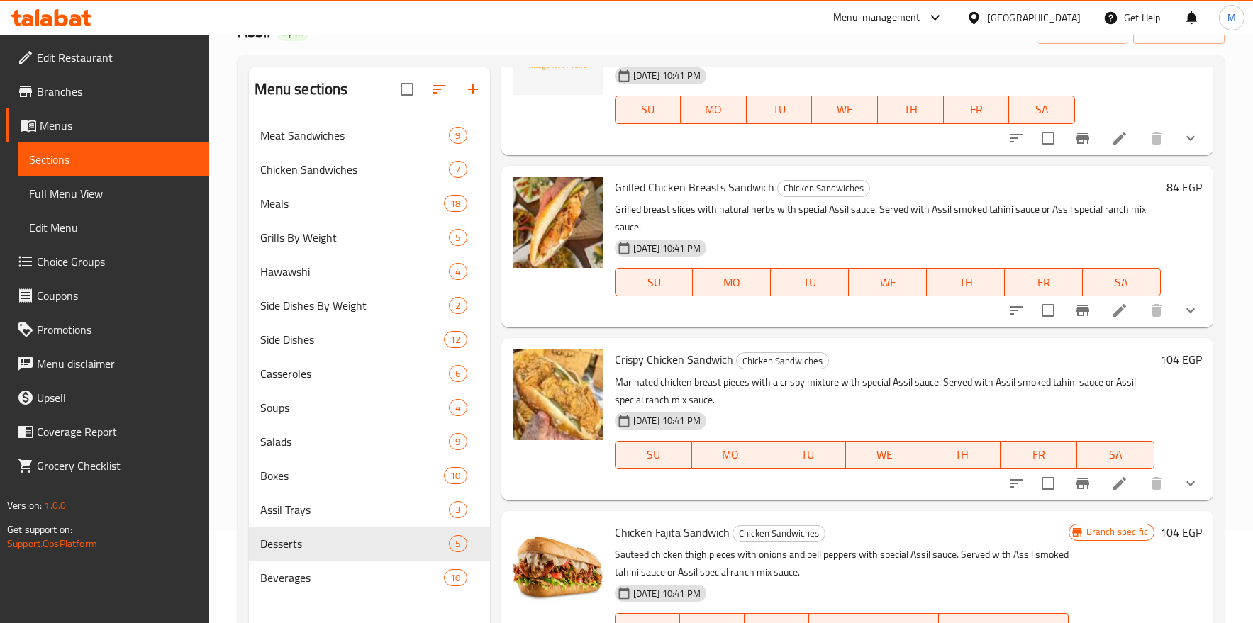
scroll to position [0, 0]
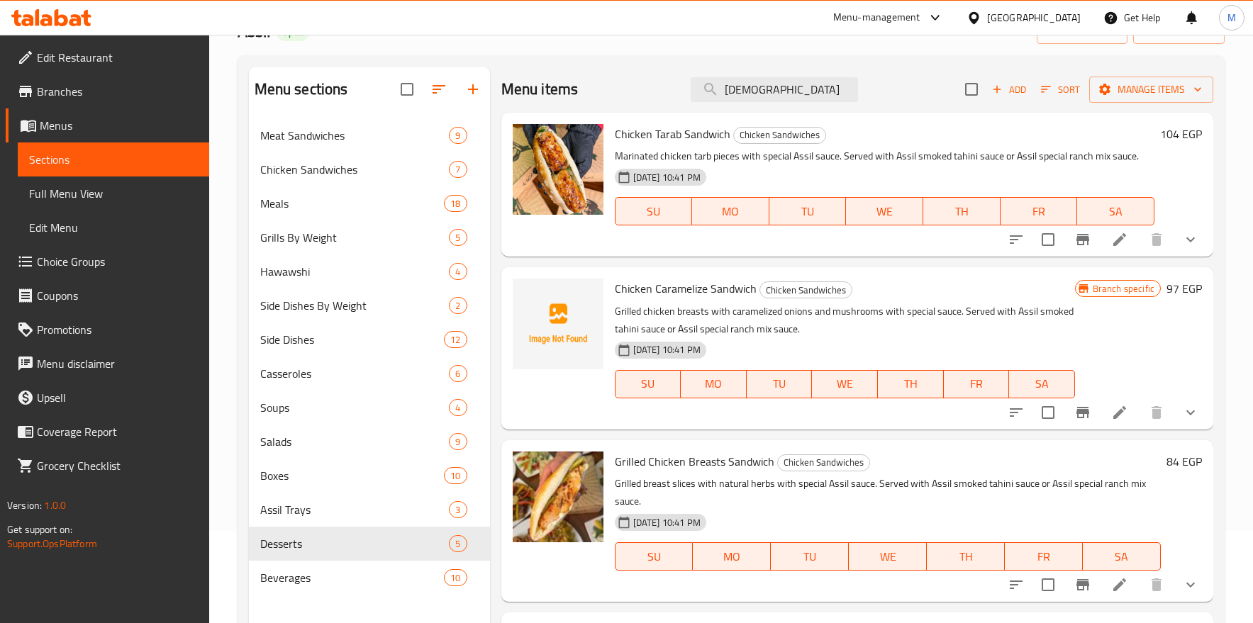
drag, startPoint x: 755, startPoint y: 94, endPoint x: 652, endPoint y: 94, distance: 103.5
click at [652, 94] on div "Menu items [DEMOGRAPHIC_DATA] Add Sort Manage items" at bounding box center [857, 90] width 712 height 46
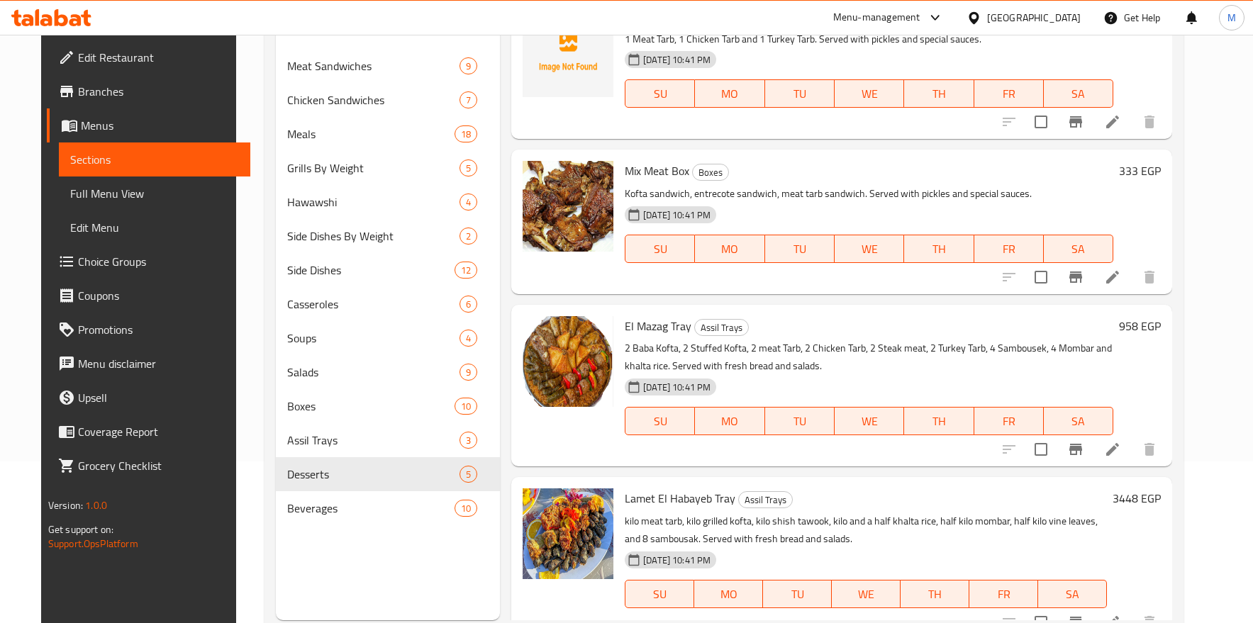
scroll to position [199, 0]
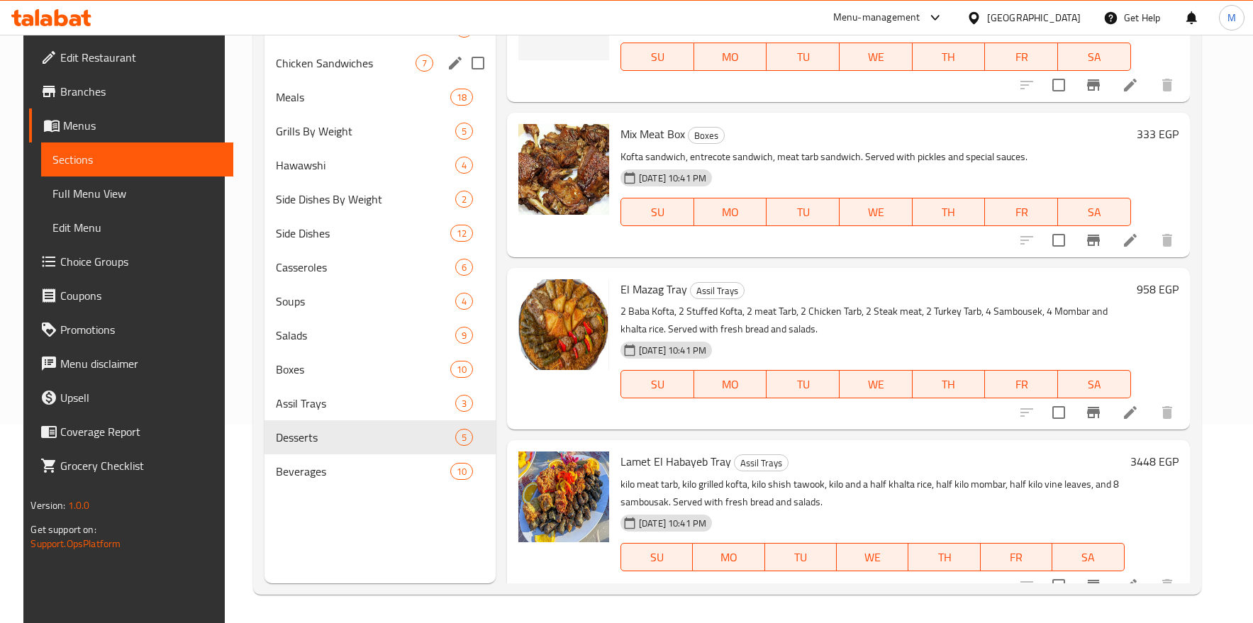
type input "tarb"
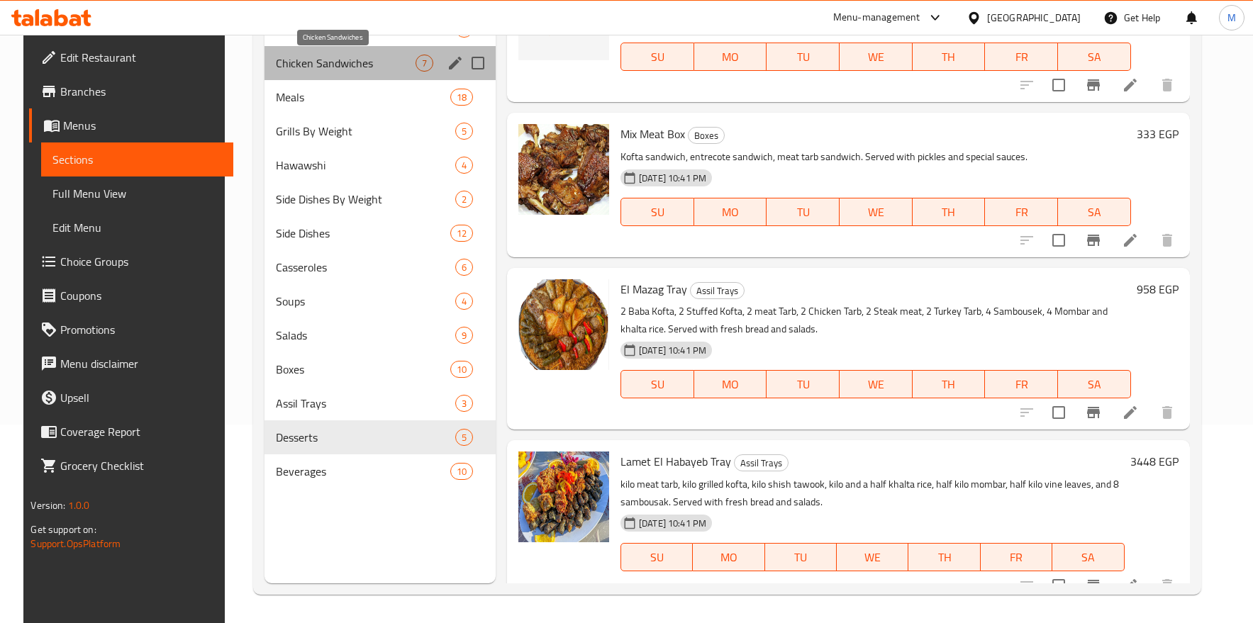
click at [323, 62] on span "Chicken Sandwiches" at bounding box center [346, 63] width 140 height 17
